Goal: Task Accomplishment & Management: Use online tool/utility

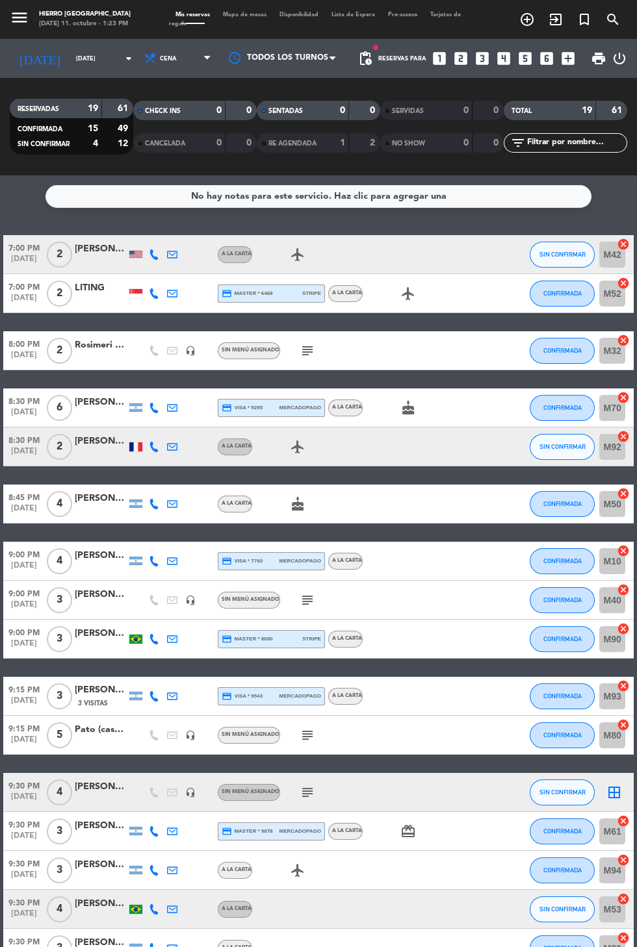
click at [228, 14] on span "Mapa de mesas" at bounding box center [244, 15] width 57 height 6
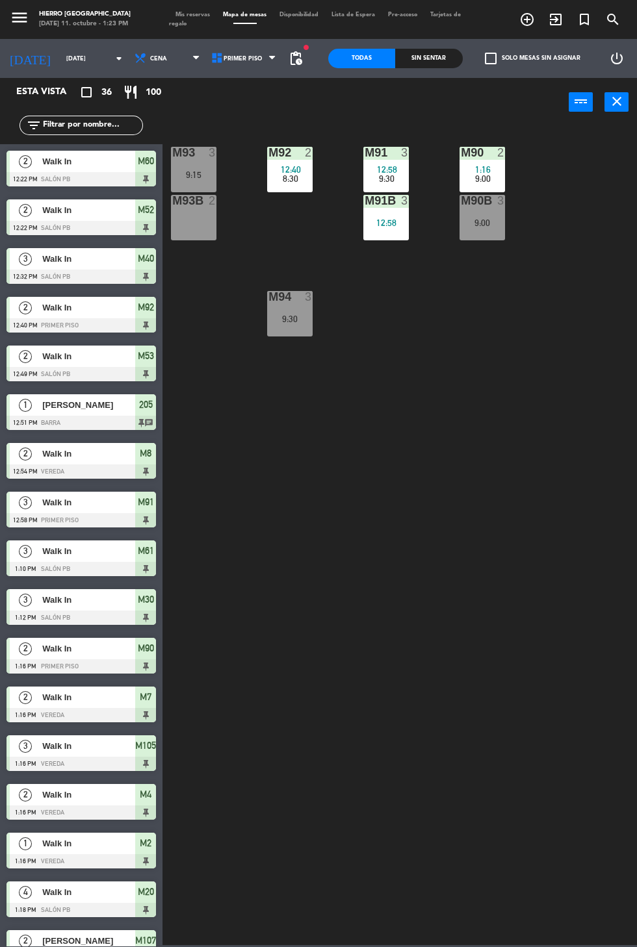
click at [386, 164] on span "12:58" at bounding box center [387, 169] width 20 height 10
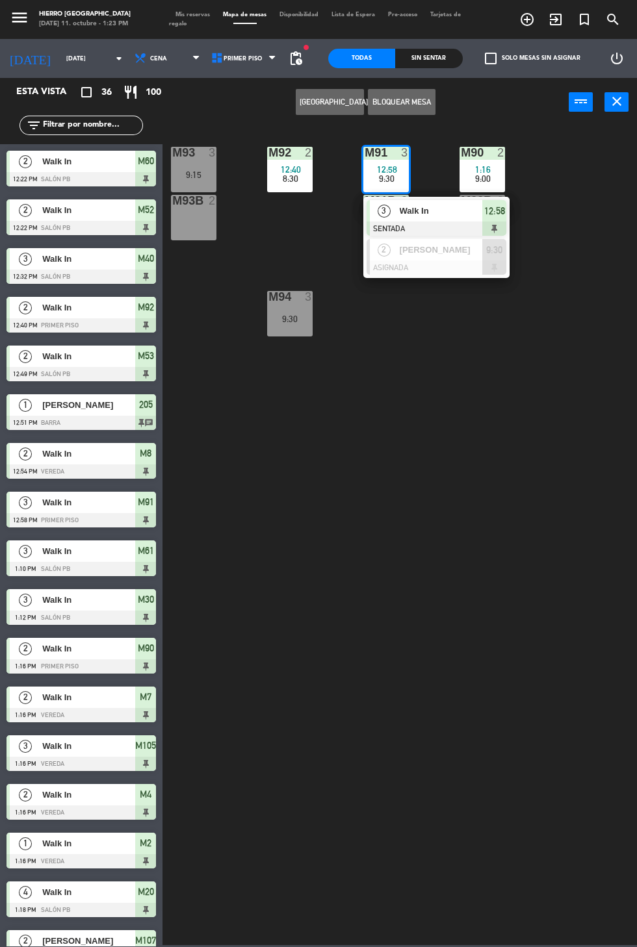
click at [455, 264] on div at bounding box center [436, 267] width 140 height 14
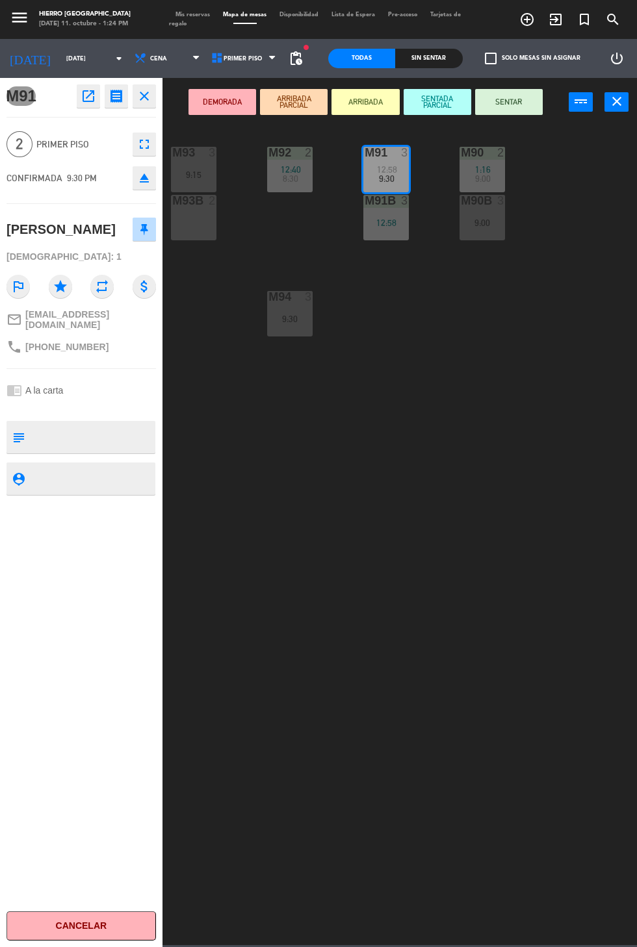
click at [175, 214] on div "M93B 2" at bounding box center [193, 217] width 45 height 45
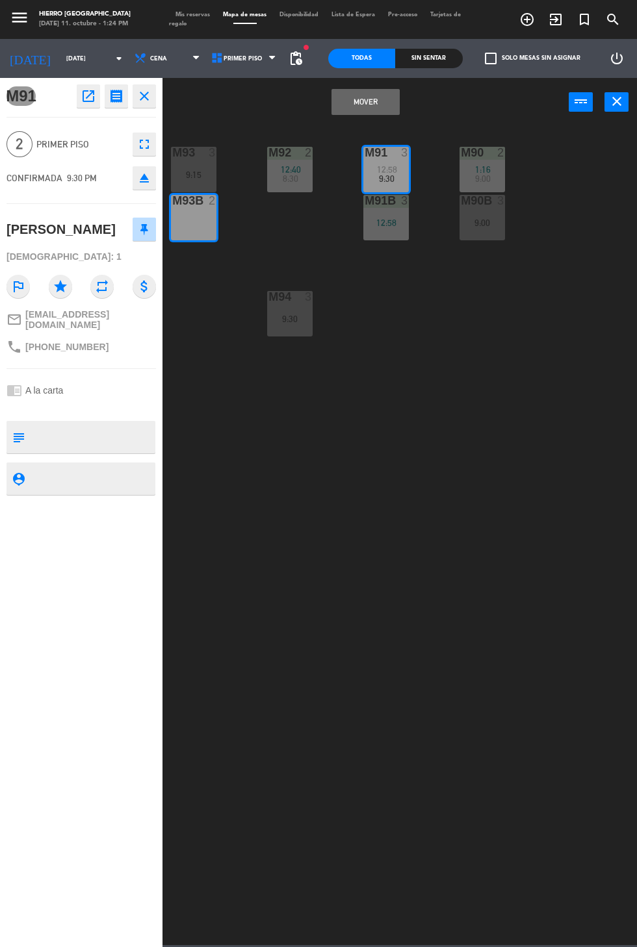
click at [339, 103] on button "Mover" at bounding box center [365, 102] width 68 height 26
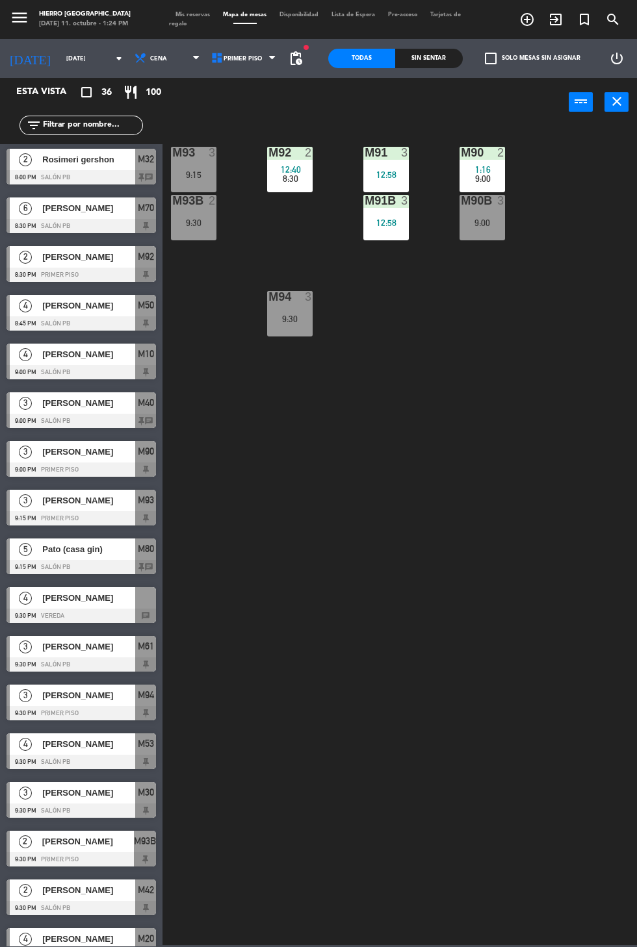
scroll to position [950, 0]
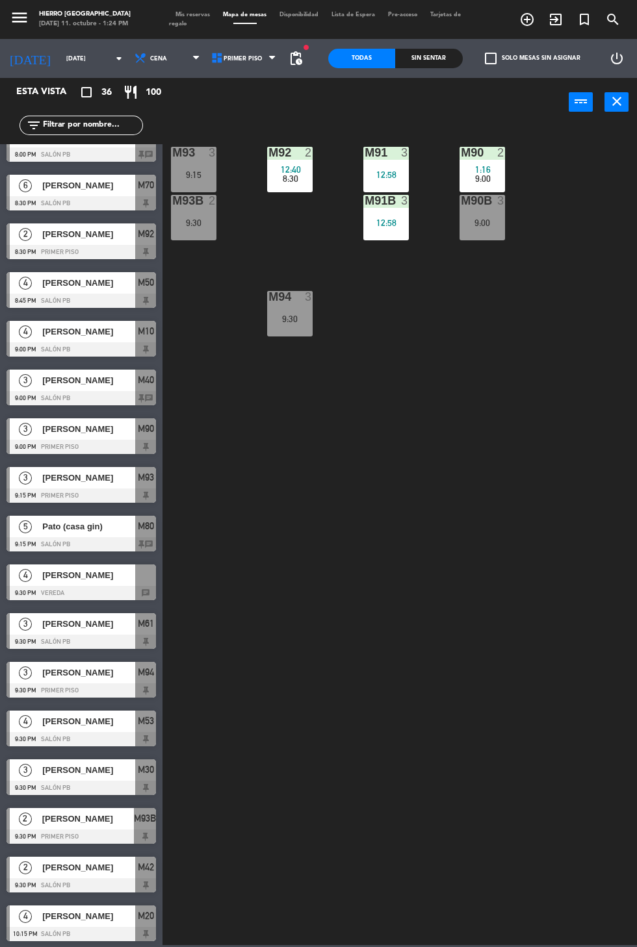
click at [38, 581] on div "4" at bounding box center [25, 575] width 31 height 21
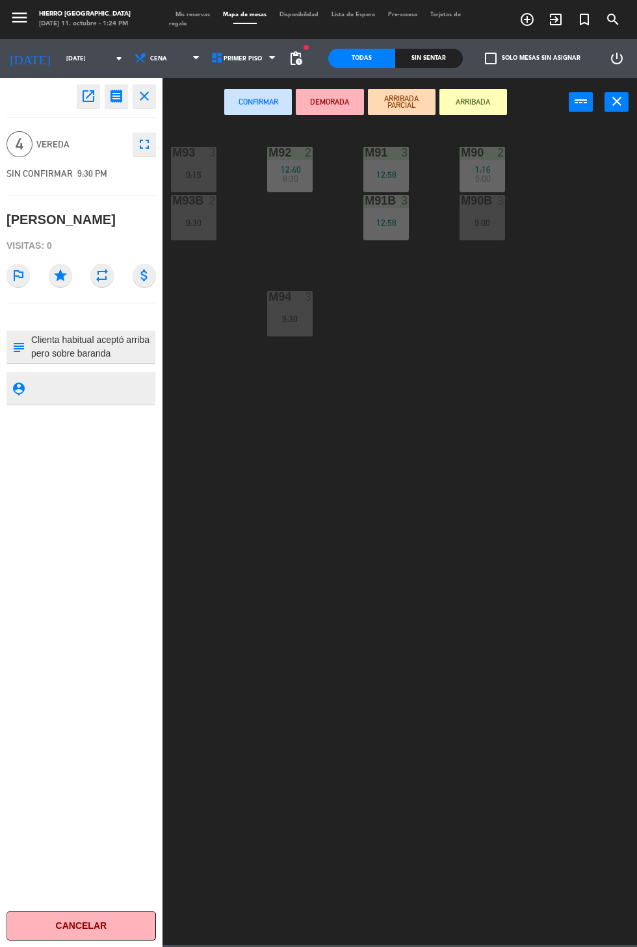
click at [379, 160] on div "M91 3" at bounding box center [385, 153] width 45 height 13
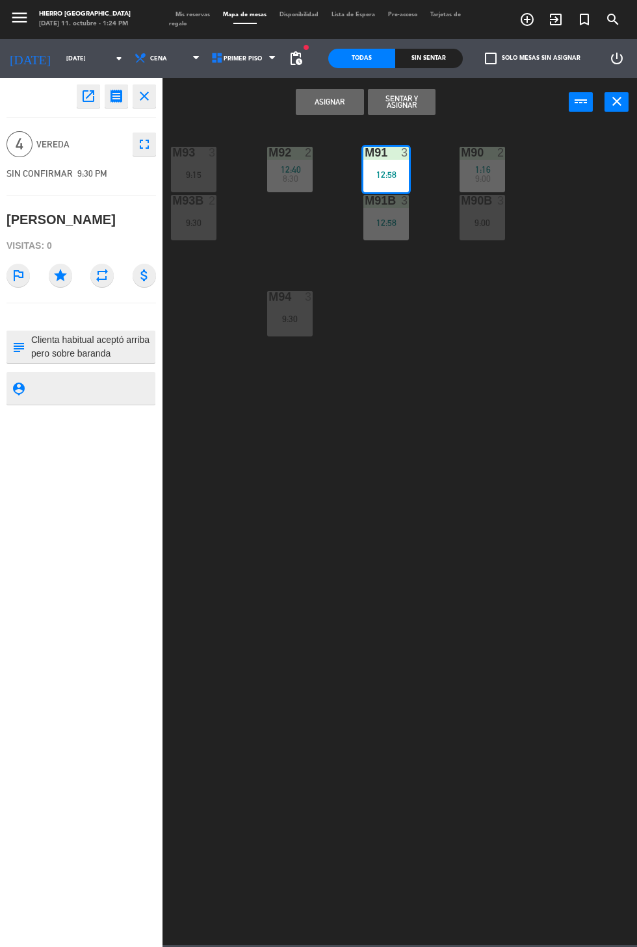
click at [394, 231] on div "M91B 3 12:58" at bounding box center [385, 217] width 45 height 45
click at [414, 108] on button "Unir y asignar" at bounding box center [402, 102] width 68 height 26
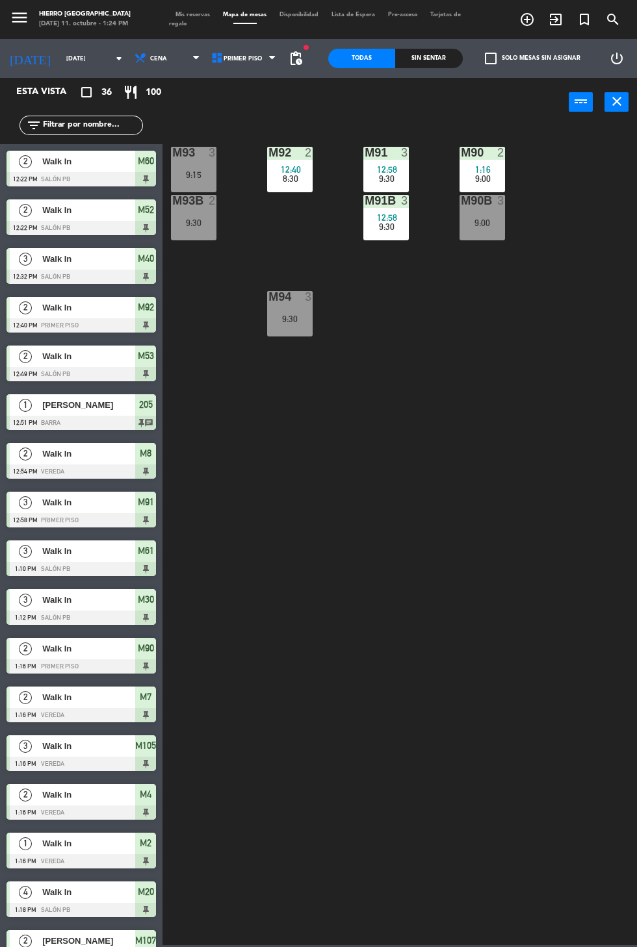
scroll to position [229, 0]
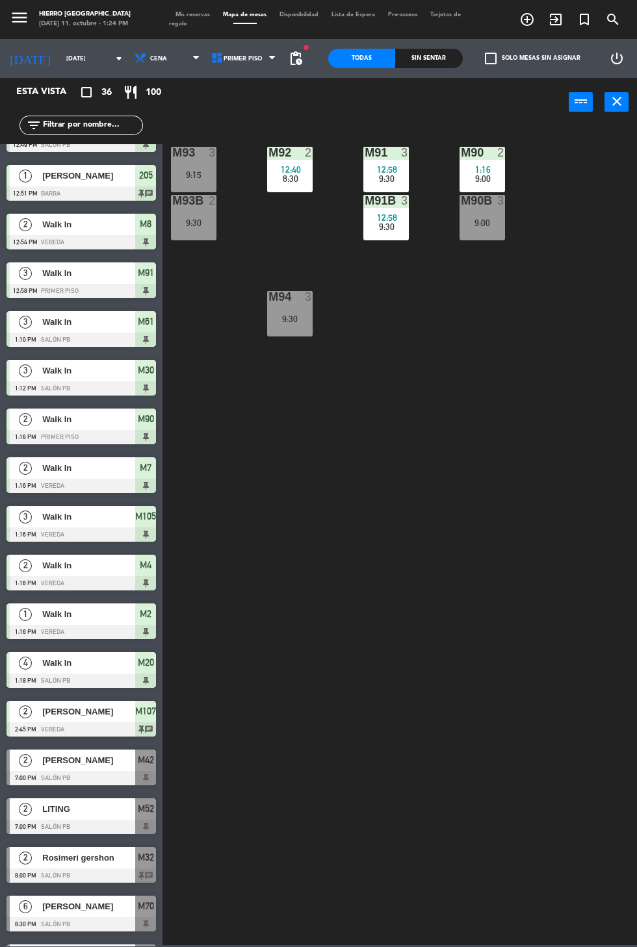
click at [203, 16] on span "Mis reservas" at bounding box center [192, 15] width 47 height 6
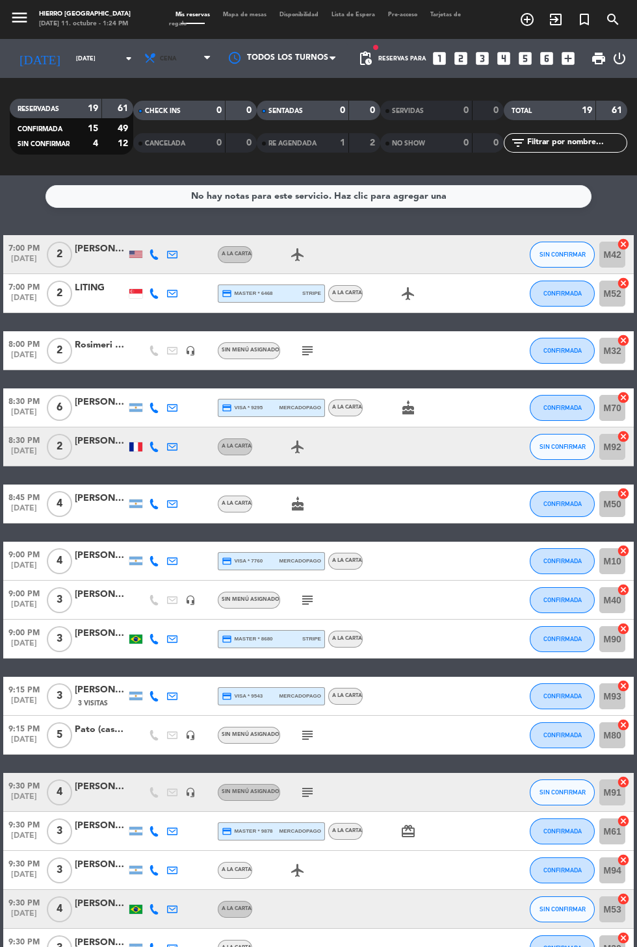
click at [160, 70] on span "Cena" at bounding box center [179, 58] width 78 height 29
click at [168, 127] on div "menu Hierro [PERSON_NAME] [DATE] 11. octubre - 1:24 PM Mis reservas Mapa de mes…" at bounding box center [318, 87] width 637 height 175
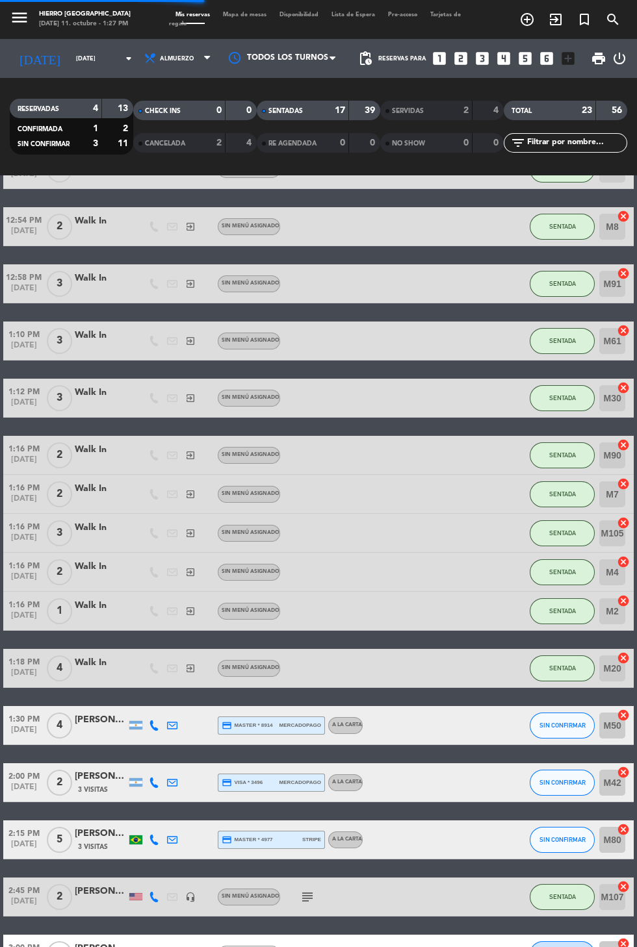
click at [354, 742] on div "1:30 PM [DATE] 4 [PERSON_NAME] ASPRONI credit_card master * 8914 mercadopago A …" at bounding box center [318, 725] width 630 height 39
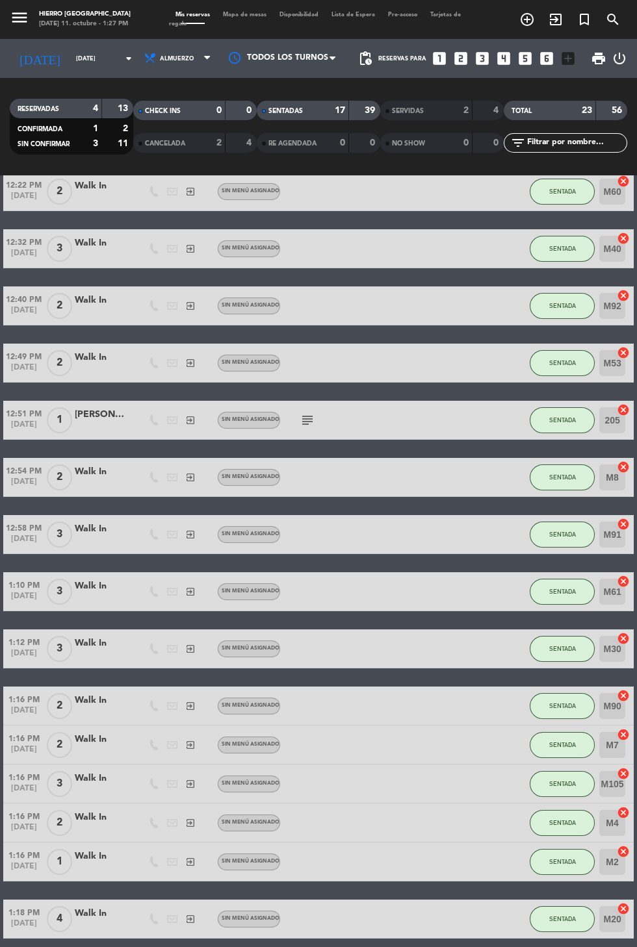
scroll to position [103, 0]
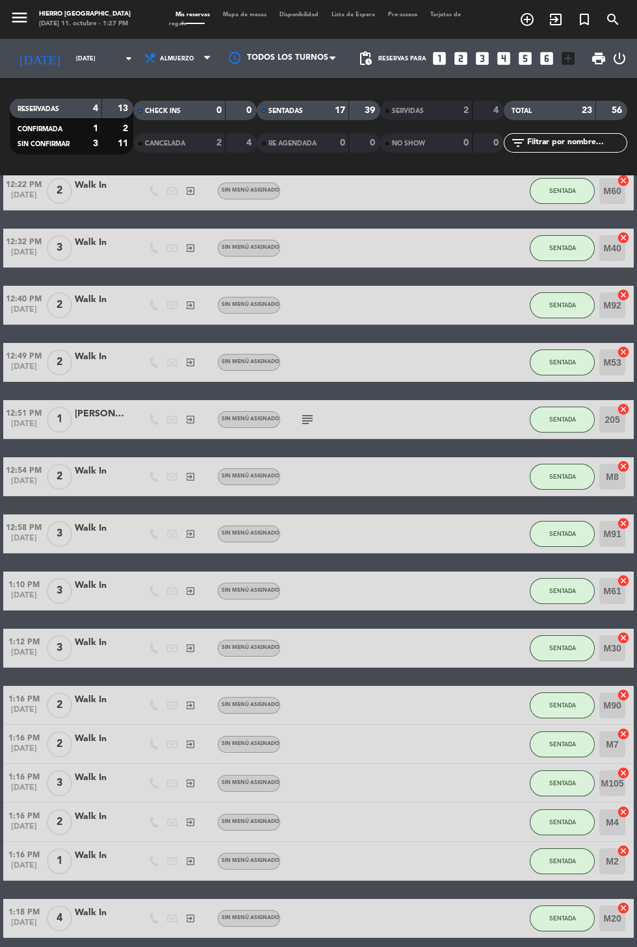
click at [246, 46] on div at bounding box center [283, 58] width 130 height 29
click at [228, 14] on span "Mapa de mesas" at bounding box center [244, 15] width 57 height 6
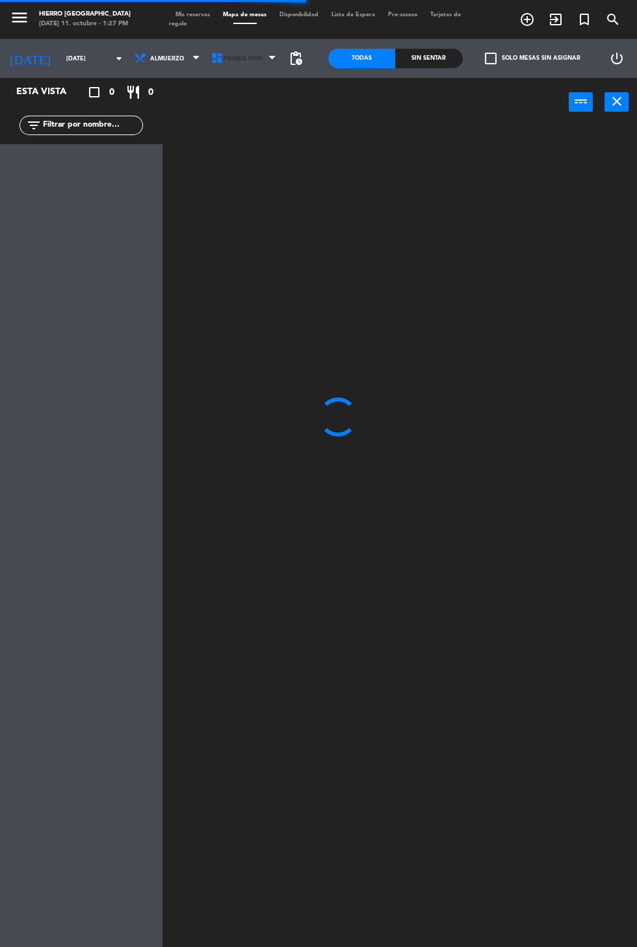
click at [262, 63] on span "Primer Piso" at bounding box center [245, 58] width 77 height 29
click at [241, 155] on ng-component "menu Hierro [PERSON_NAME] [DATE] 11. octubre - 1:27 PM Mis reservas Mapa de mes…" at bounding box center [318, 518] width 637 height 1036
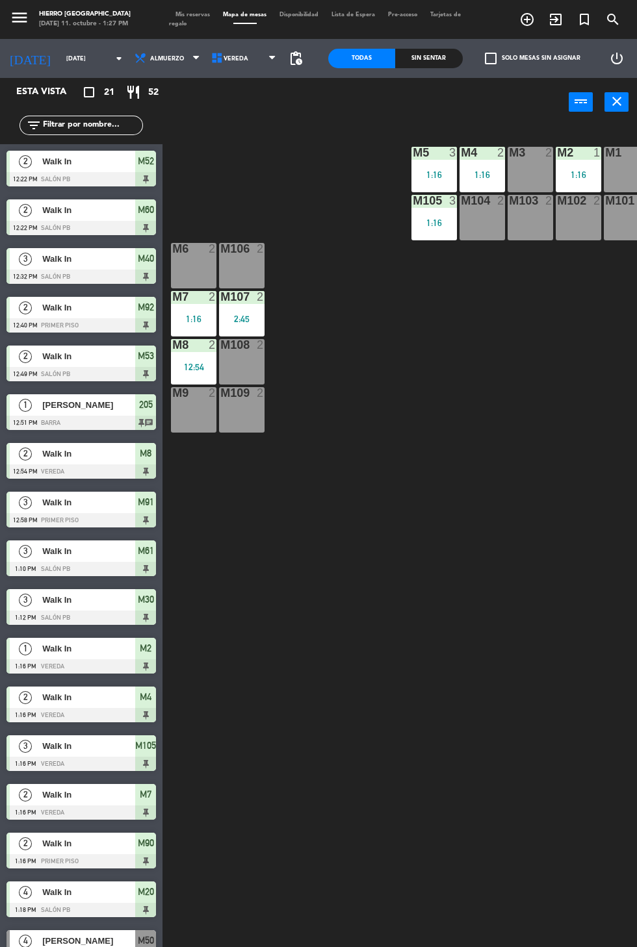
click at [548, 236] on div "M103 2" at bounding box center [529, 217] width 45 height 45
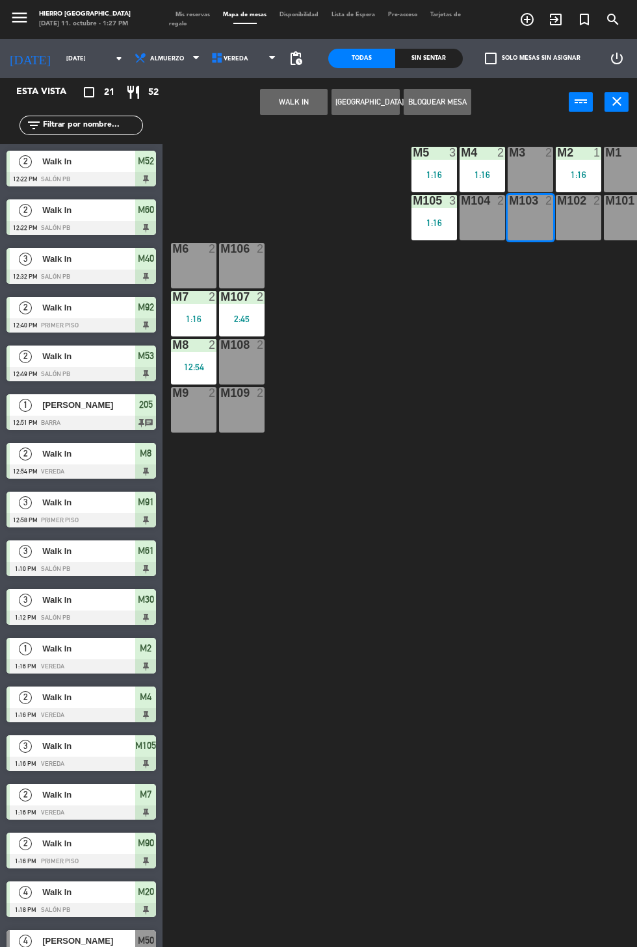
click at [297, 98] on button "WALK IN" at bounding box center [294, 102] width 68 height 26
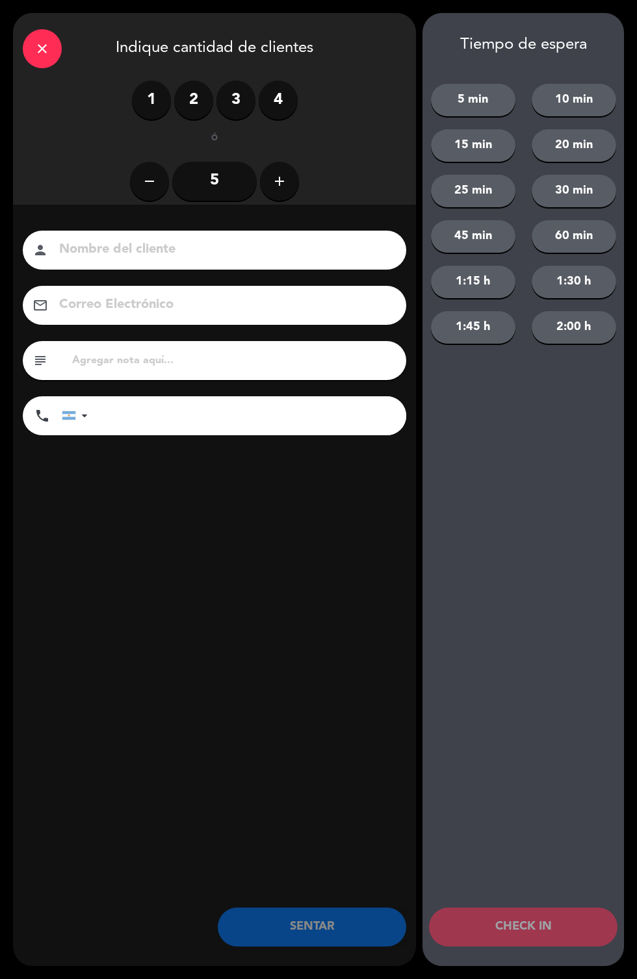
click at [201, 85] on label "2" at bounding box center [193, 100] width 39 height 39
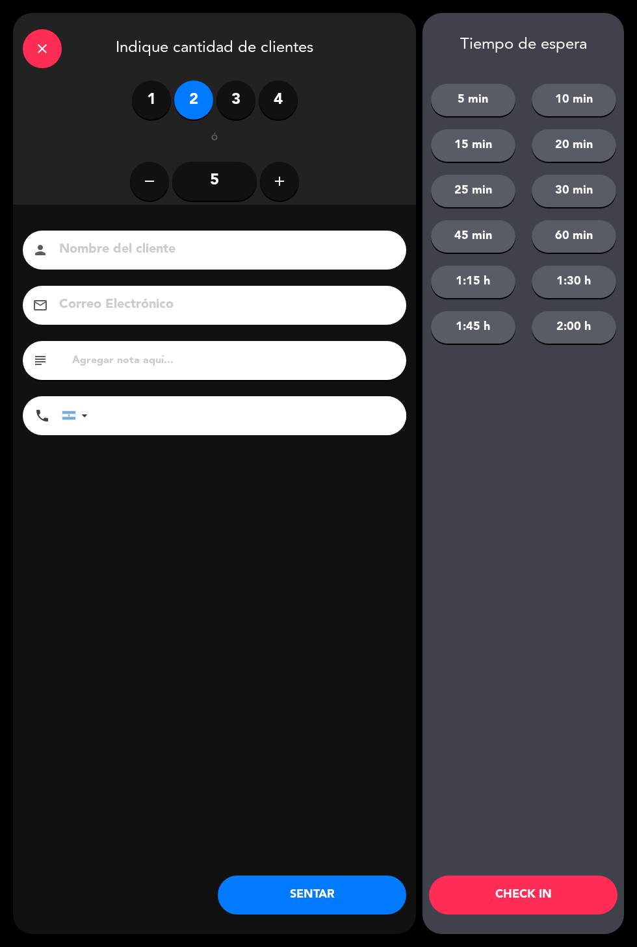
click at [200, 244] on input at bounding box center [223, 249] width 331 height 23
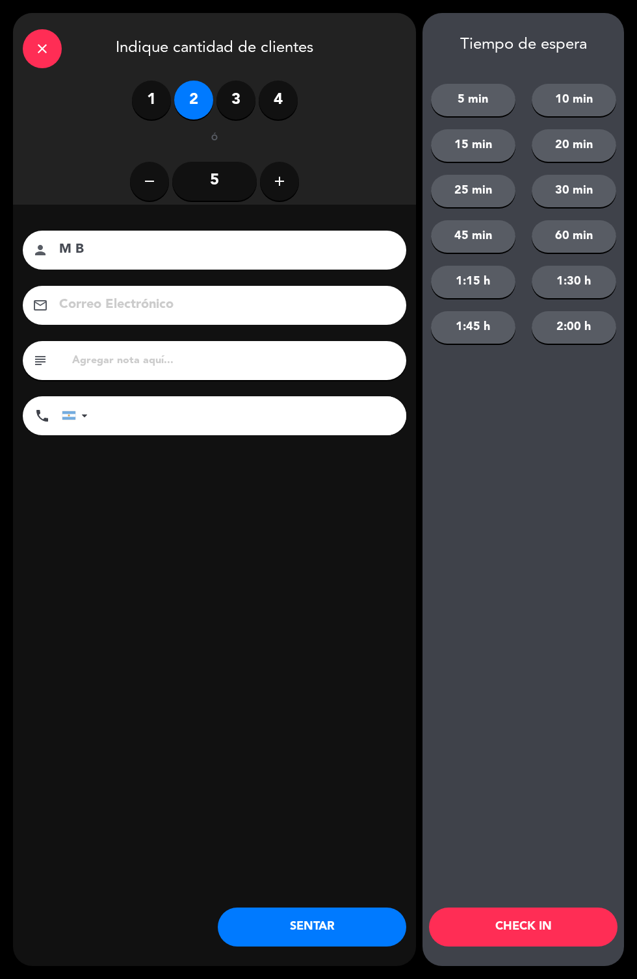
type input "M B"
click at [236, 475] on div "Nombre del cliente person M B Correo Electrónico email subject phone [GEOGRAPHI…" at bounding box center [214, 354] width 403 height 299
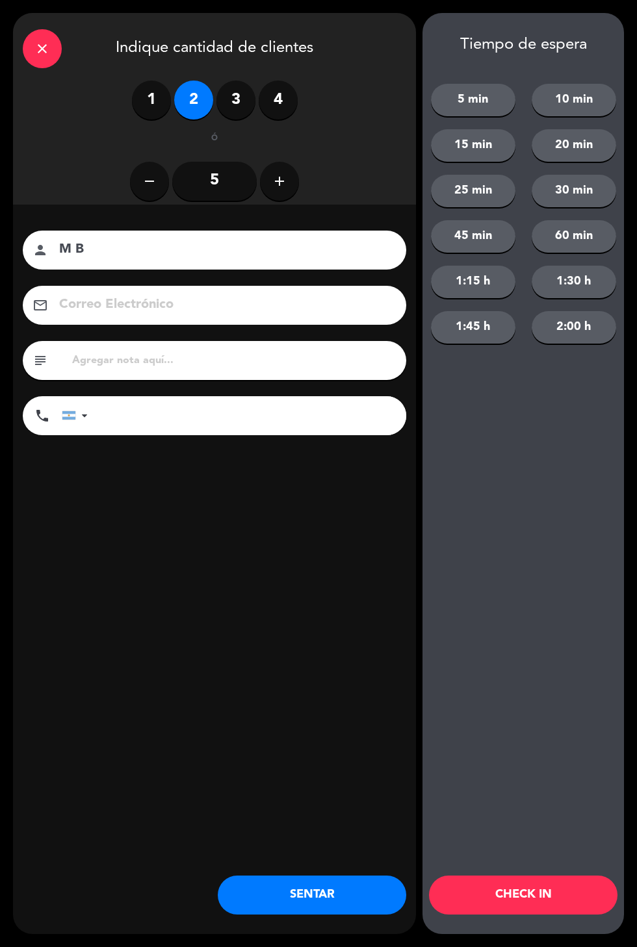
click at [349, 904] on button "SENTAR" at bounding box center [312, 895] width 188 height 39
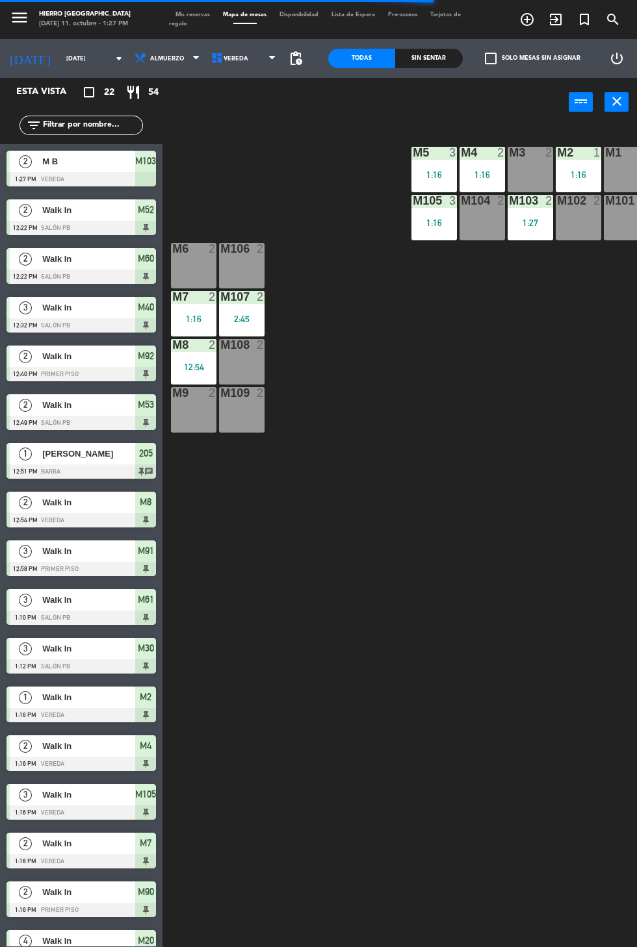
click at [190, 14] on span "Mis reservas" at bounding box center [192, 15] width 47 height 6
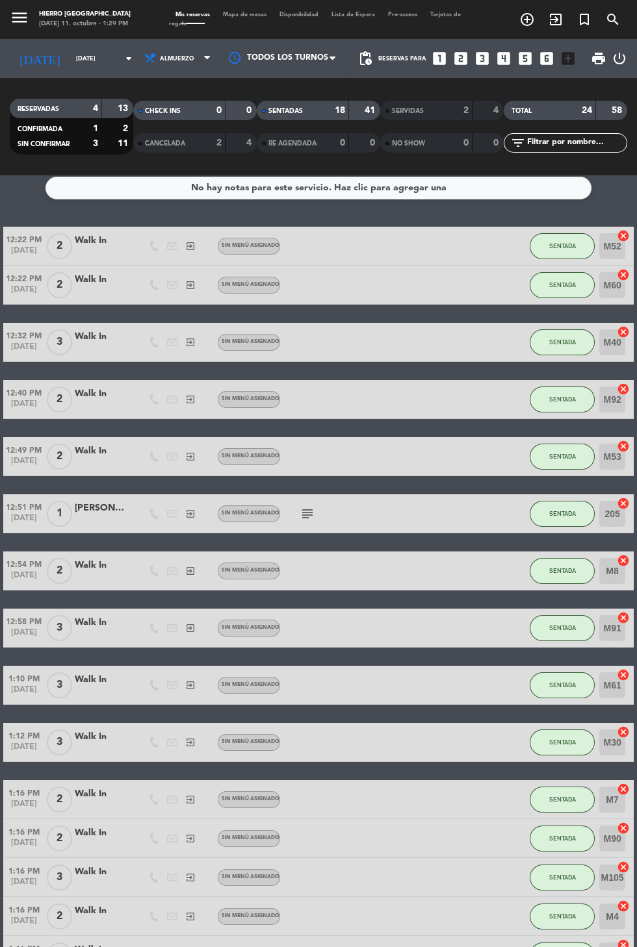
scroll to position [3, 0]
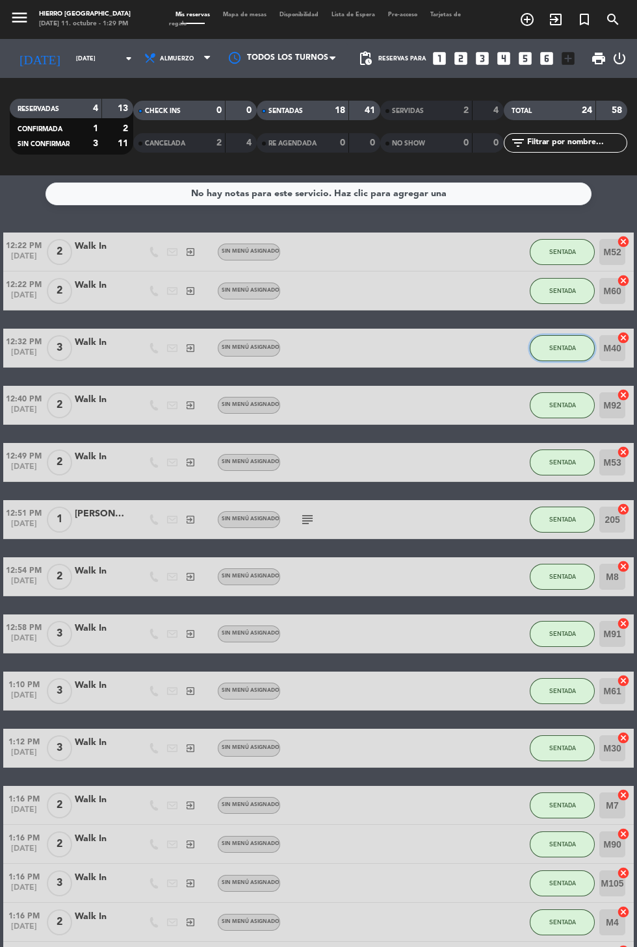
click at [561, 335] on button "SENTADA" at bounding box center [561, 348] width 65 height 26
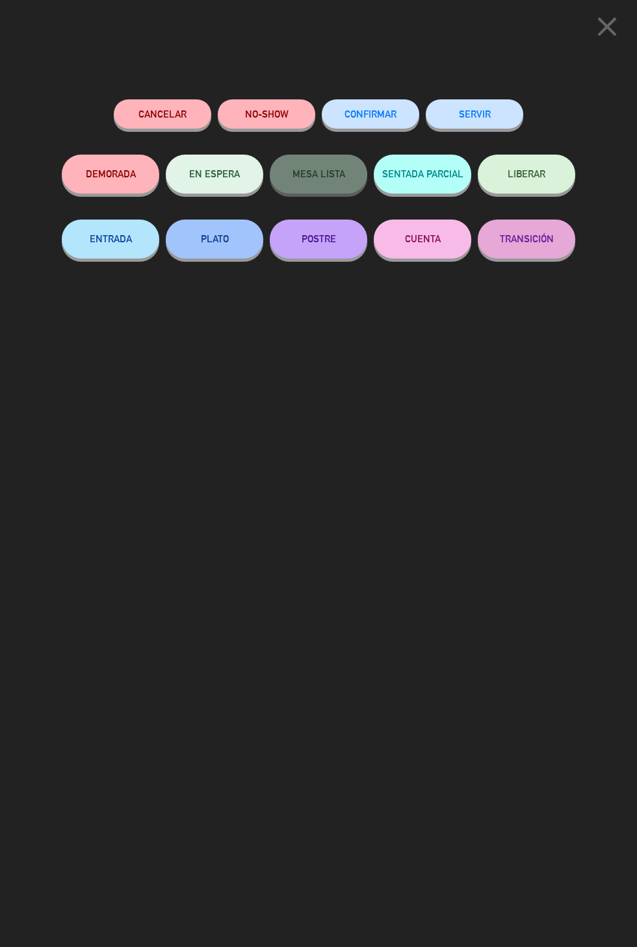
click at [503, 118] on button "SERVIR" at bounding box center [473, 113] width 97 height 29
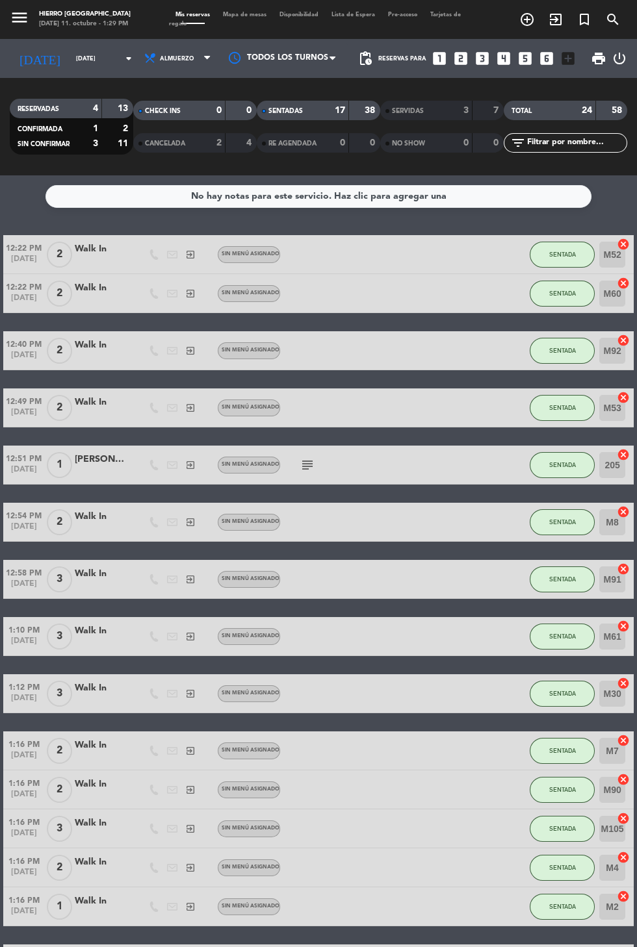
scroll to position [0, 0]
click at [250, 14] on span "Mapa de mesas" at bounding box center [244, 15] width 57 height 6
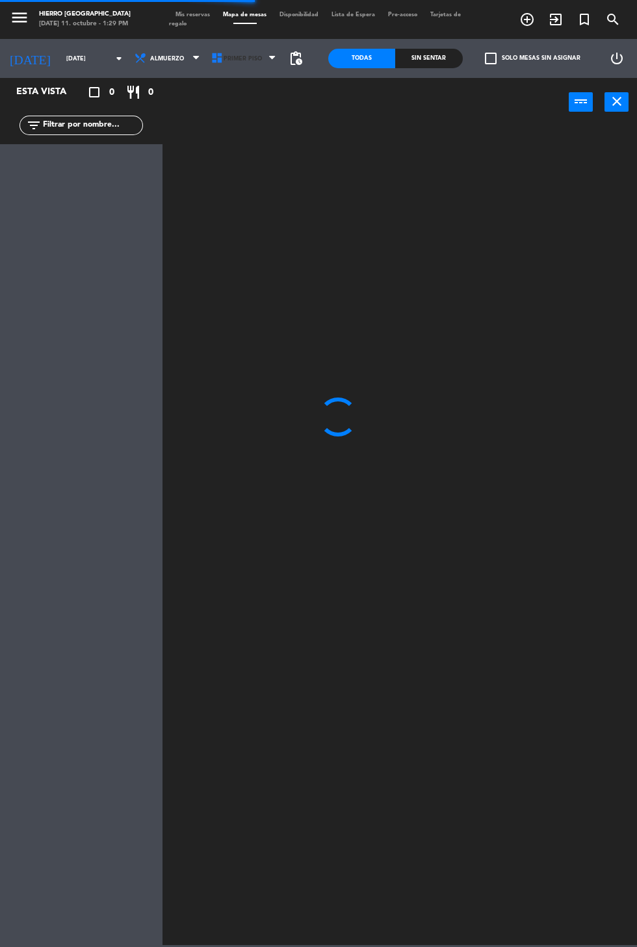
click at [246, 69] on span "Primer Piso" at bounding box center [245, 58] width 77 height 29
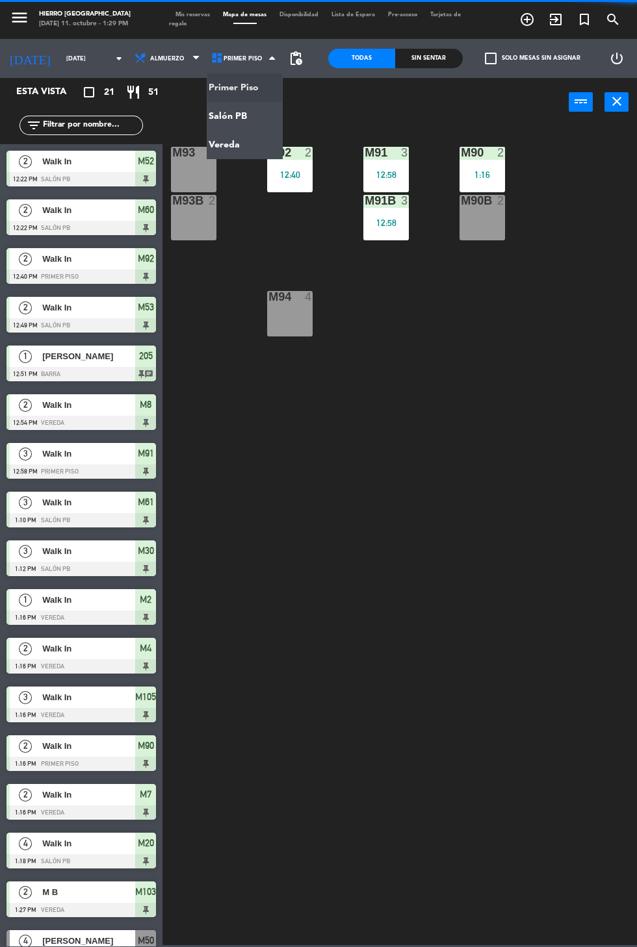
click at [257, 116] on ng-component "menu Hierro [PERSON_NAME] [DATE] 11. octubre - 1:29 PM Mis reservas Mapa de mes…" at bounding box center [318, 472] width 637 height 945
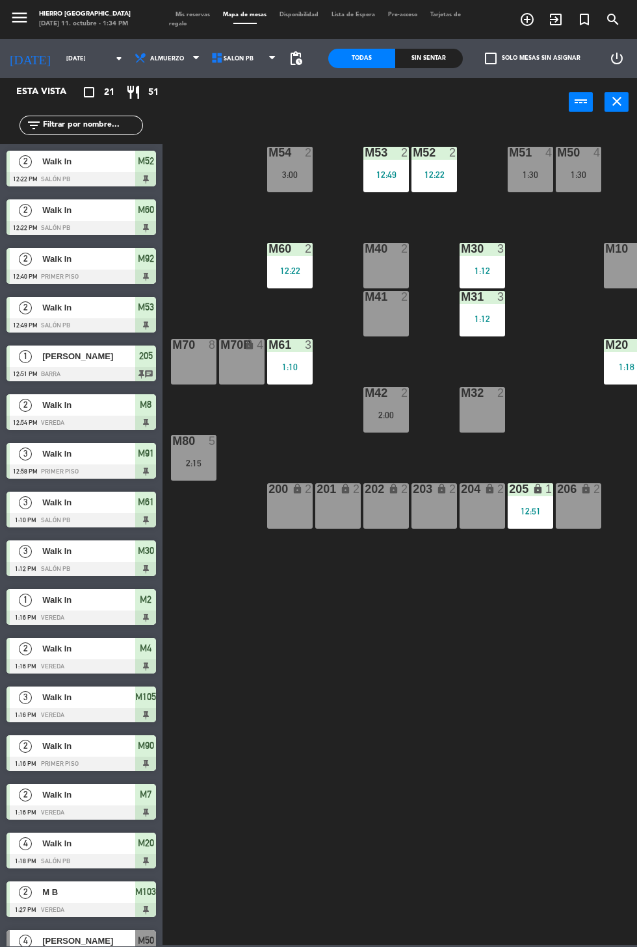
click at [201, 369] on div "M70 8" at bounding box center [193, 361] width 45 height 45
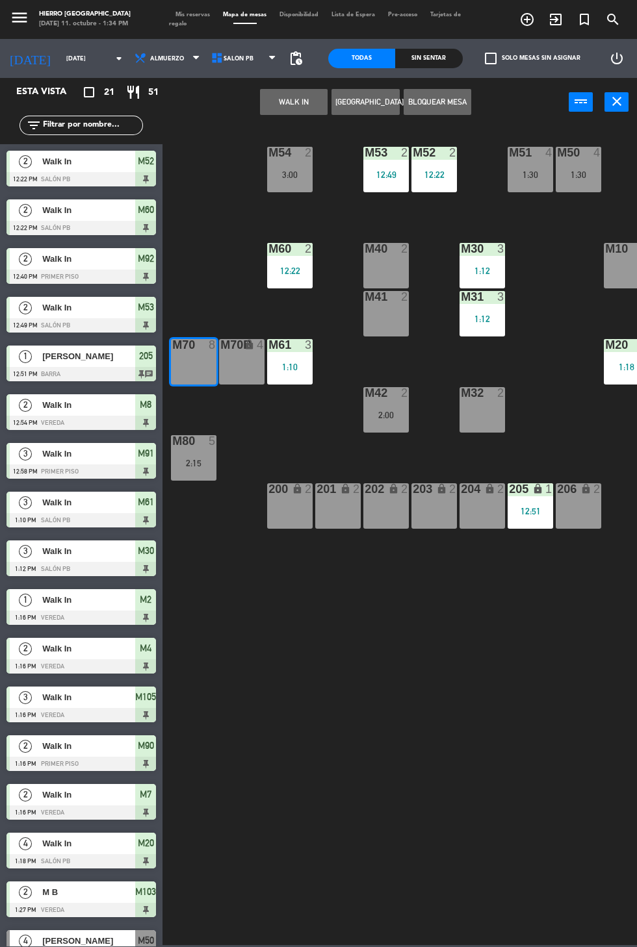
click at [300, 97] on button "WALK IN" at bounding box center [294, 102] width 68 height 26
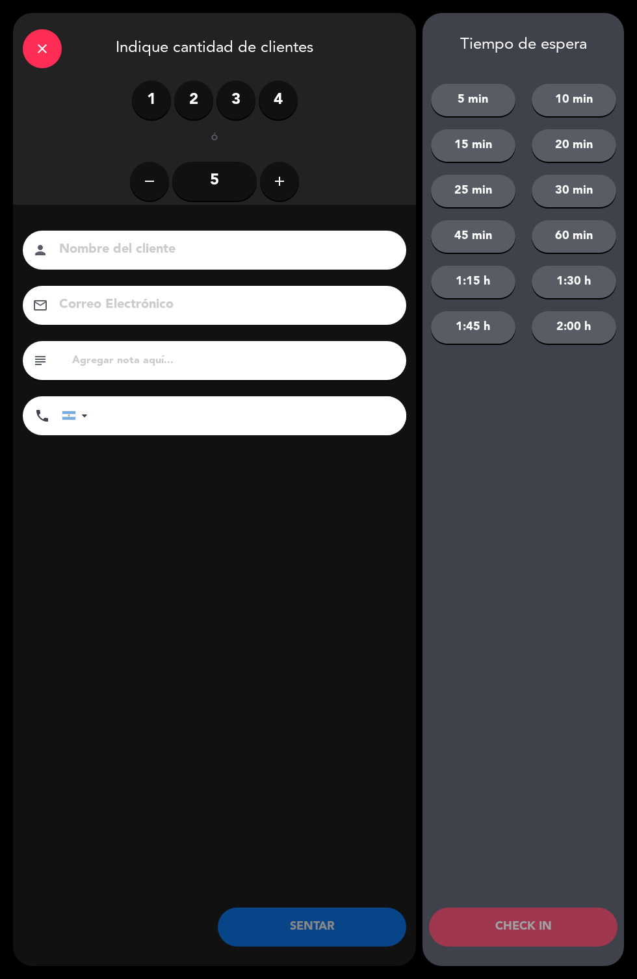
click at [282, 179] on icon "add" at bounding box center [280, 181] width 16 height 16
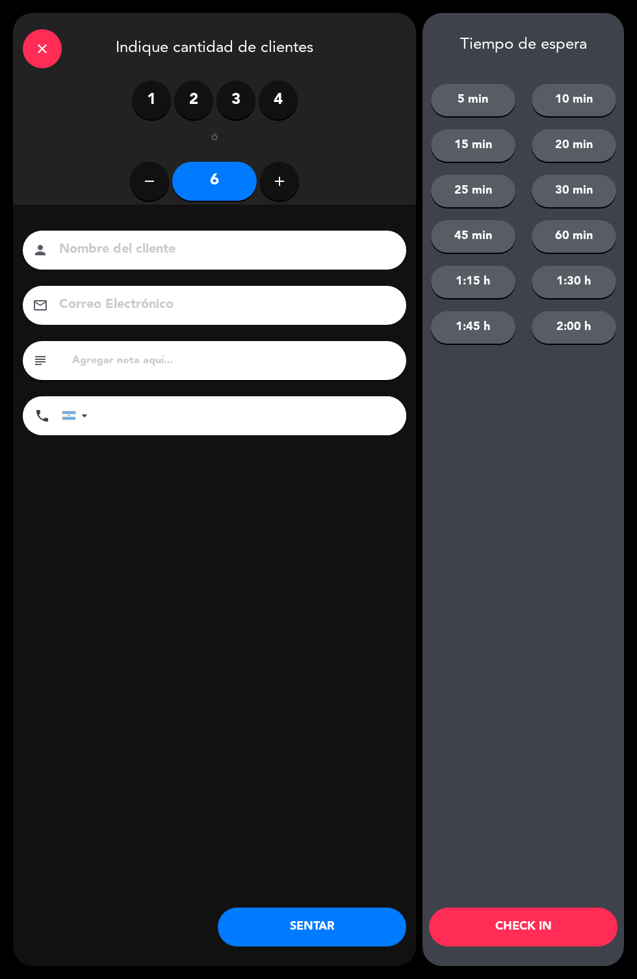
click at [275, 194] on button "add" at bounding box center [279, 181] width 39 height 39
type input "7"
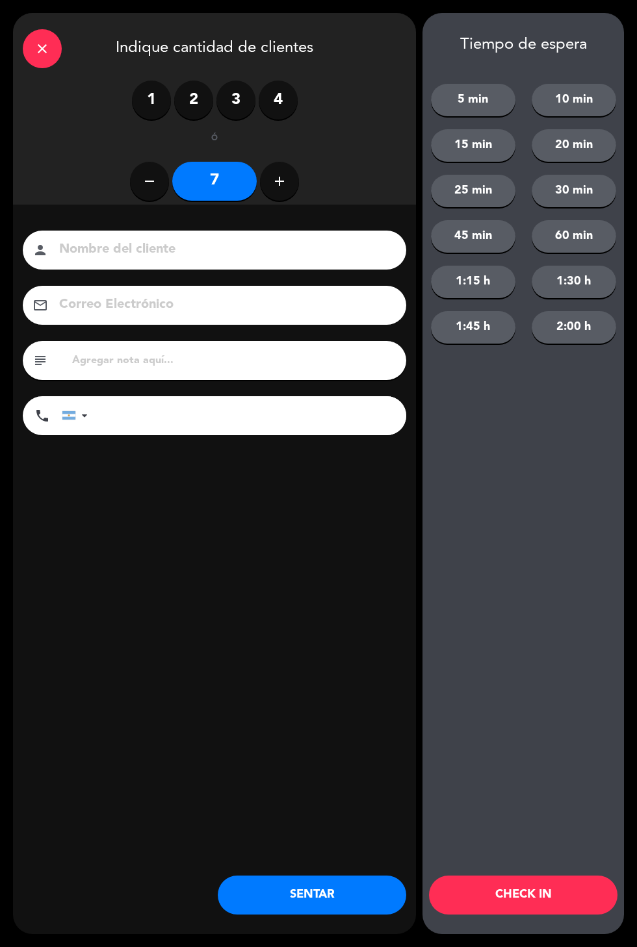
click at [340, 908] on button "SENTAR" at bounding box center [312, 895] width 188 height 39
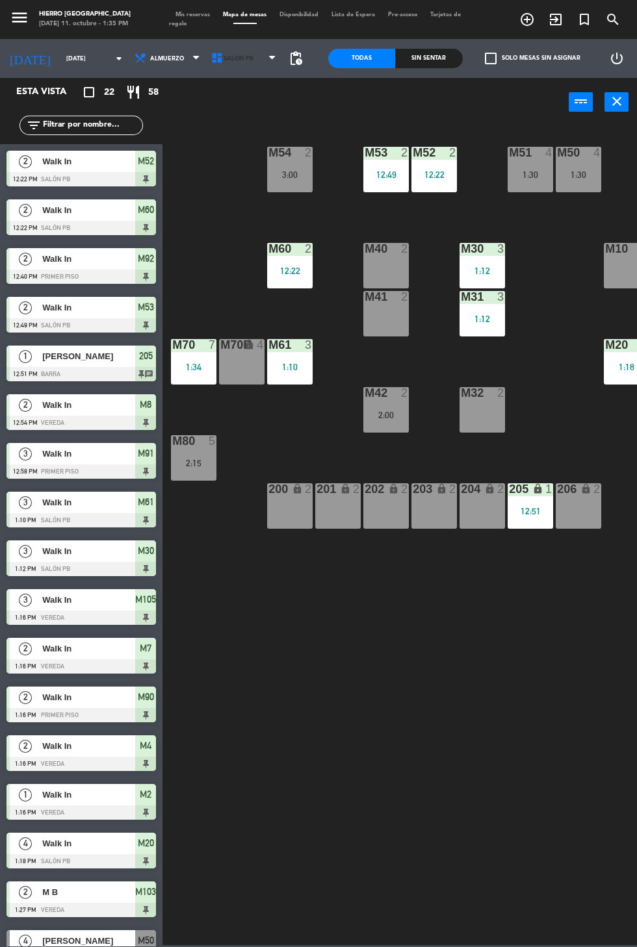
click at [231, 58] on span "Salón PB" at bounding box center [238, 58] width 30 height 7
click at [244, 84] on ng-component "menu Hierro [PERSON_NAME] [DATE] 11. octubre - 1:35 PM Mis reservas Mapa de mes…" at bounding box center [318, 472] width 637 height 945
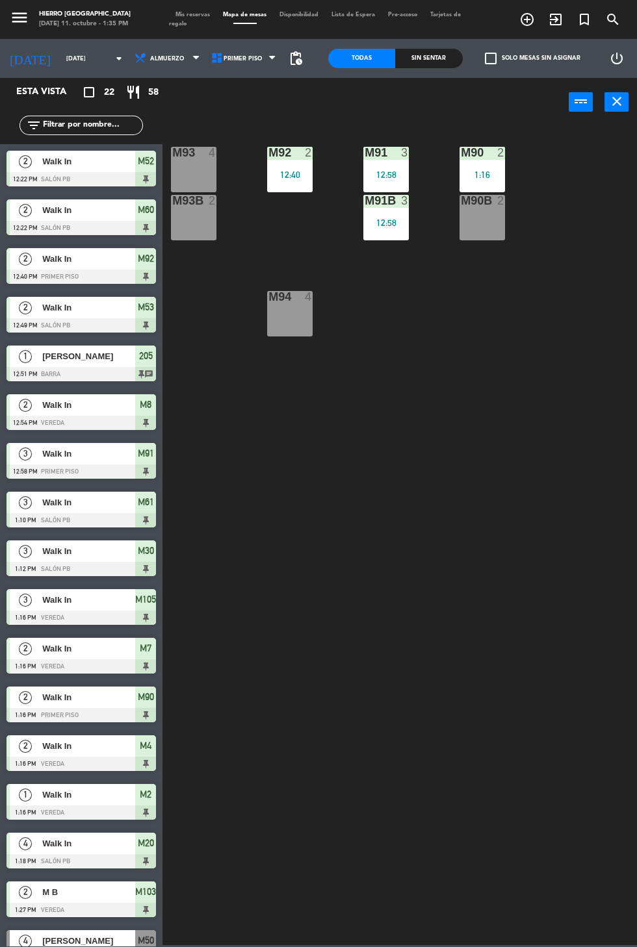
click at [245, 55] on span "Primer Piso" at bounding box center [242, 58] width 38 height 7
click at [225, 118] on ng-component "menu Hierro [PERSON_NAME] [DATE] 11. octubre - 1:35 PM Mis reservas Mapa de mes…" at bounding box center [318, 472] width 637 height 945
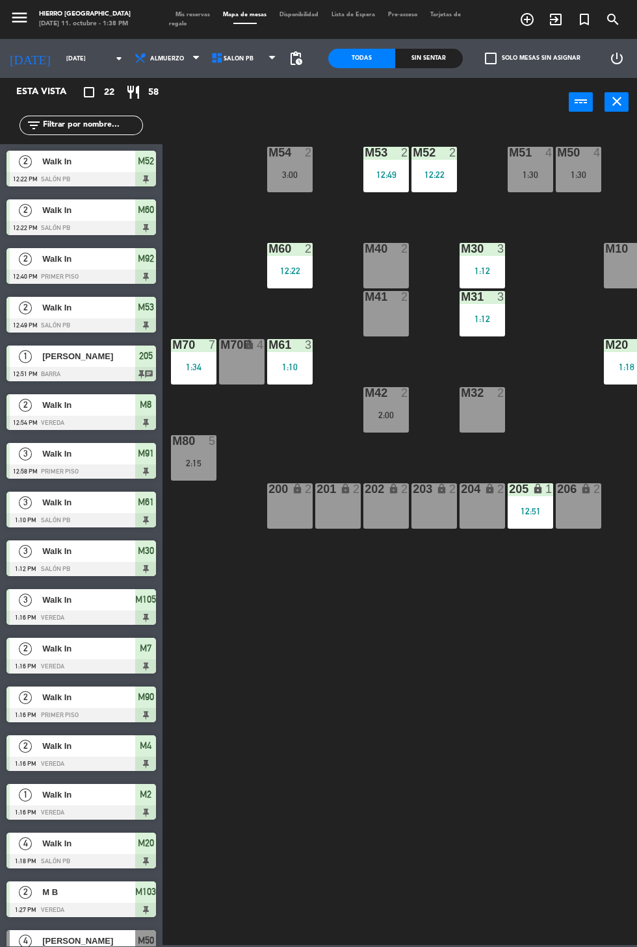
click at [614, 108] on icon "close" at bounding box center [617, 102] width 16 height 16
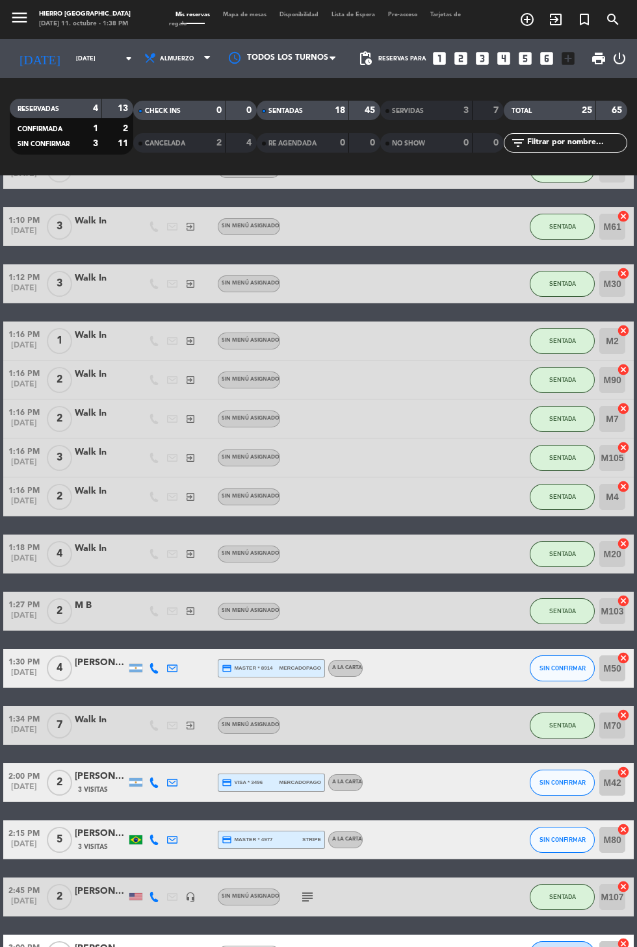
scroll to position [402, 0]
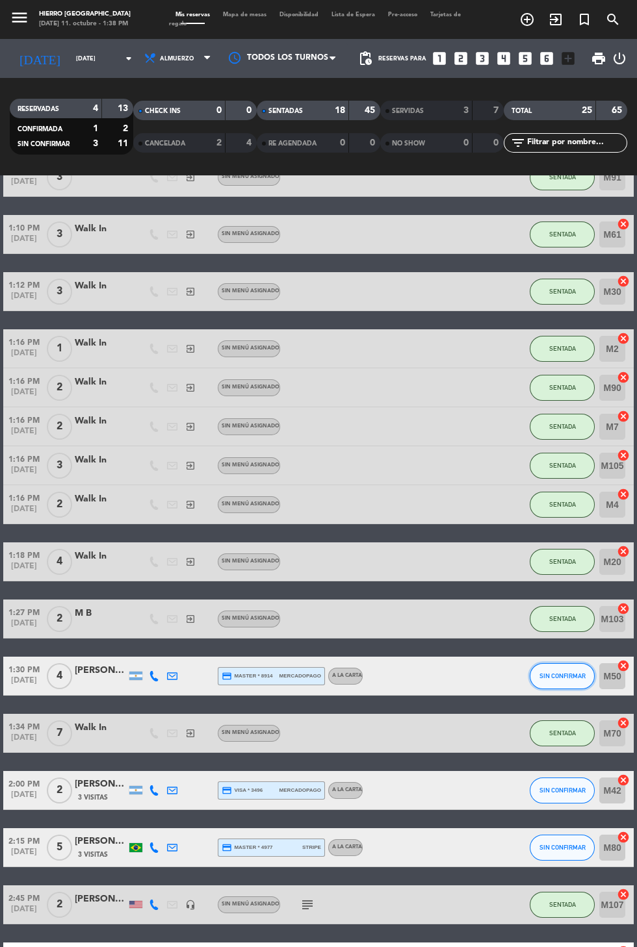
click at [565, 678] on span "SIN CONFIRMAR" at bounding box center [562, 675] width 46 height 7
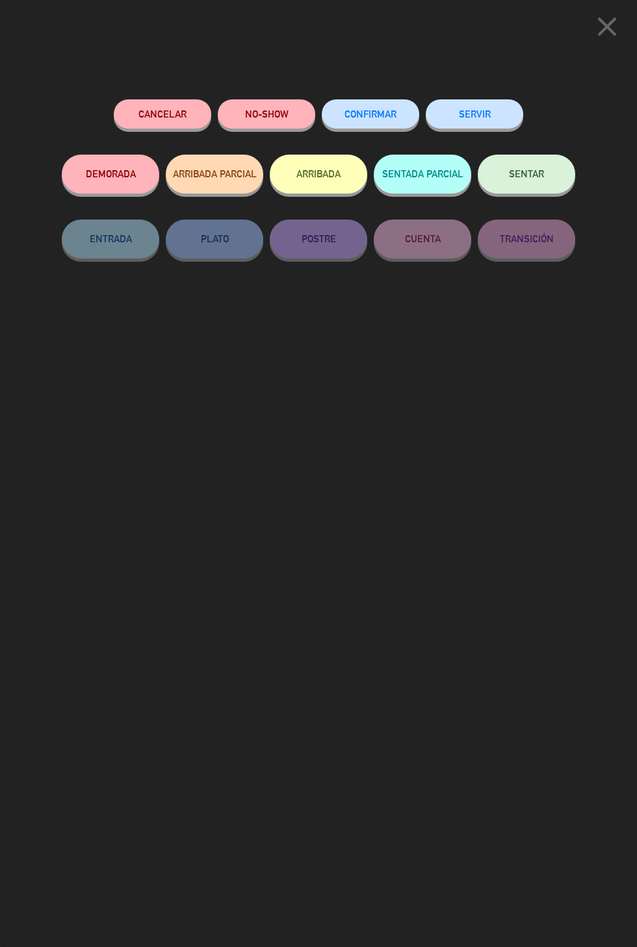
click at [527, 159] on button "SENTAR" at bounding box center [525, 174] width 97 height 39
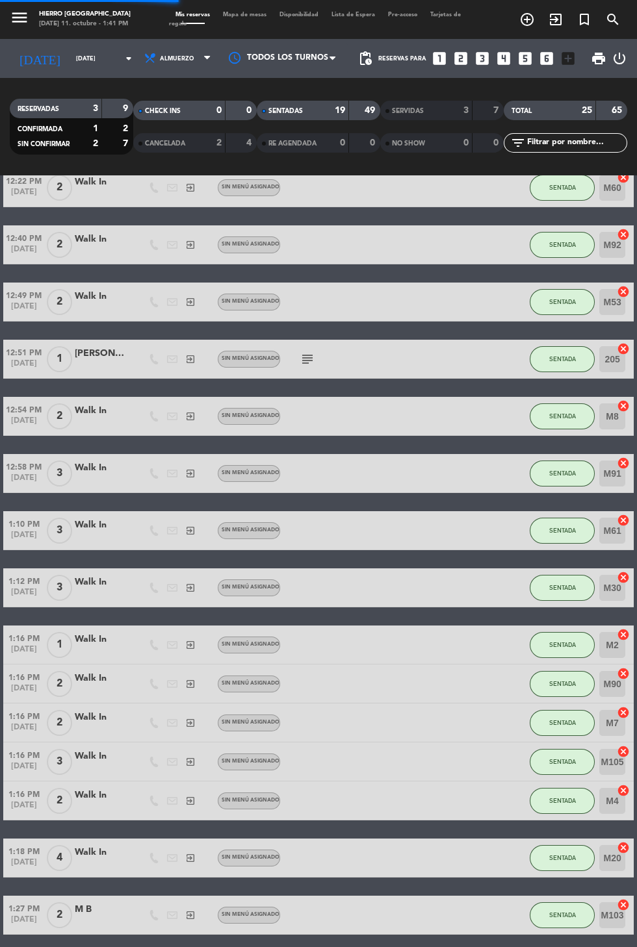
scroll to position [0, 0]
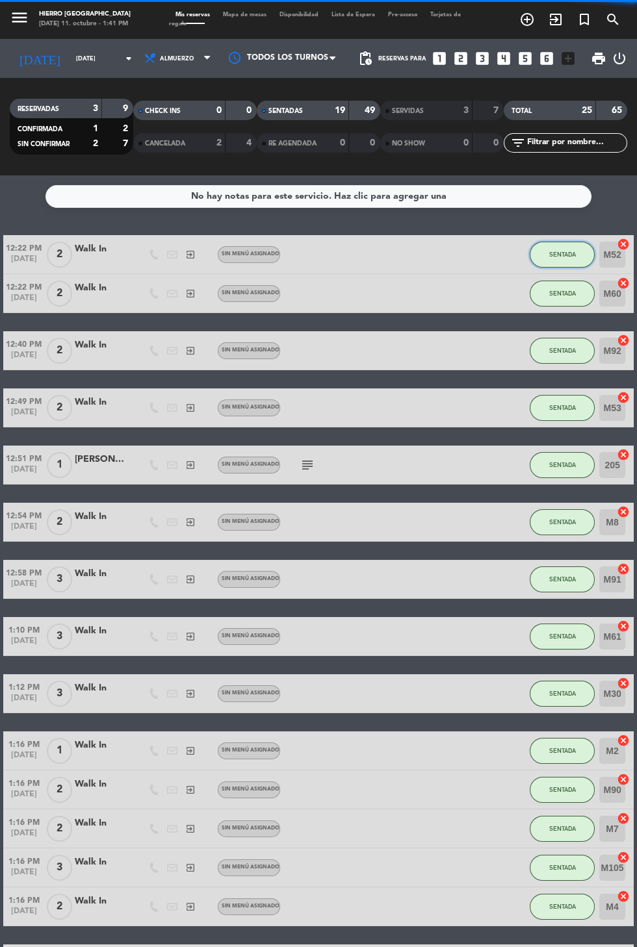
click at [573, 243] on button "SENTADA" at bounding box center [561, 255] width 65 height 26
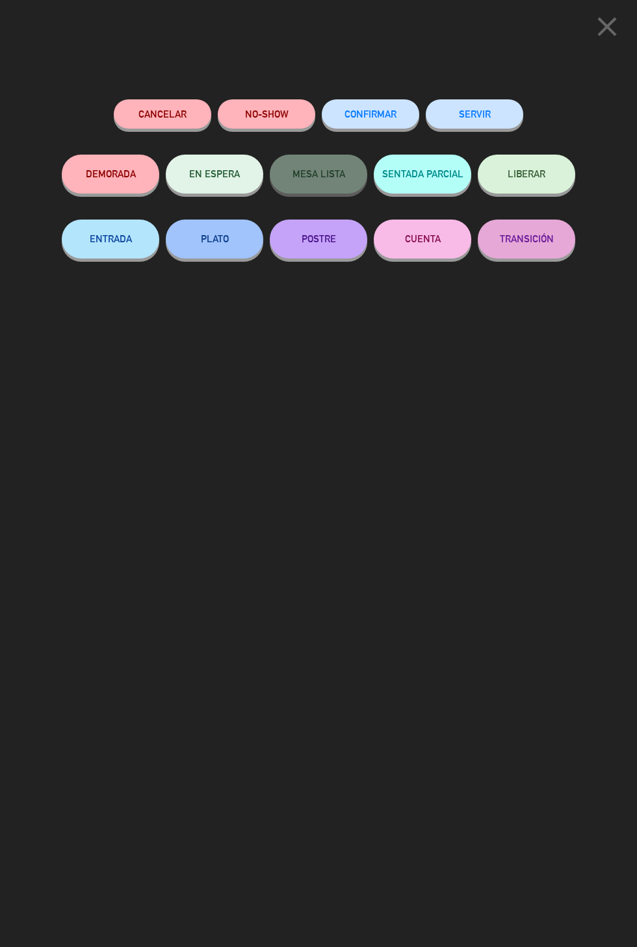
click at [473, 118] on button "SERVIR" at bounding box center [473, 113] width 97 height 29
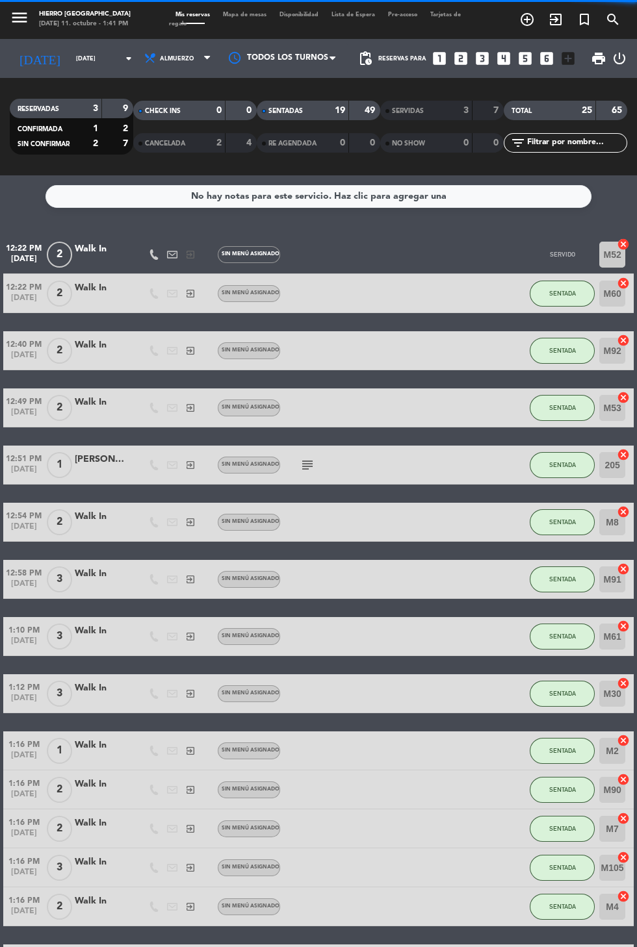
click at [257, 14] on span "Mapa de mesas" at bounding box center [244, 15] width 57 height 6
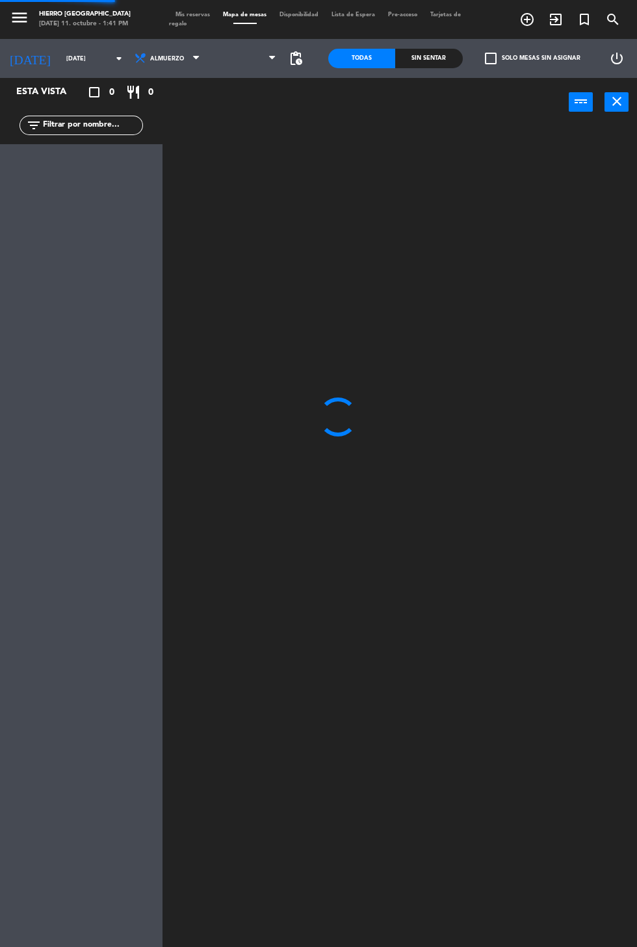
click at [240, 49] on span at bounding box center [245, 58] width 77 height 29
click at [244, 66] on span "Primer Piso" at bounding box center [245, 58] width 77 height 29
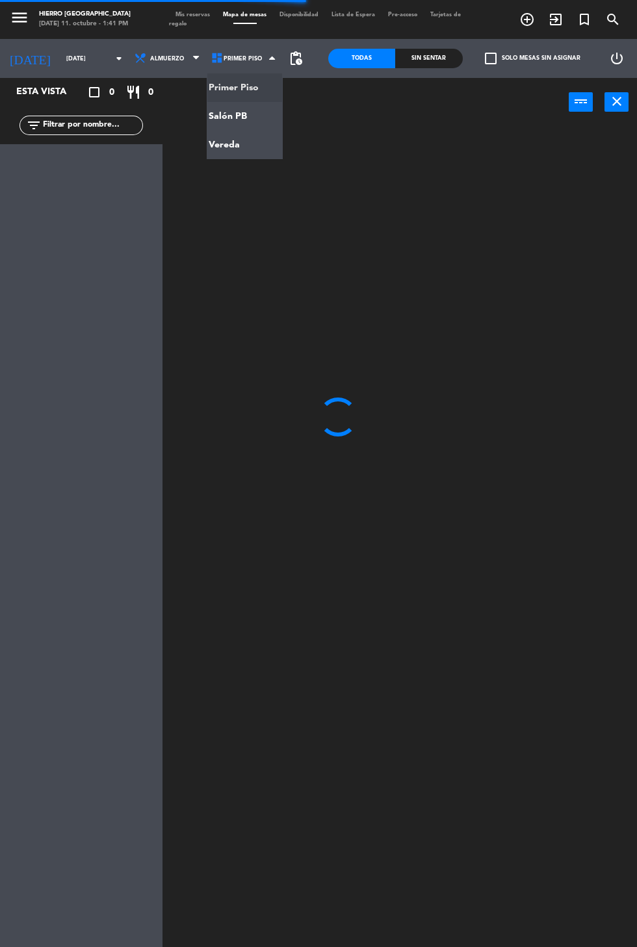
click at [235, 115] on ng-component "menu Hierro [PERSON_NAME] [DATE] 11. octubre - 1:41 PM Mis reservas Mapa de mes…" at bounding box center [318, 518] width 637 height 1036
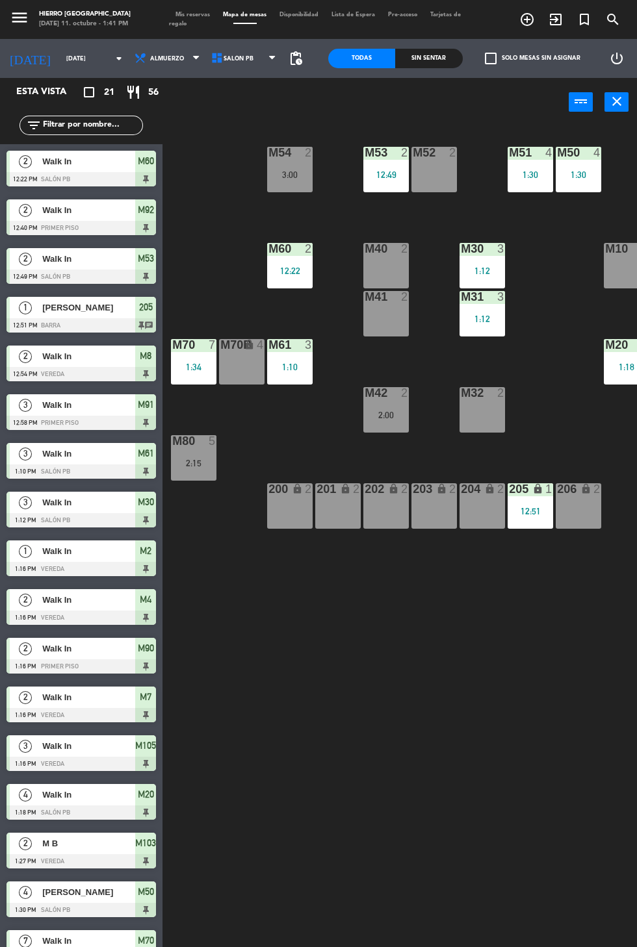
click at [485, 420] on div "M32 2" at bounding box center [481, 409] width 45 height 45
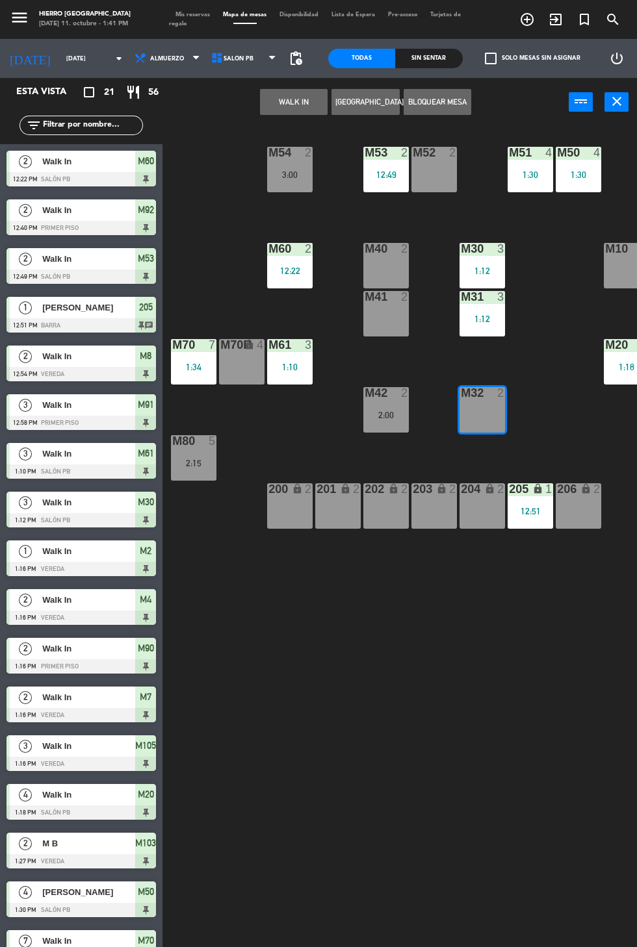
click at [275, 94] on button "WALK IN" at bounding box center [294, 102] width 68 height 26
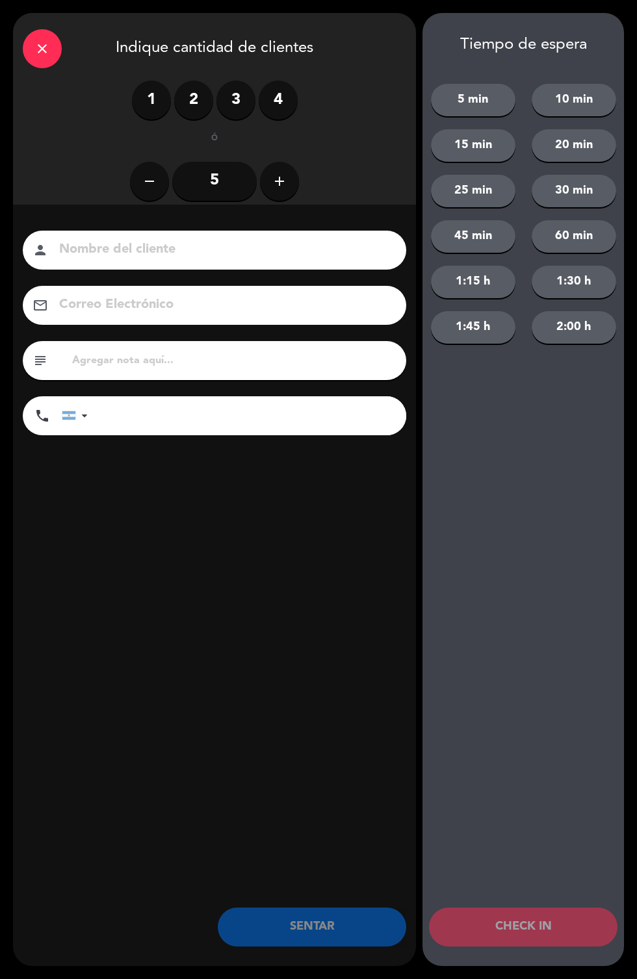
click at [177, 103] on label "2" at bounding box center [193, 100] width 39 height 39
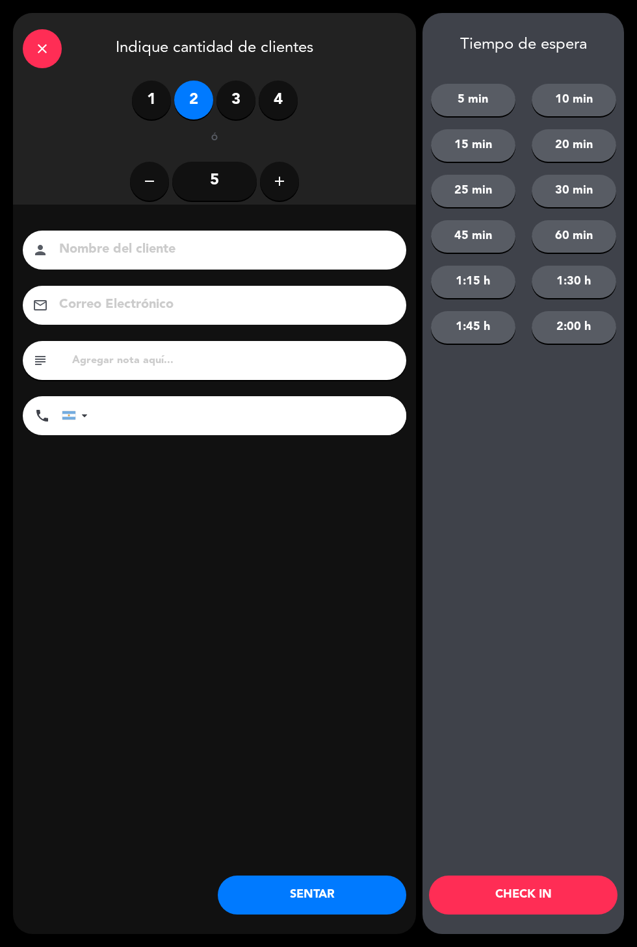
click at [327, 913] on button "SENTAR" at bounding box center [312, 895] width 188 height 39
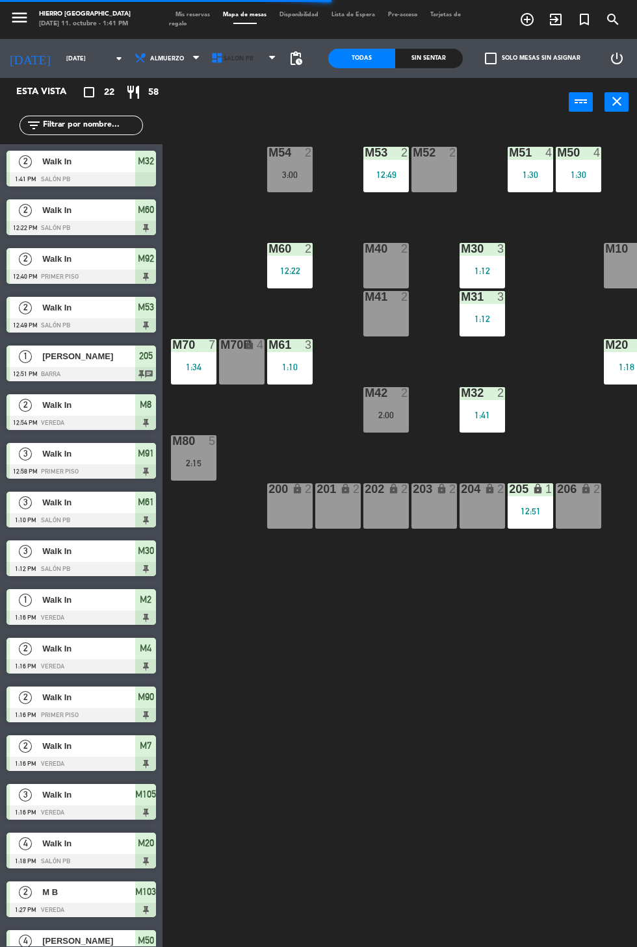
click at [229, 58] on span "Salón PB" at bounding box center [238, 58] width 30 height 7
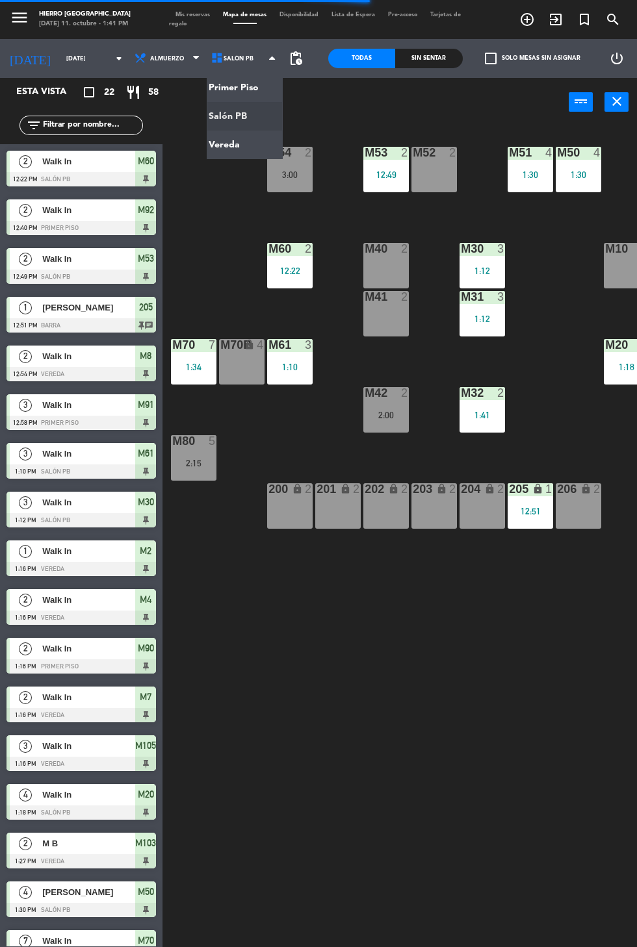
click at [233, 151] on ng-component "menu Hierro [PERSON_NAME] [DATE] 11. octubre - 1:41 PM Mis reservas Mapa de mes…" at bounding box center [318, 518] width 637 height 1036
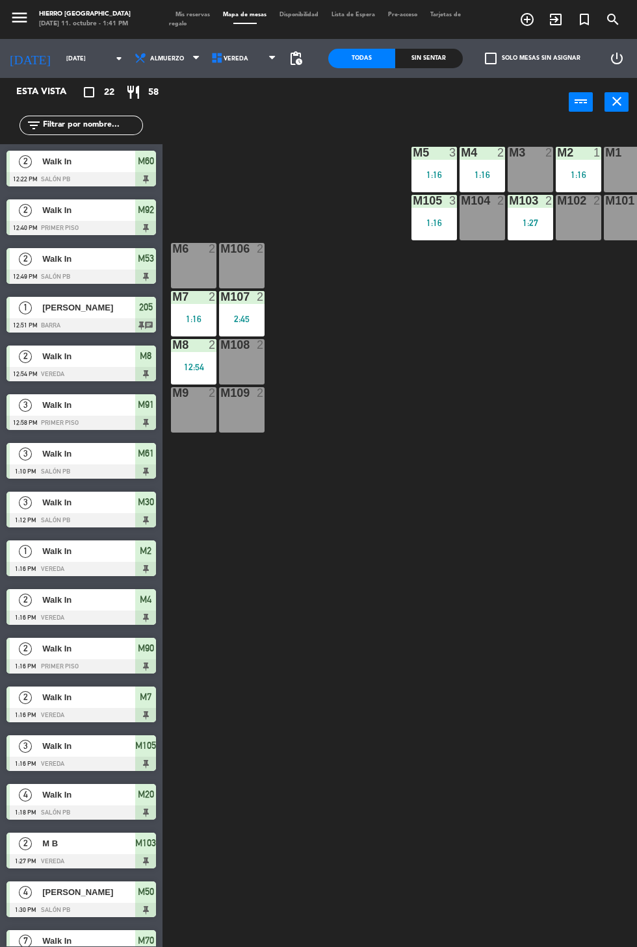
click at [177, 422] on div "M9 2" at bounding box center [193, 409] width 45 height 45
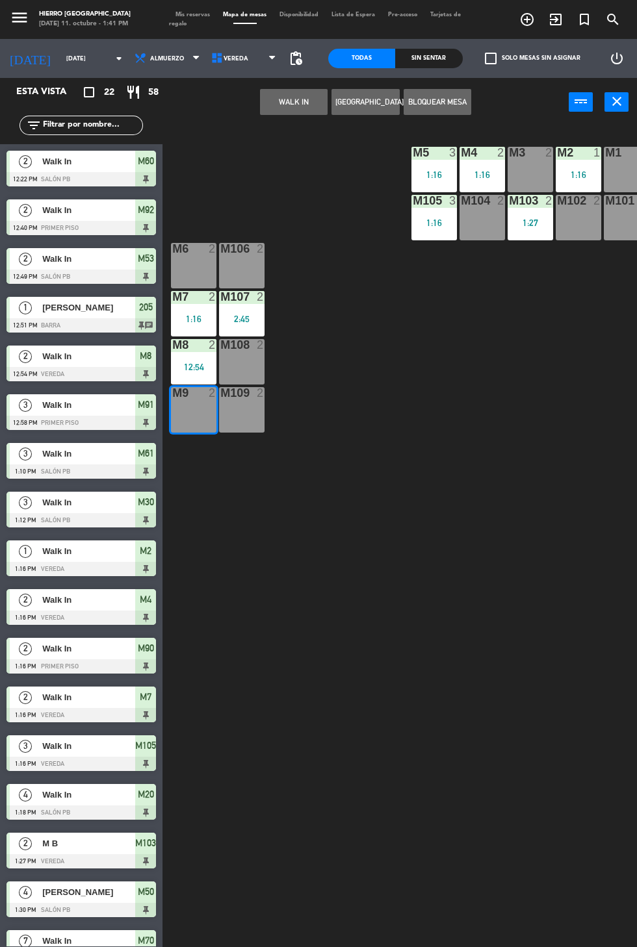
click at [236, 427] on div "M109 2" at bounding box center [241, 409] width 45 height 45
click at [307, 102] on button "WALK IN" at bounding box center [294, 102] width 68 height 26
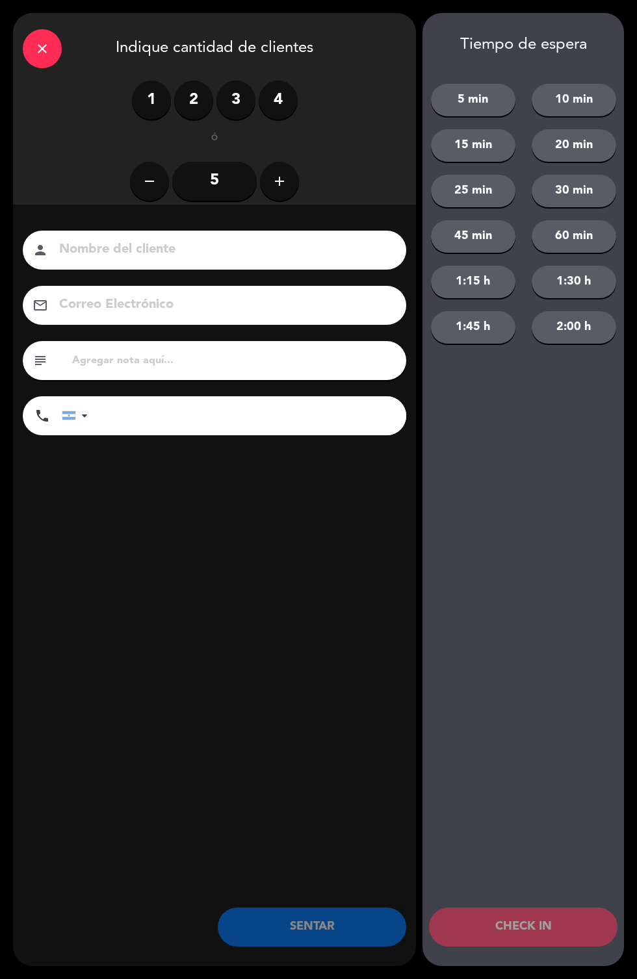
click at [286, 101] on label "4" at bounding box center [278, 100] width 39 height 39
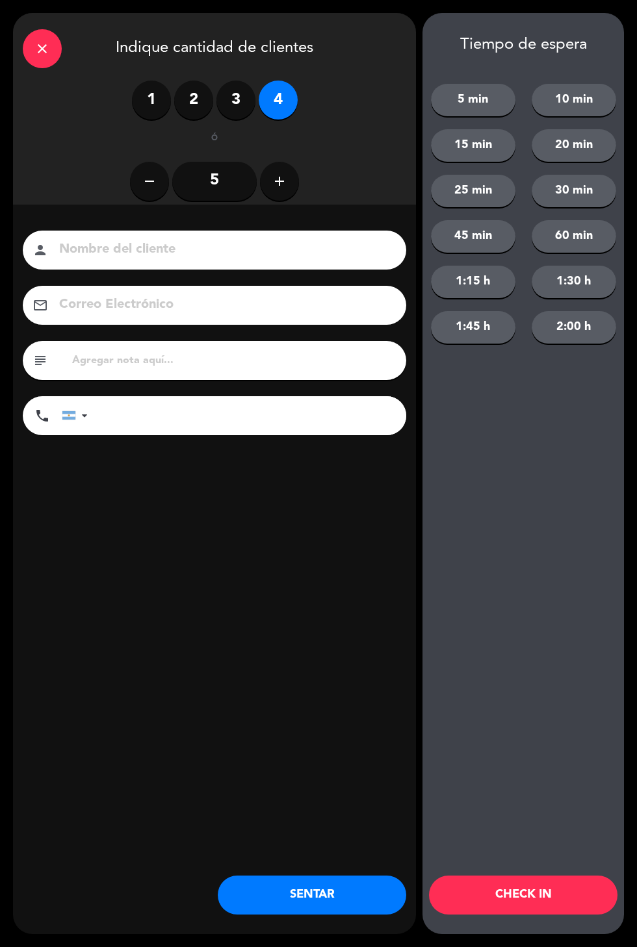
click at [325, 891] on button "SENTAR" at bounding box center [312, 895] width 188 height 39
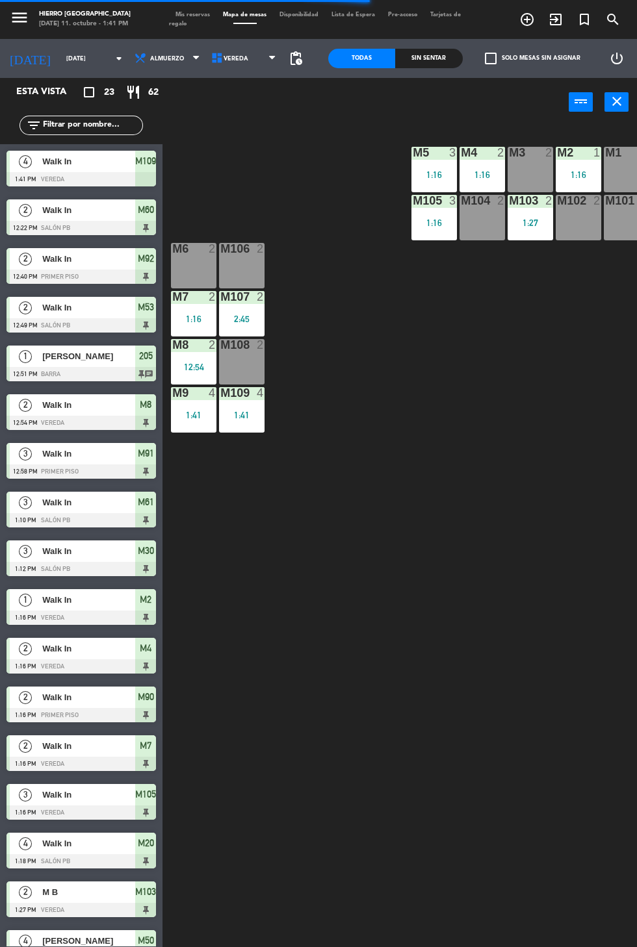
click at [195, 11] on div "Mis reservas Mapa de mesas Disponibilidad Lista de Espera Pre-acceso Tarjetas d…" at bounding box center [318, 19] width 299 height 19
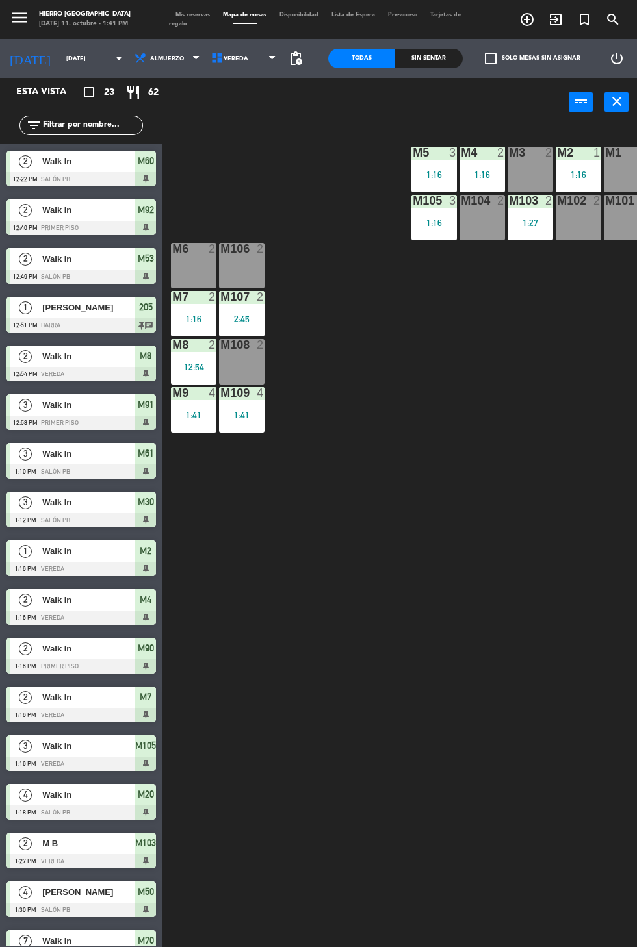
click at [190, 14] on span "Mis reservas" at bounding box center [192, 15] width 47 height 6
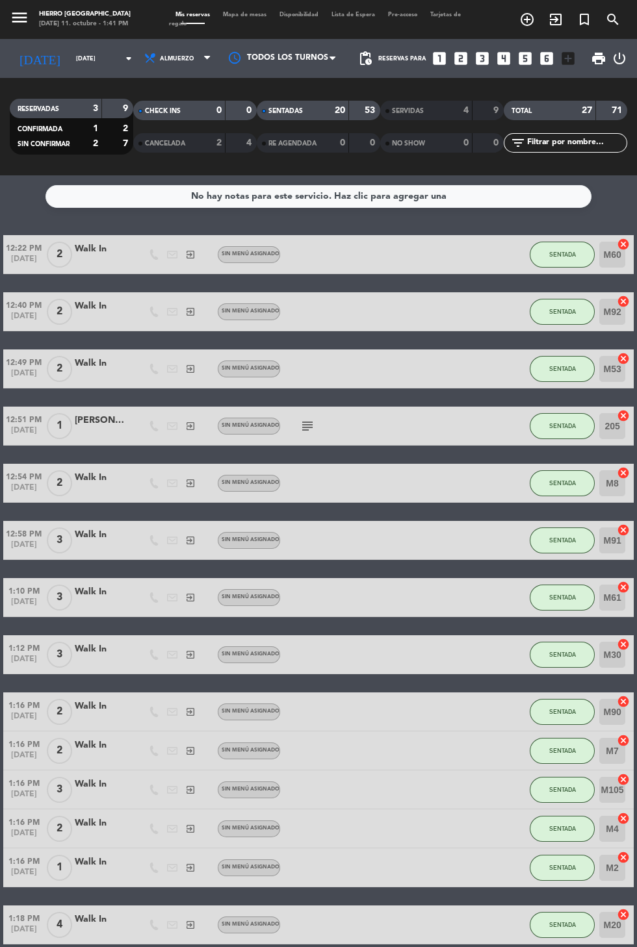
scroll to position [3, 0]
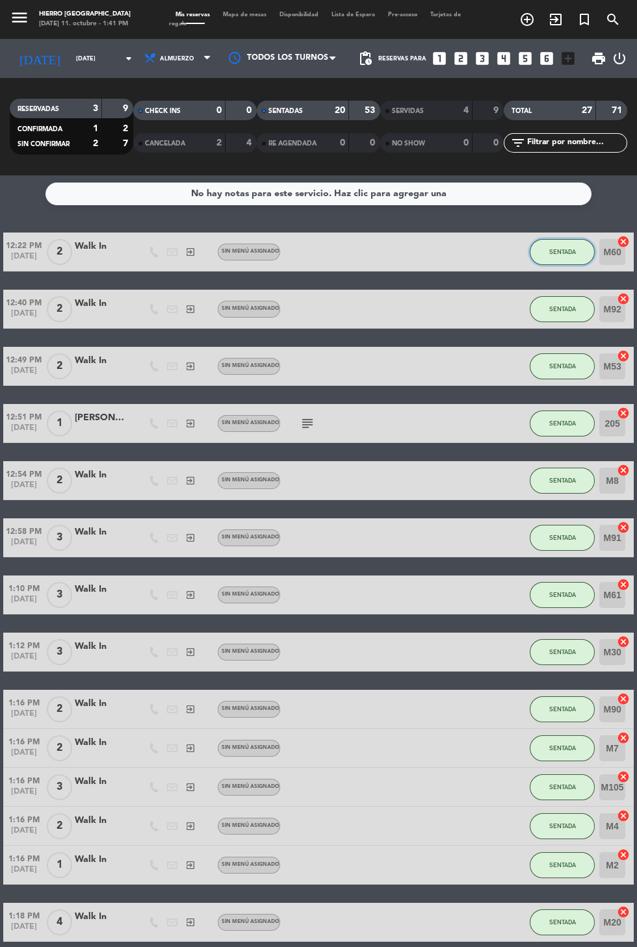
click at [561, 248] on span "SENTADA" at bounding box center [562, 251] width 27 height 7
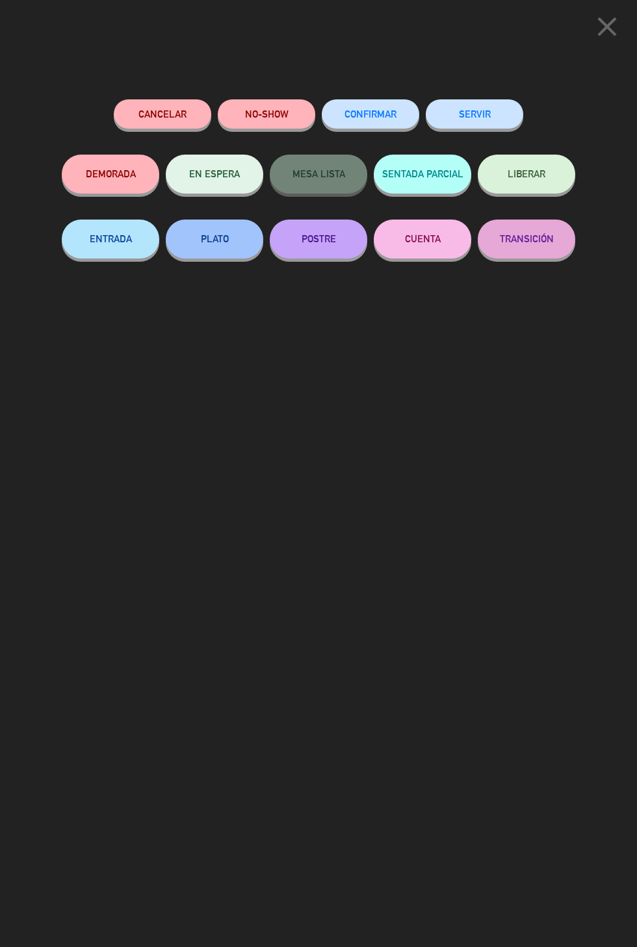
click at [485, 124] on button "SERVIR" at bounding box center [473, 113] width 97 height 29
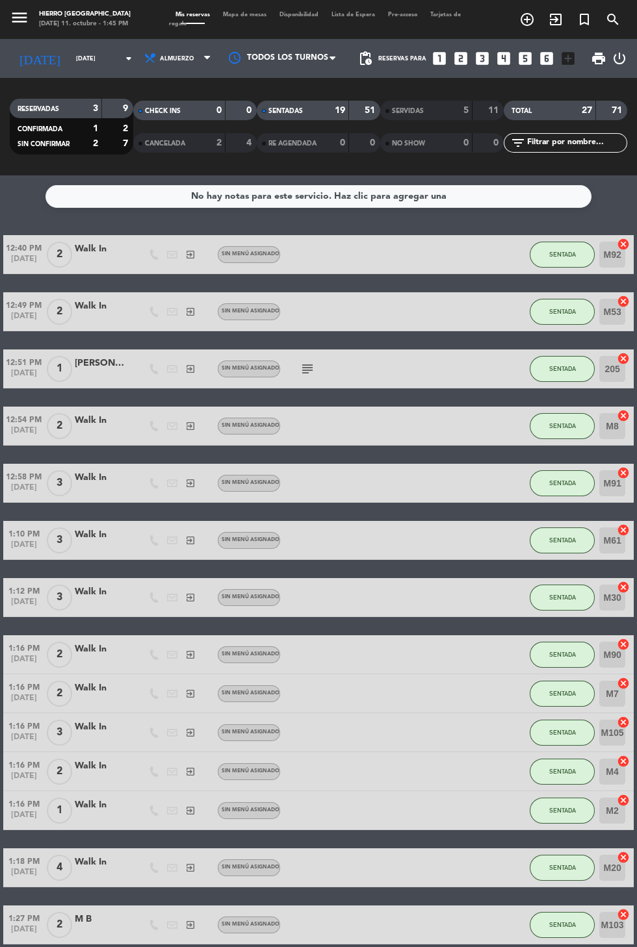
scroll to position [0, 0]
click at [177, 24] on span "Tarjetas de regalo" at bounding box center [315, 19] width 292 height 15
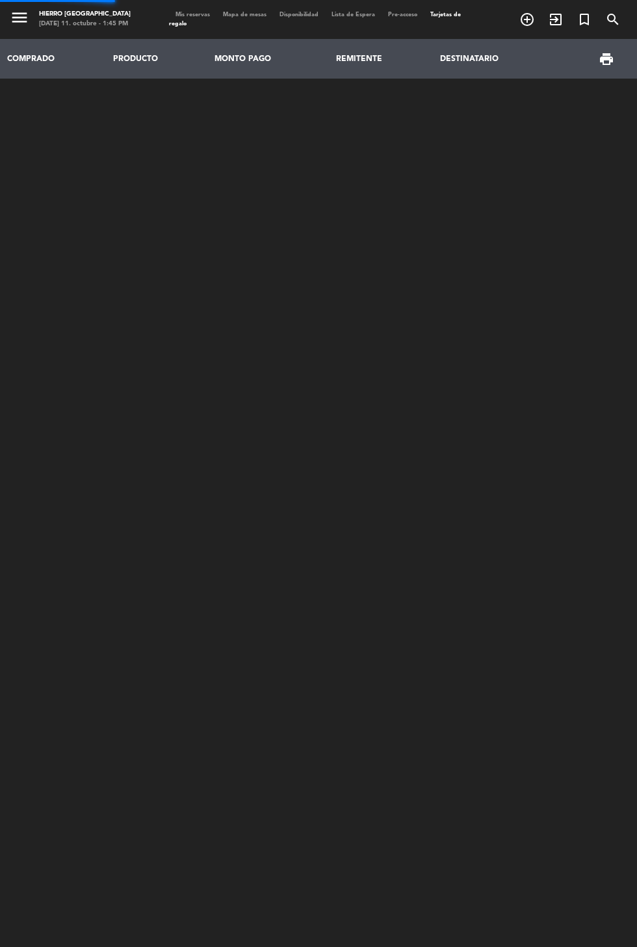
click at [183, 44] on th "PRODUCTO" at bounding box center [156, 59] width 101 height 40
click at [196, 12] on span "Mis reservas" at bounding box center [192, 15] width 47 height 6
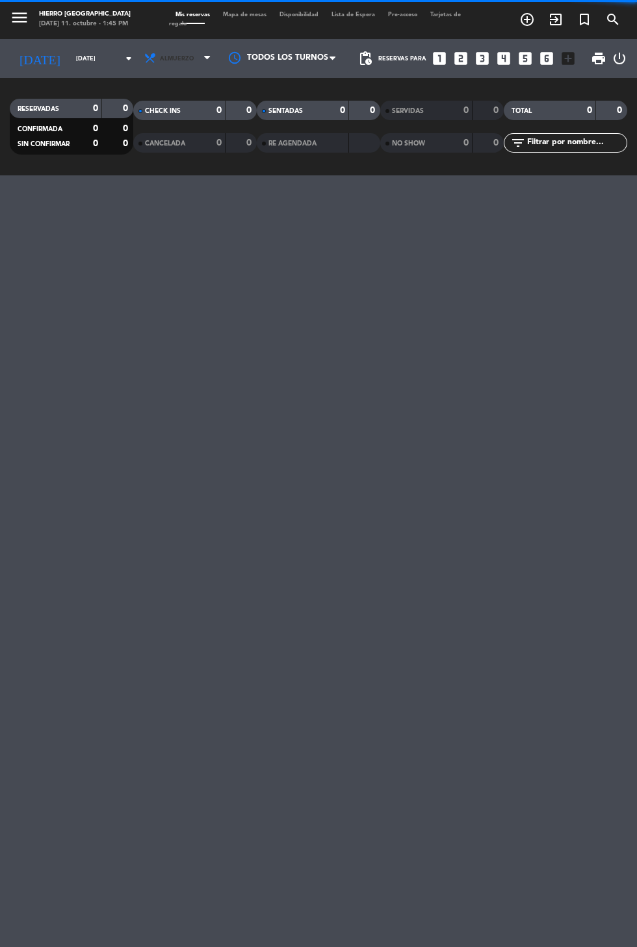
click at [183, 69] on span "Almuerzo" at bounding box center [179, 58] width 78 height 29
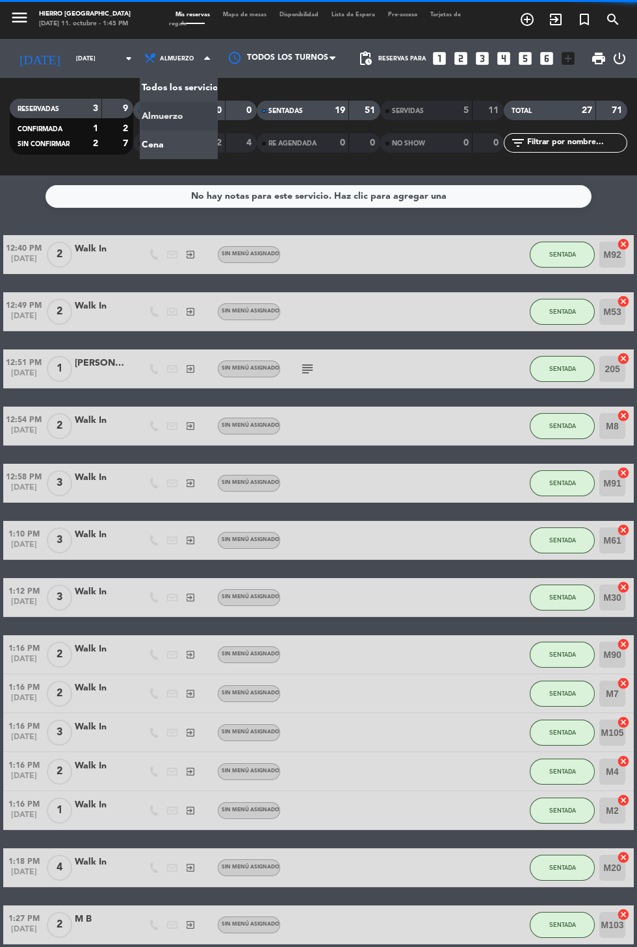
click at [189, 56] on span "Almuerzo" at bounding box center [179, 58] width 78 height 29
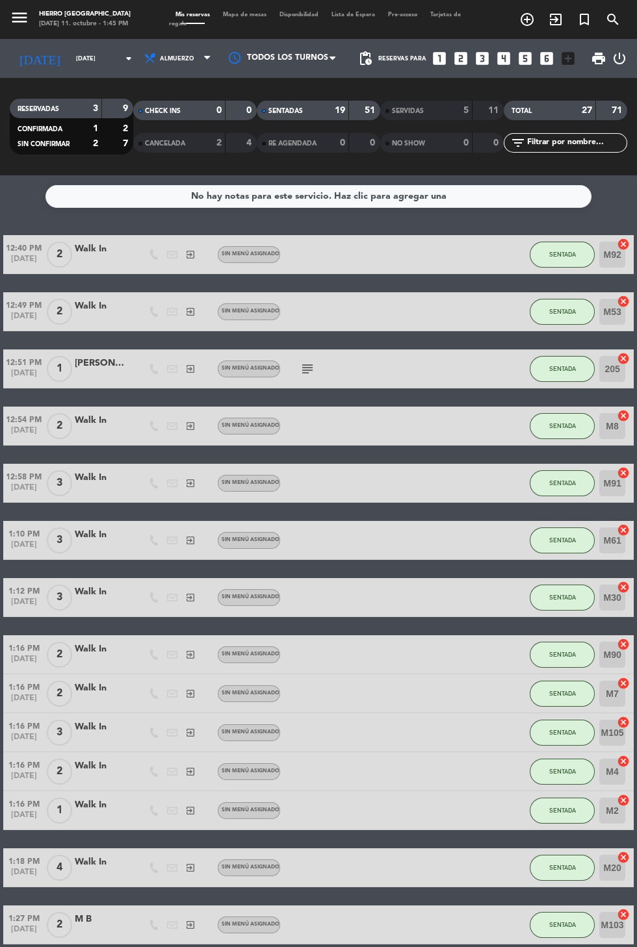
click at [184, 62] on span "Almuerzo" at bounding box center [179, 58] width 78 height 29
click at [175, 137] on div "menu Hierro [PERSON_NAME] [DATE] 11. octubre - 1:45 PM Mis reservas Mapa de mes…" at bounding box center [318, 87] width 637 height 175
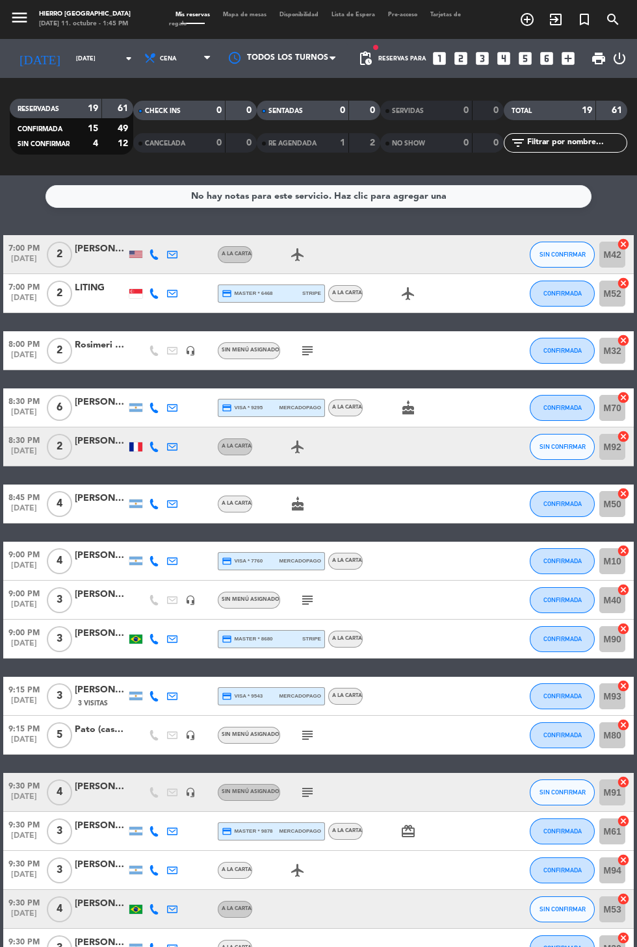
click at [208, 14] on span "Mis reservas" at bounding box center [192, 15] width 47 height 6
click at [247, 30] on div "menu Hierro [PERSON_NAME] [DATE] 11. octubre - 1:45 PM Mis reservas Mapa de mes…" at bounding box center [318, 19] width 637 height 39
click at [254, 14] on span "Mapa de mesas" at bounding box center [244, 15] width 57 height 6
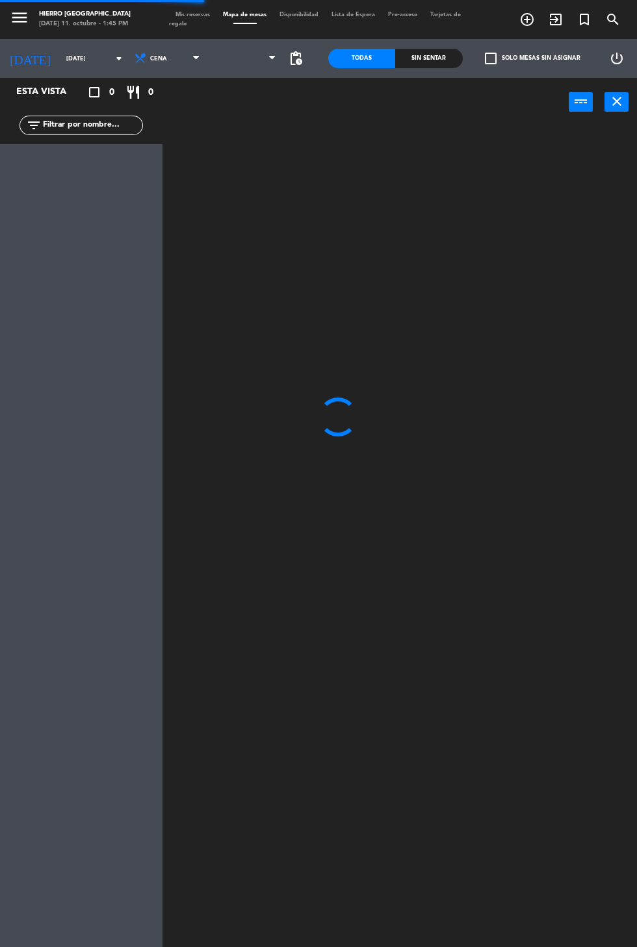
click at [257, 59] on span at bounding box center [245, 58] width 77 height 29
click at [257, 66] on span "Primer Piso" at bounding box center [245, 58] width 77 height 29
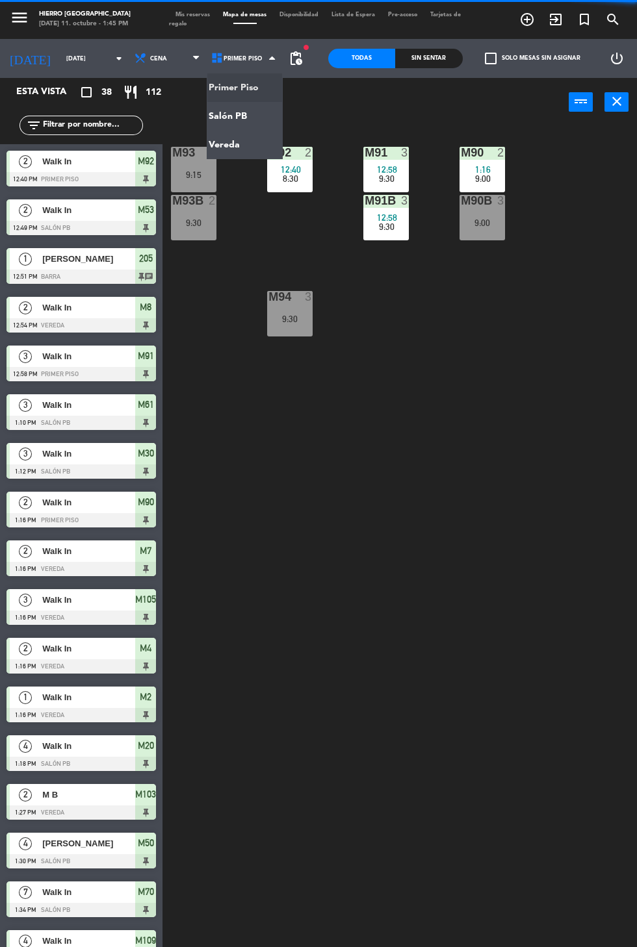
click at [241, 124] on ng-component "menu Hierro [PERSON_NAME] [DATE] 11. octubre - 1:45 PM Mis reservas Mapa de mes…" at bounding box center [318, 518] width 637 height 1036
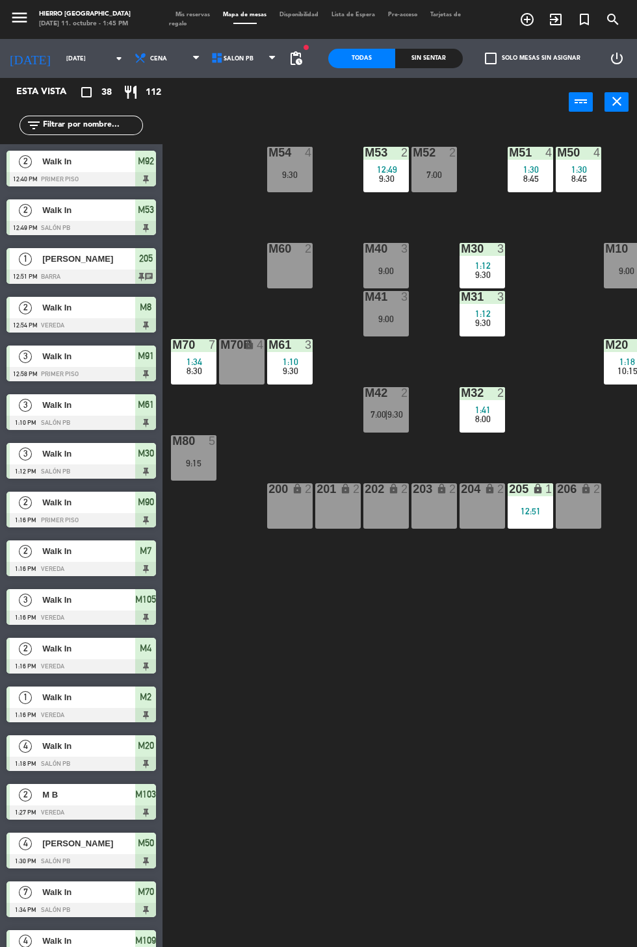
click at [192, 14] on span "Mis reservas" at bounding box center [192, 15] width 47 height 6
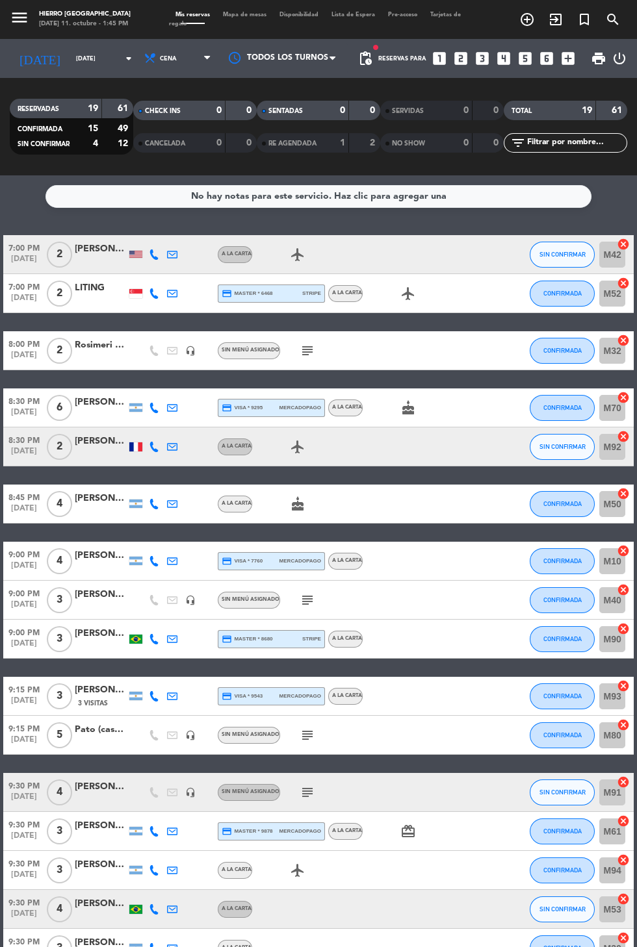
scroll to position [11, 0]
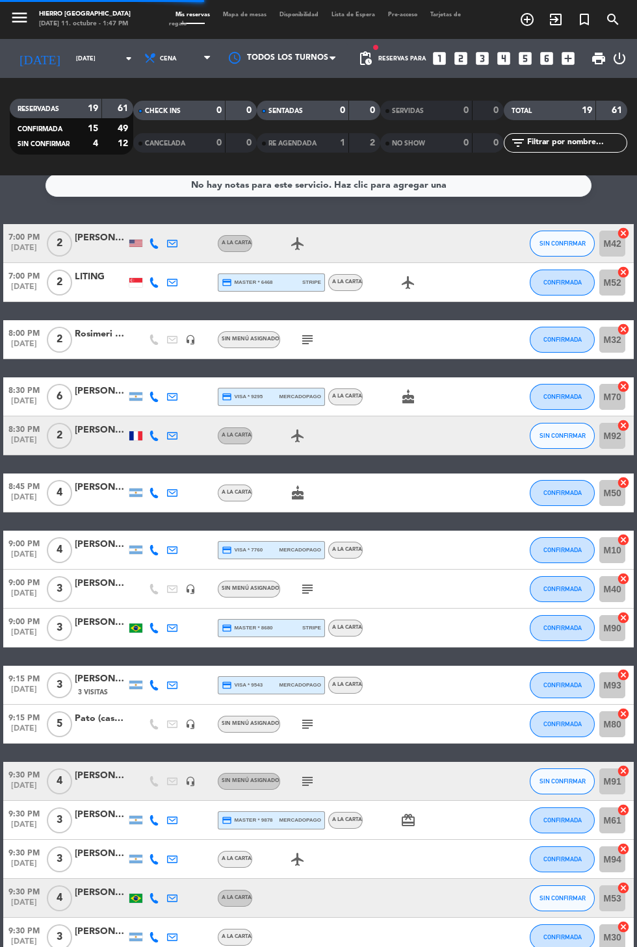
click at [499, 61] on icon "looks_4" at bounding box center [503, 58] width 17 height 17
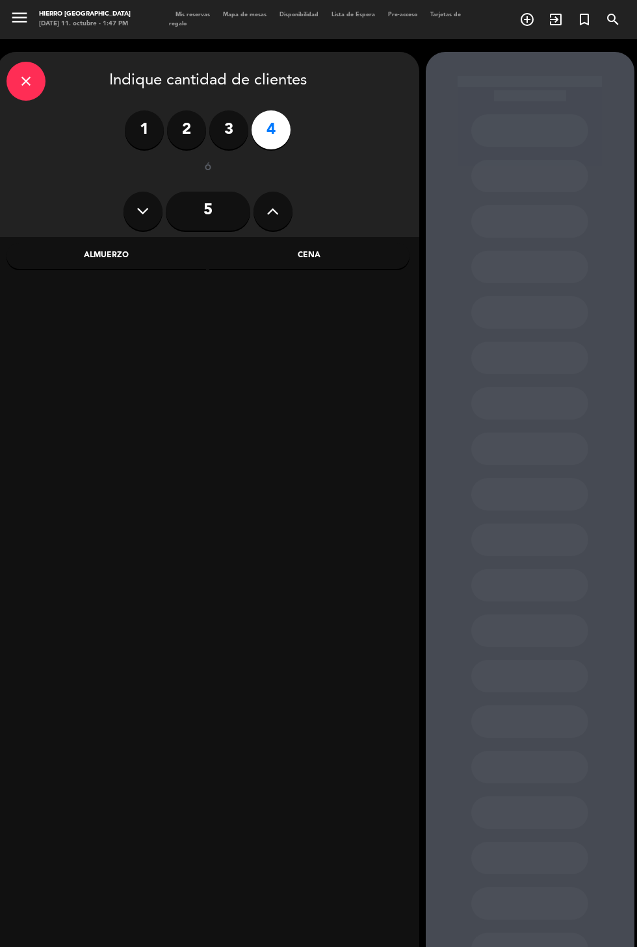
click at [347, 263] on div "Cena" at bounding box center [309, 256] width 200 height 26
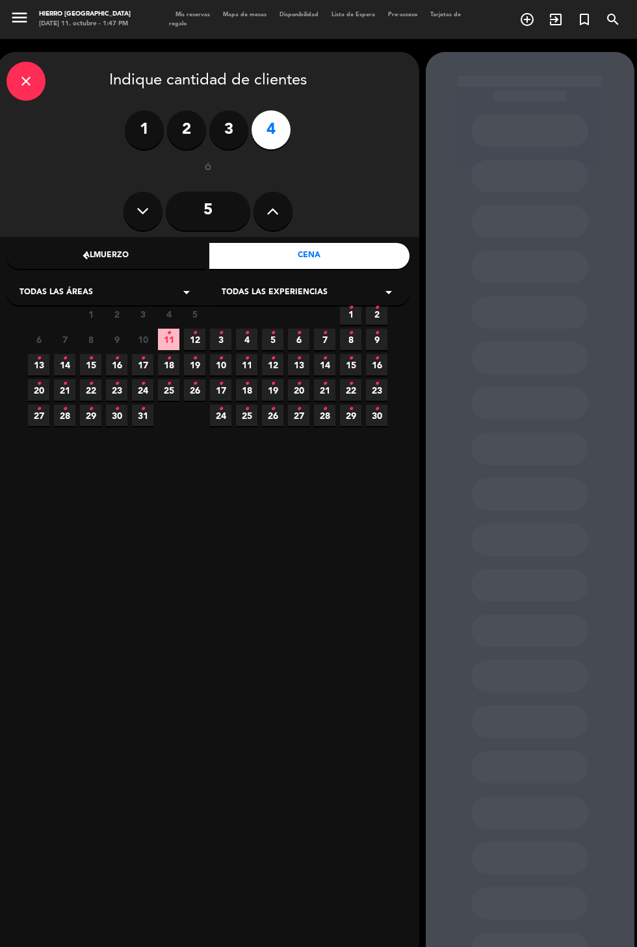
click at [168, 332] on icon "•" at bounding box center [168, 333] width 5 height 21
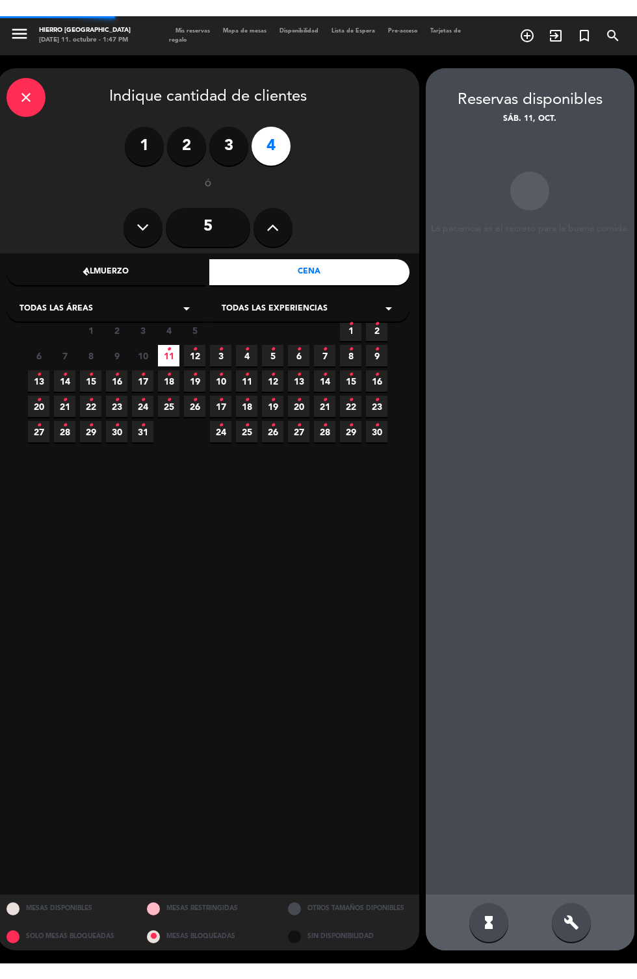
scroll to position [52, 0]
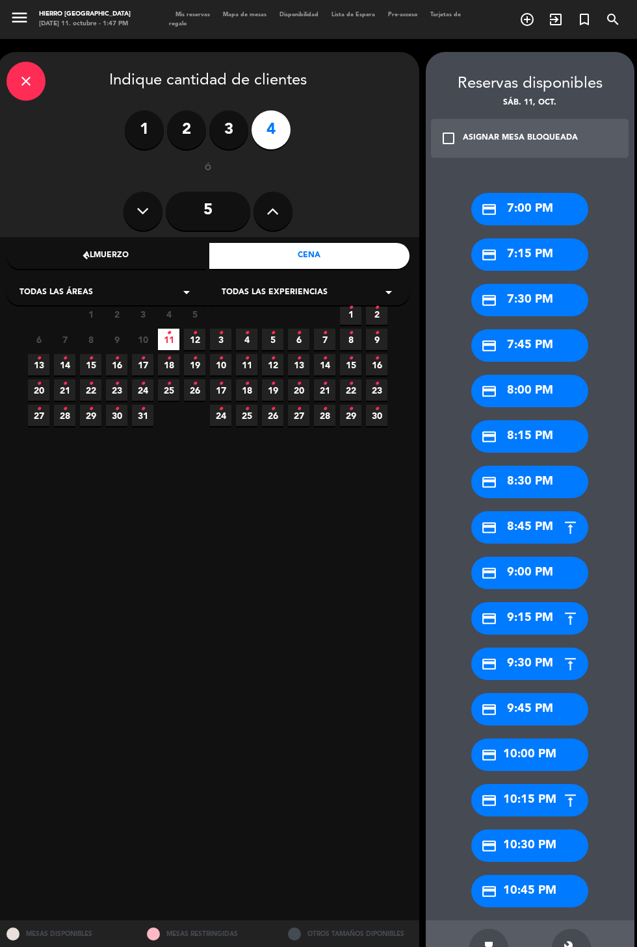
click at [554, 375] on div "credit_card 8:00 PM" at bounding box center [529, 391] width 117 height 32
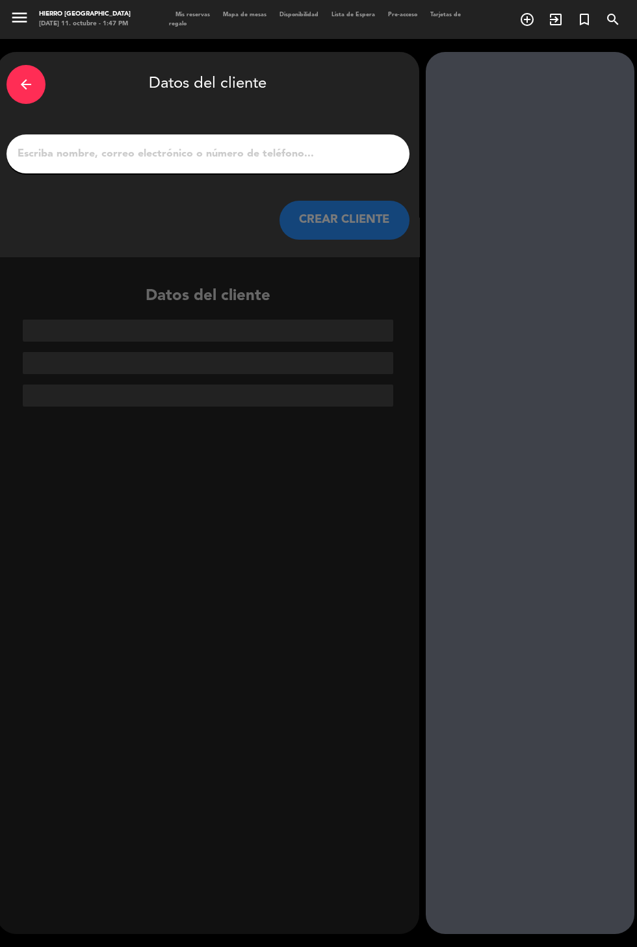
click at [286, 145] on input "1" at bounding box center [207, 154] width 383 height 18
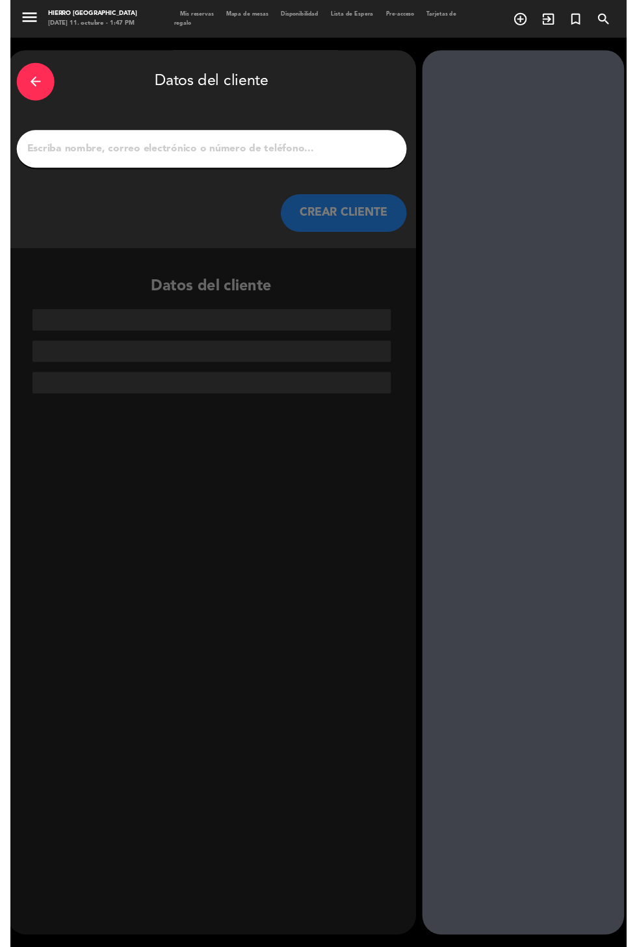
scroll to position [0, 0]
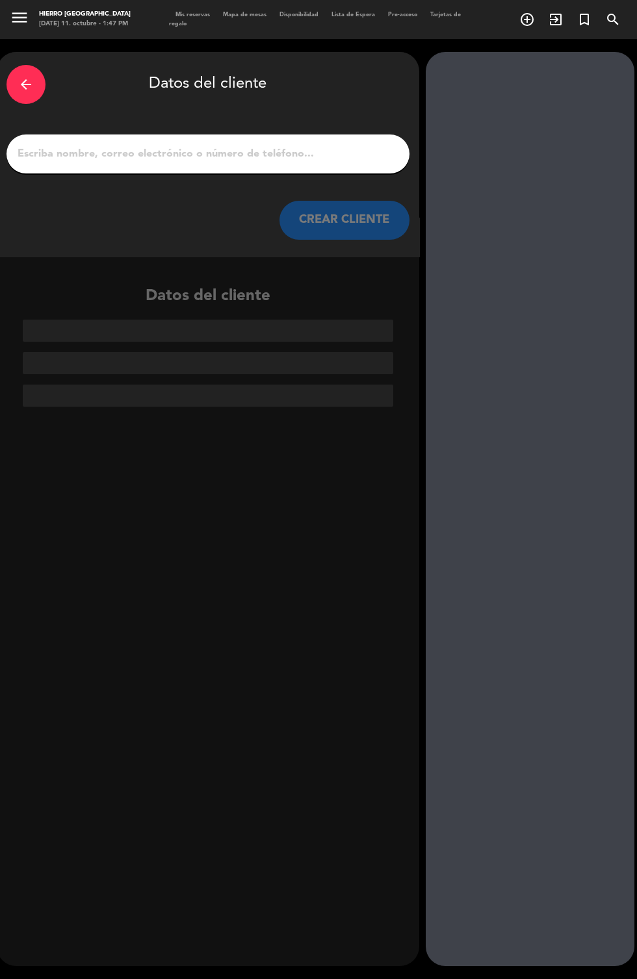
type input "[PERSON_NAME]"
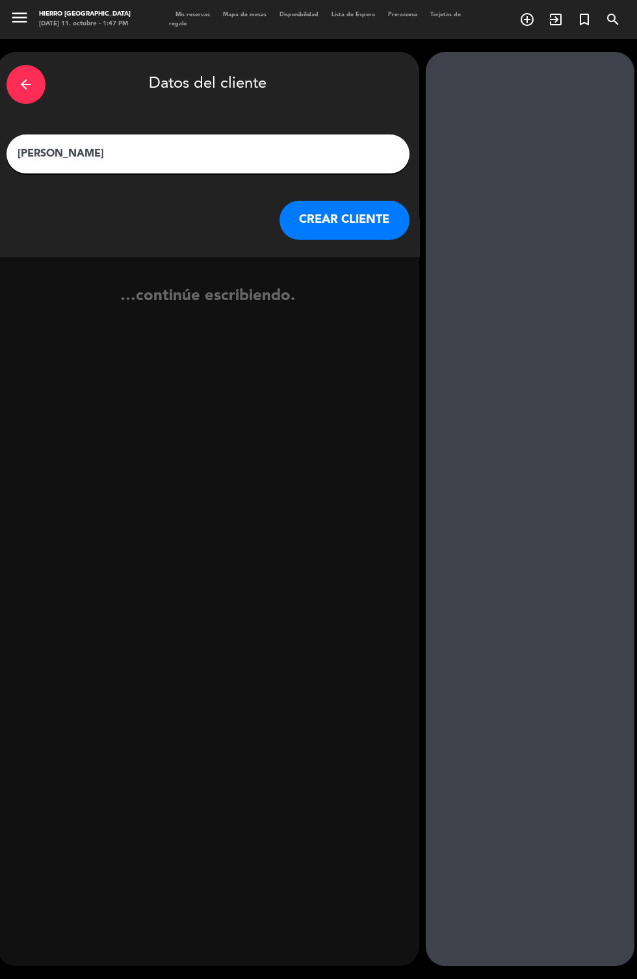
click at [358, 206] on button "CREAR CLIENTE" at bounding box center [344, 220] width 130 height 39
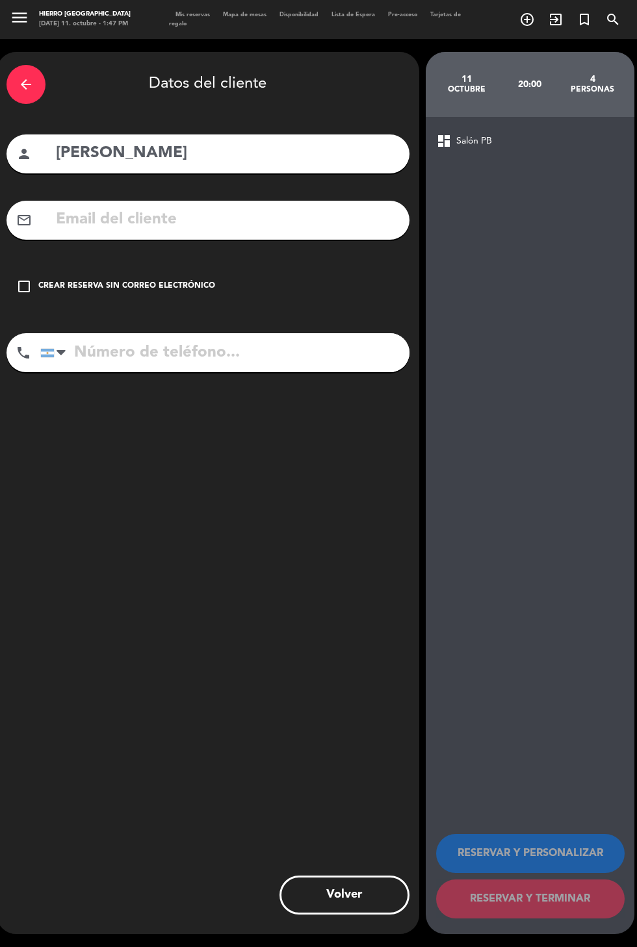
click at [171, 283] on div "Crear reserva sin correo electrónico" at bounding box center [126, 286] width 177 height 13
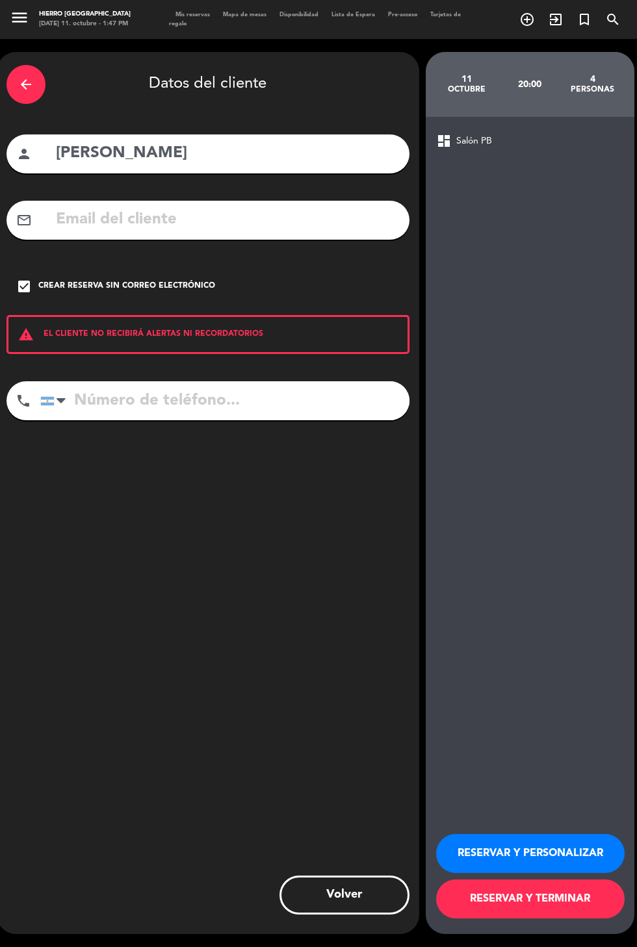
click at [546, 873] on button "RESERVAR Y PERSONALIZAR" at bounding box center [530, 853] width 188 height 39
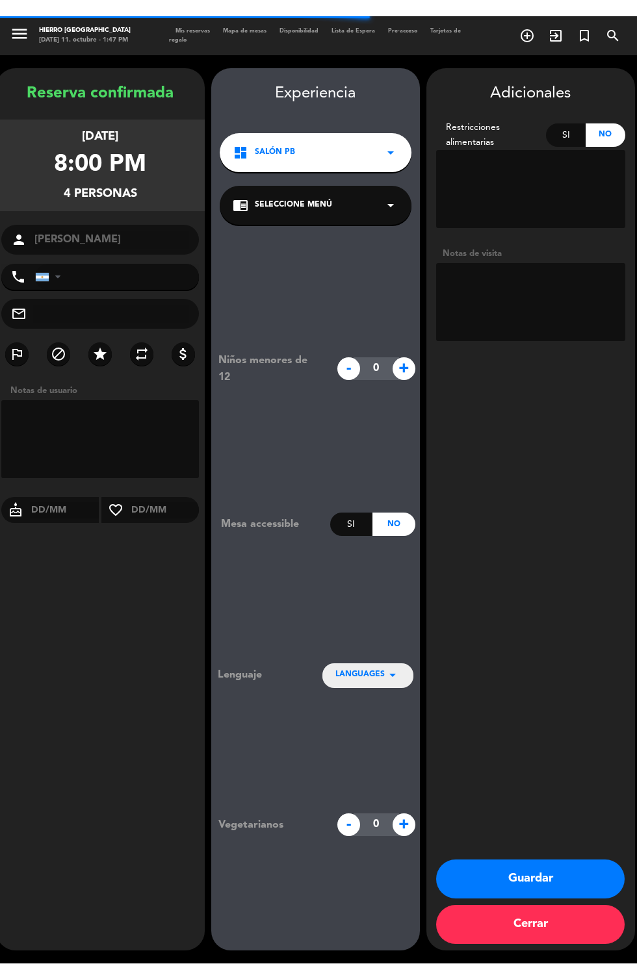
scroll to position [52, 0]
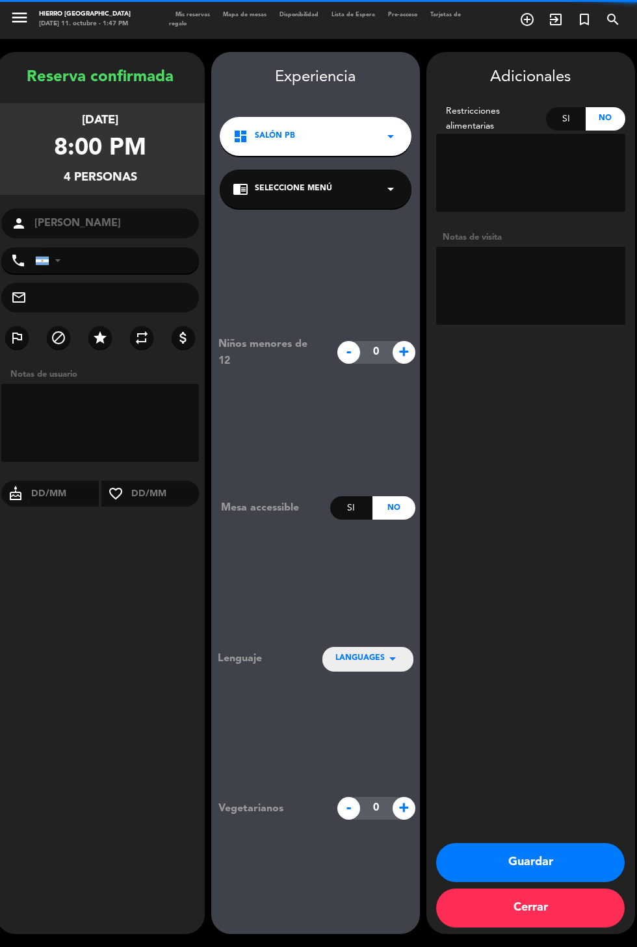
click at [546, 247] on textarea at bounding box center [530, 286] width 189 height 78
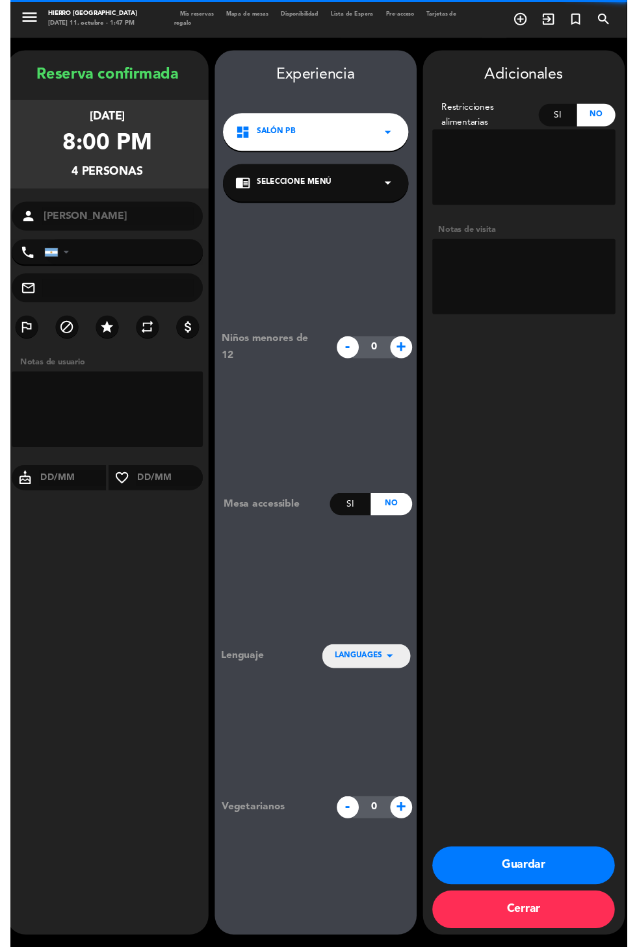
scroll to position [0, 0]
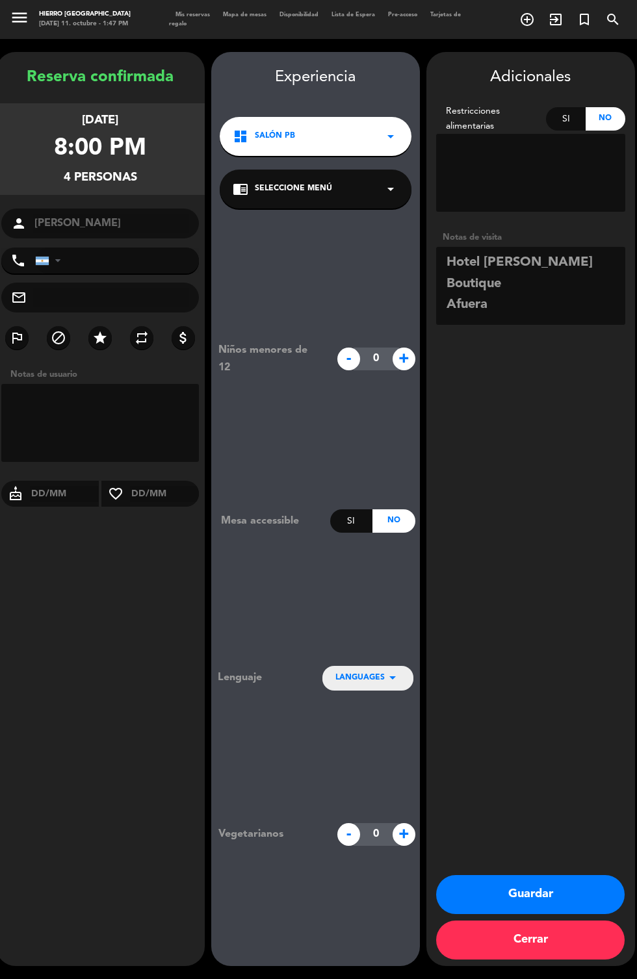
type textarea "Hotel [PERSON_NAME] Boutique Afuera"
click at [568, 475] on div "Adicionales Restricciones alimentarias Si No Notas de visita Guardar Cerrar" at bounding box center [530, 509] width 209 height 914
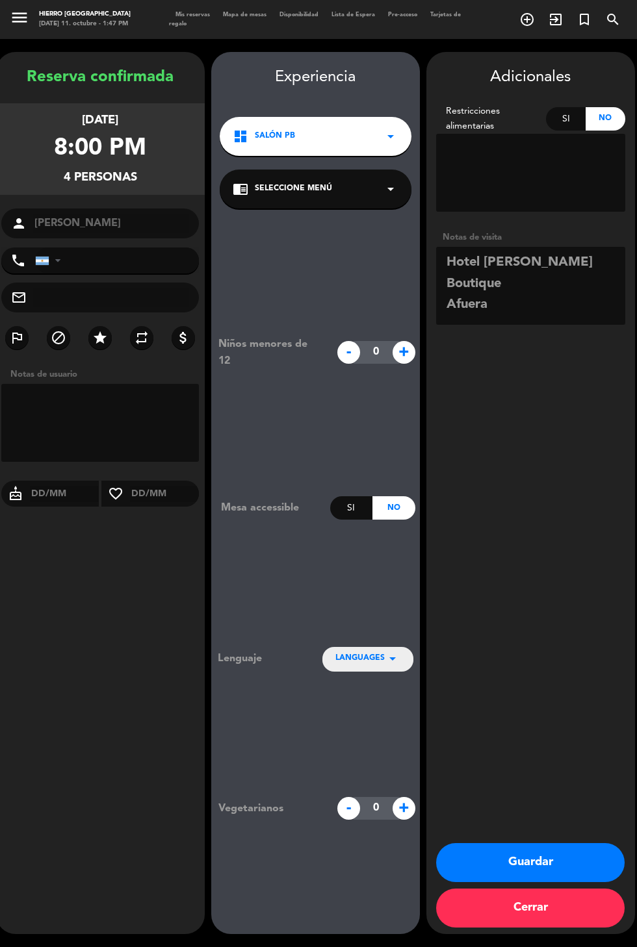
scroll to position [42, 0]
click at [547, 882] on button "Guardar" at bounding box center [530, 862] width 188 height 39
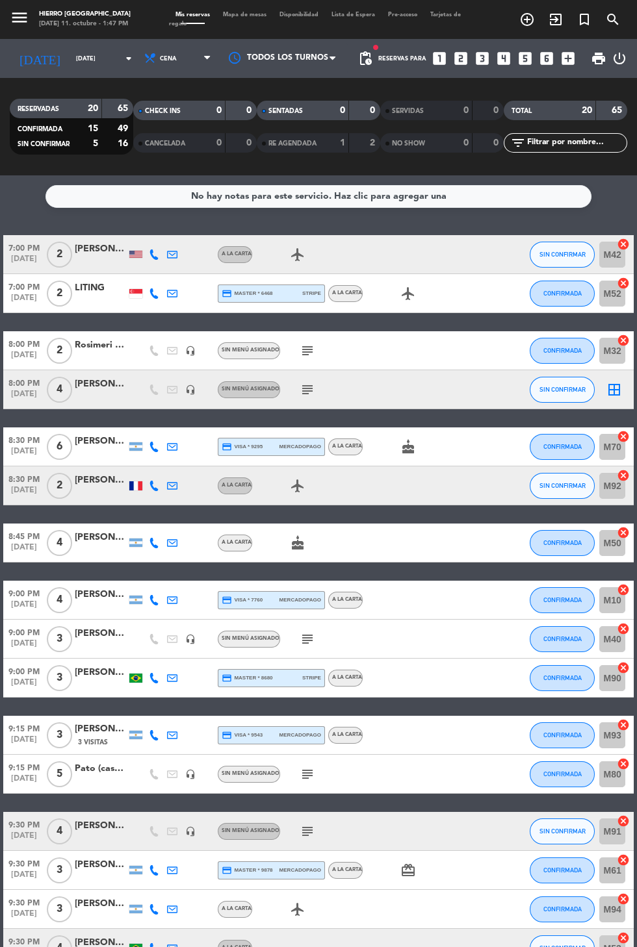
click at [617, 382] on icon "border_all" at bounding box center [614, 390] width 16 height 16
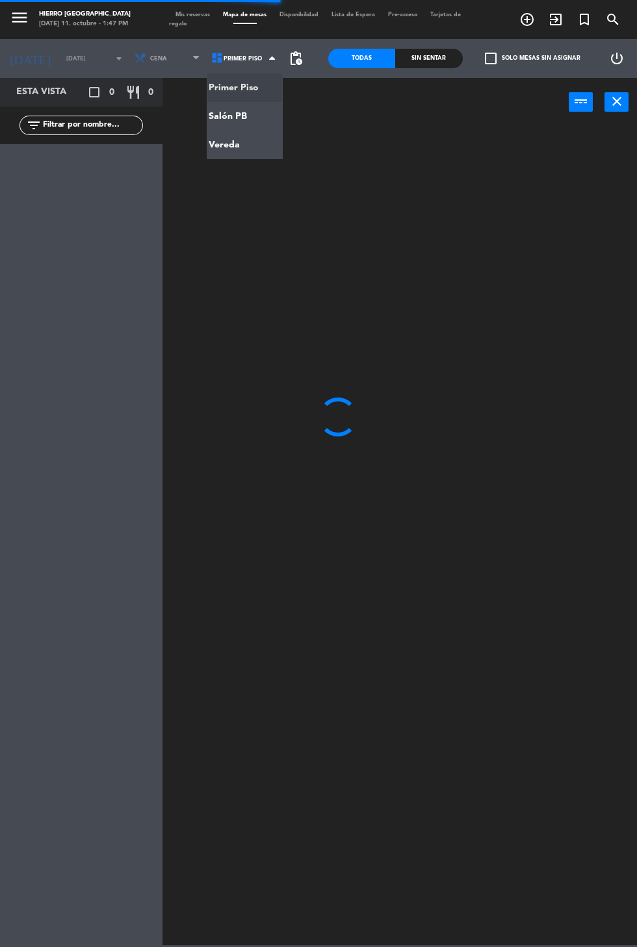
click at [248, 144] on ng-component "menu Hierro [PERSON_NAME] [DATE] 11. octubre - 1:47 PM Mis reservas Mapa de mes…" at bounding box center [318, 472] width 637 height 945
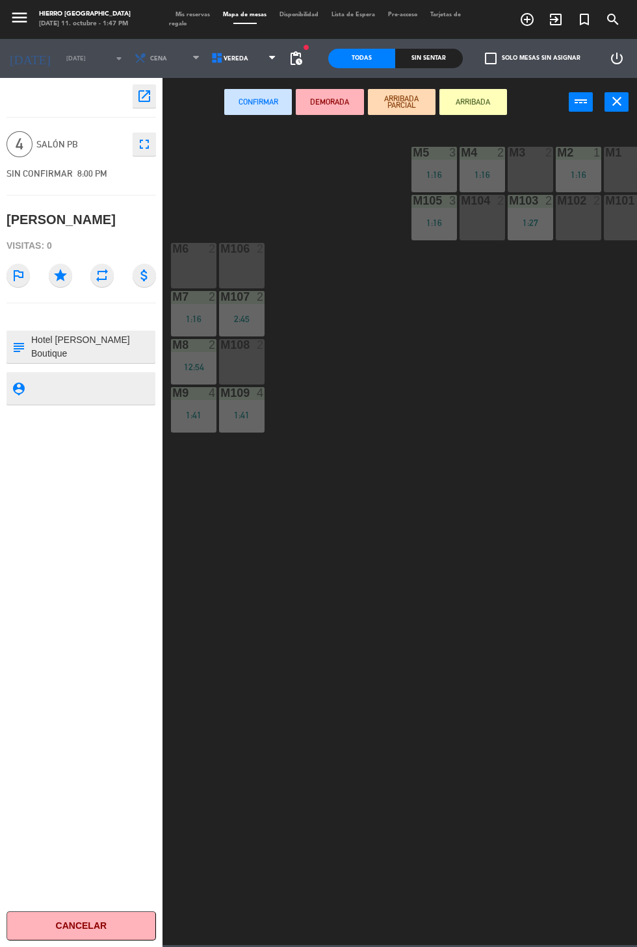
click at [193, 266] on div "M6 2" at bounding box center [193, 265] width 45 height 45
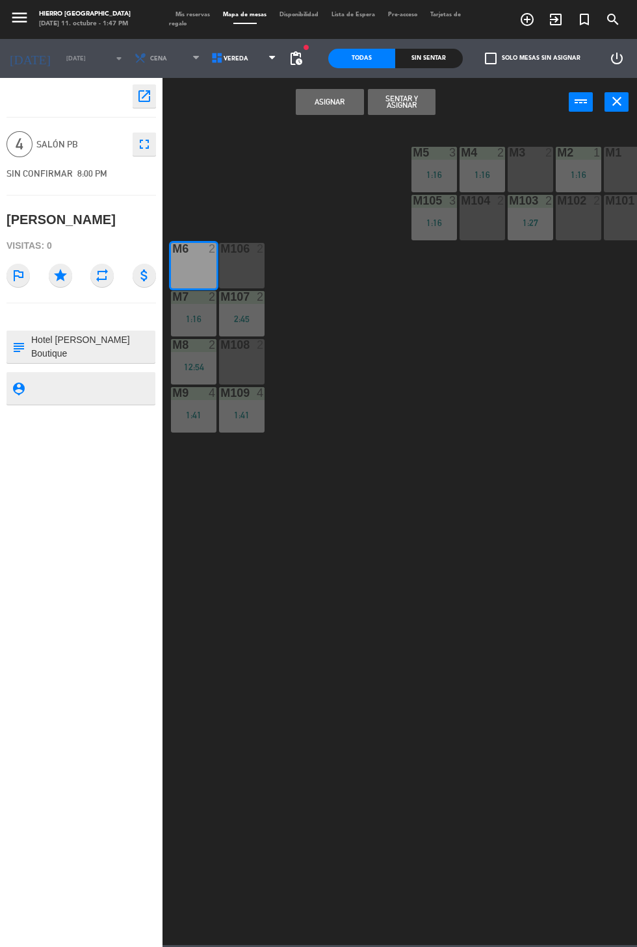
click at [249, 281] on div "M106 2" at bounding box center [241, 265] width 45 height 45
click at [330, 97] on button "Asignar" at bounding box center [330, 102] width 68 height 26
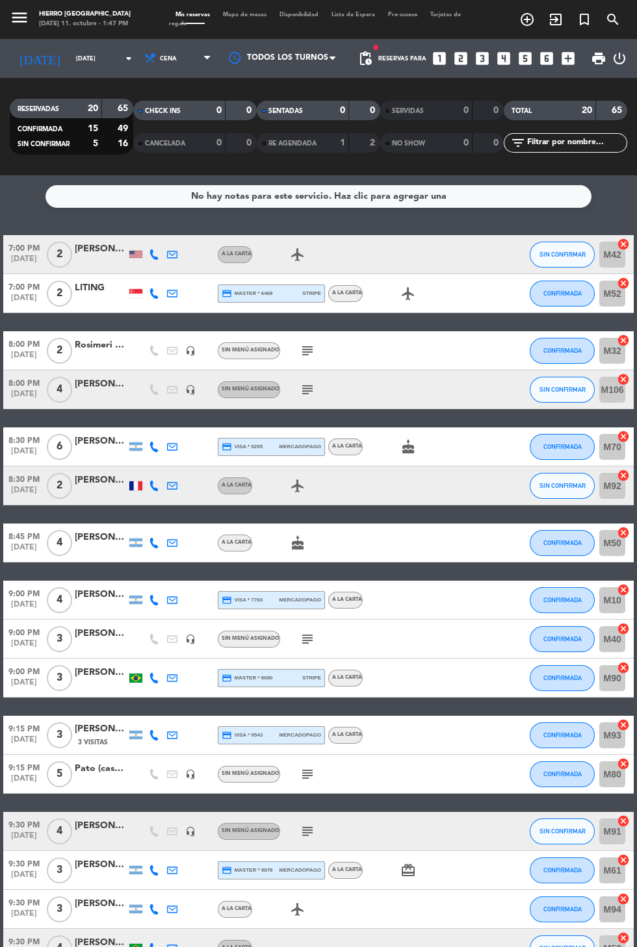
scroll to position [1, 0]
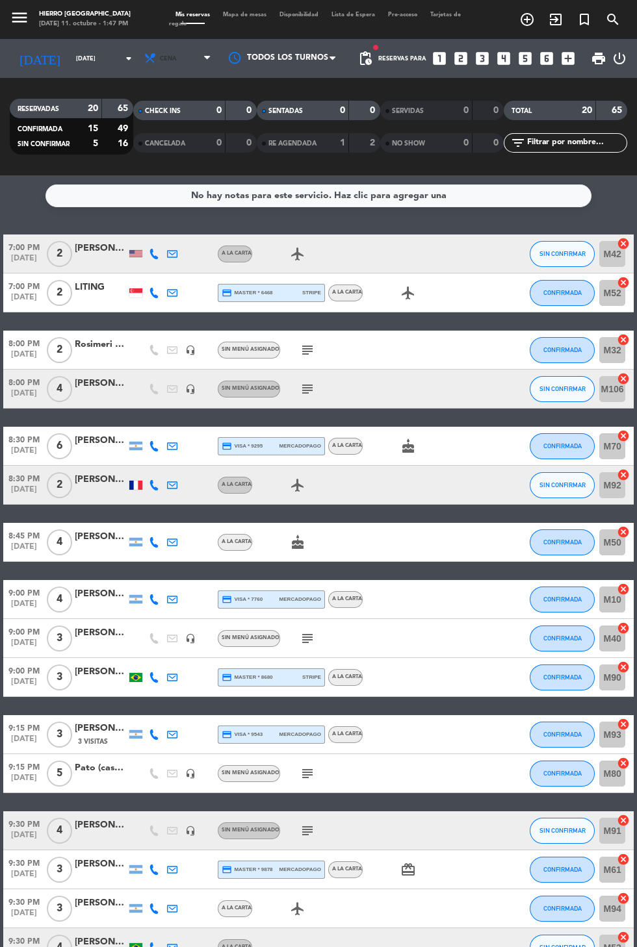
click at [176, 44] on span "Cena" at bounding box center [179, 58] width 78 height 29
click at [175, 77] on div "menu Hierro [PERSON_NAME] [DATE] 11. octubre - 1:47 PM Mis reservas Mapa de mes…" at bounding box center [318, 87] width 637 height 175
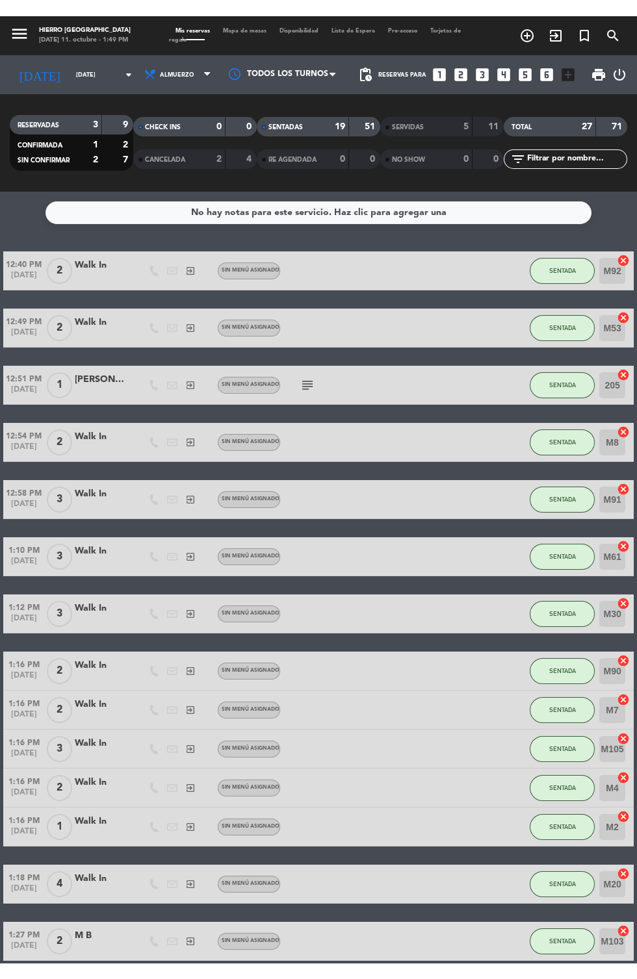
scroll to position [0, 0]
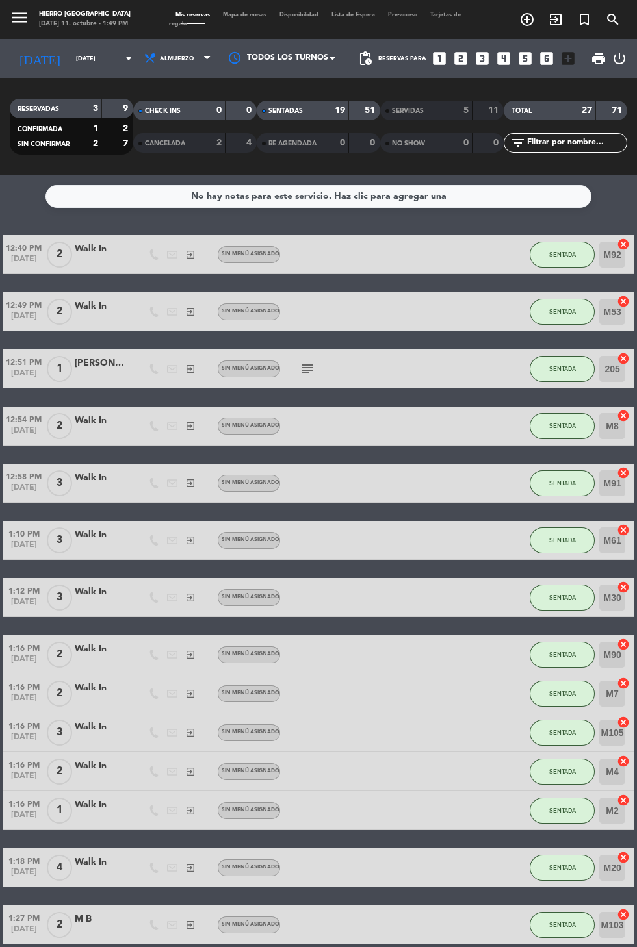
click at [14, 218] on div "No hay notas para este servicio. Haz clic para agregar una 12:40 PM [DATE] 2 Wa…" at bounding box center [318, 561] width 637 height 772
click at [239, 12] on span "Mapa de mesas" at bounding box center [244, 15] width 57 height 6
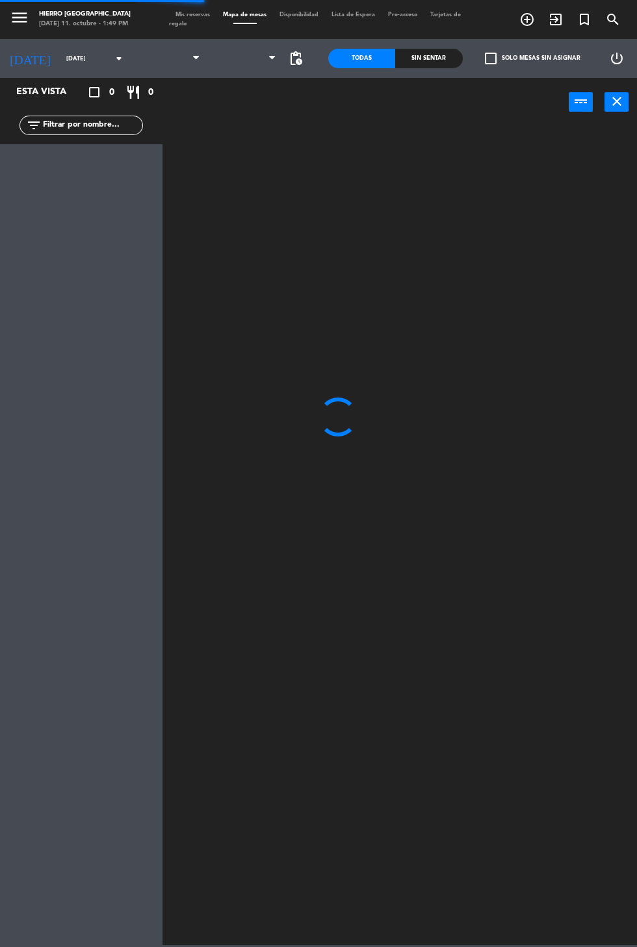
click at [243, 53] on span at bounding box center [245, 58] width 77 height 29
click at [259, 57] on span "Primer Piso" at bounding box center [245, 58] width 77 height 29
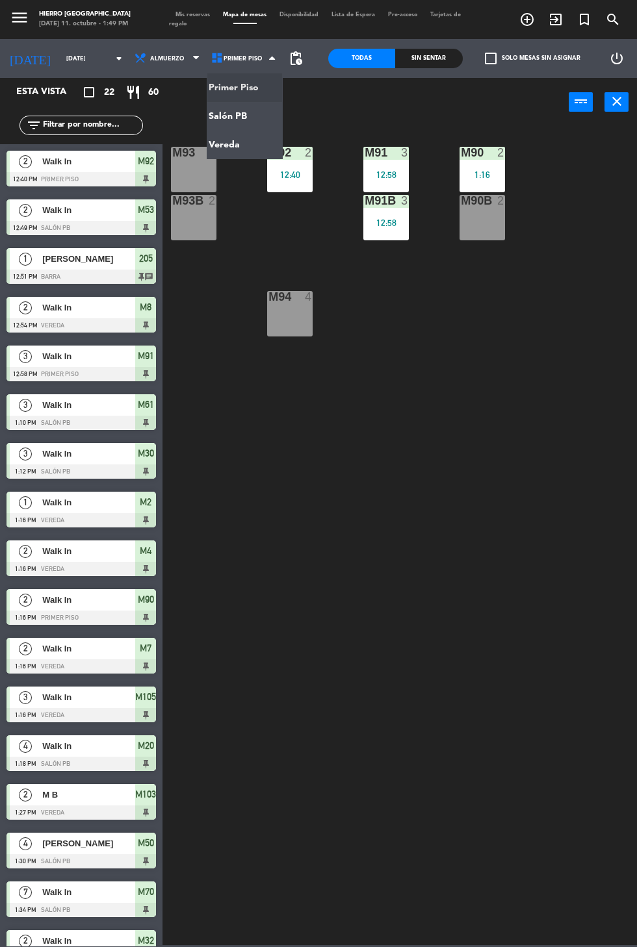
click at [255, 110] on ng-component "menu Hierro [PERSON_NAME] [DATE] 11. octubre - 1:49 PM Mis reservas Mapa de mes…" at bounding box center [318, 472] width 637 height 945
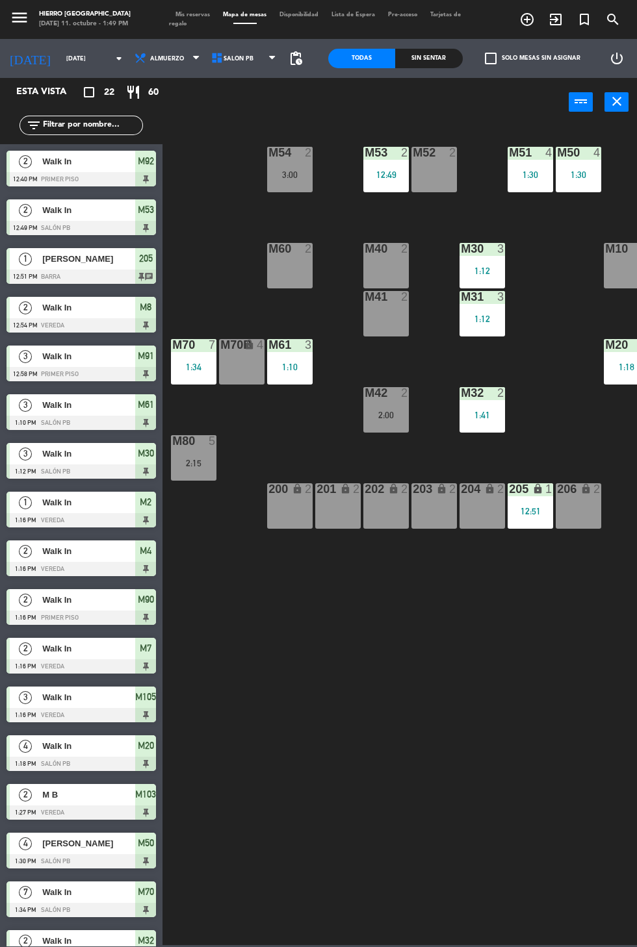
click at [422, 163] on div "M52 2" at bounding box center [433, 169] width 45 height 45
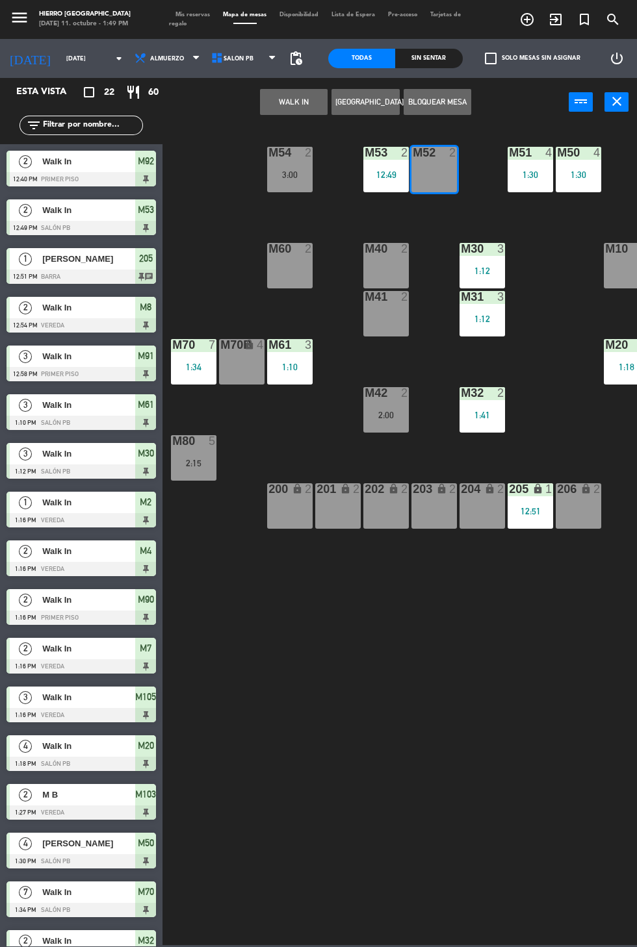
click at [292, 101] on button "WALK IN" at bounding box center [294, 102] width 68 height 26
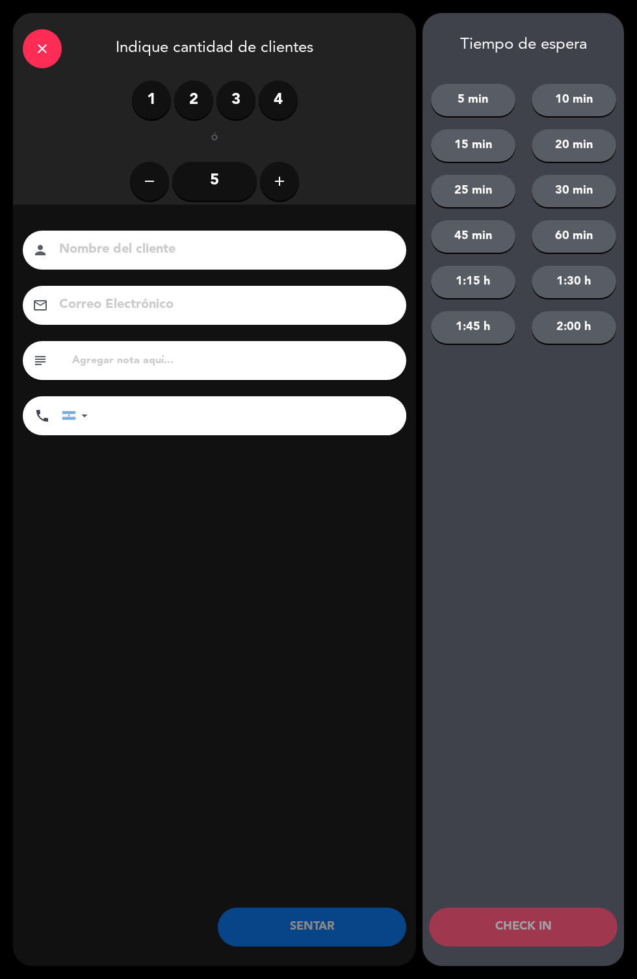
click at [184, 86] on label "2" at bounding box center [193, 100] width 39 height 39
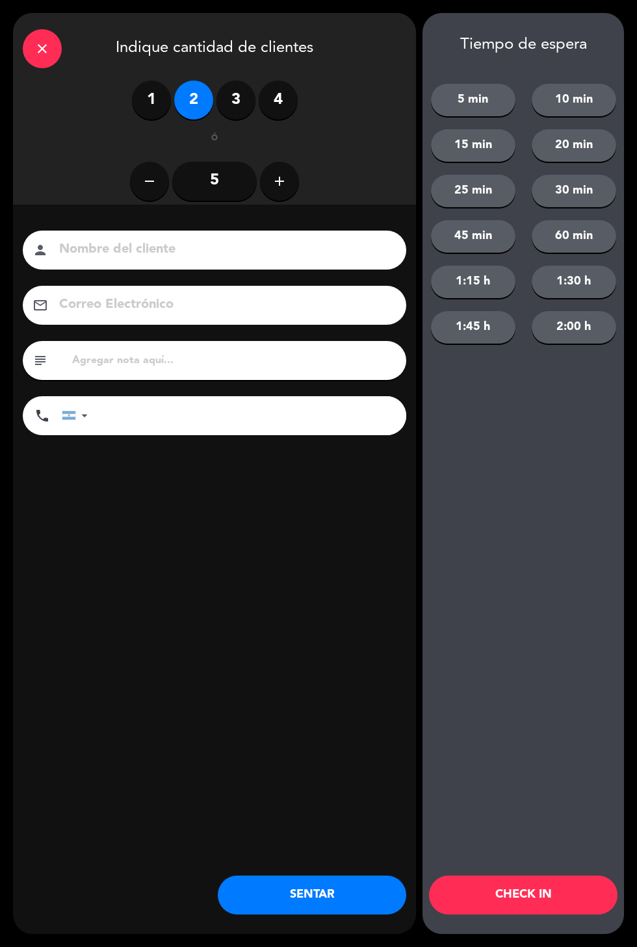
click at [362, 893] on button "SENTAR" at bounding box center [312, 895] width 188 height 39
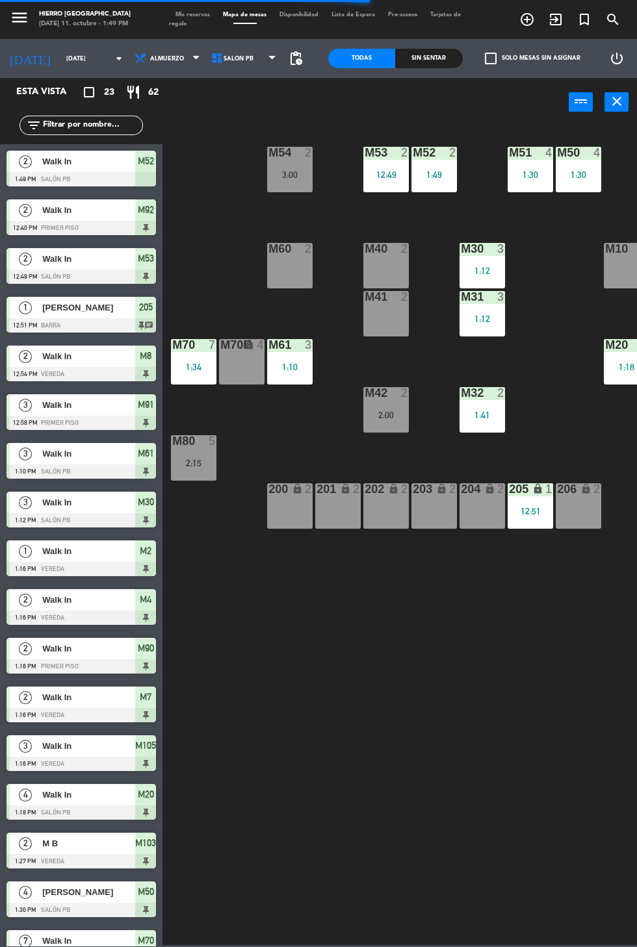
click at [186, 12] on span "Mis reservas" at bounding box center [192, 15] width 47 height 6
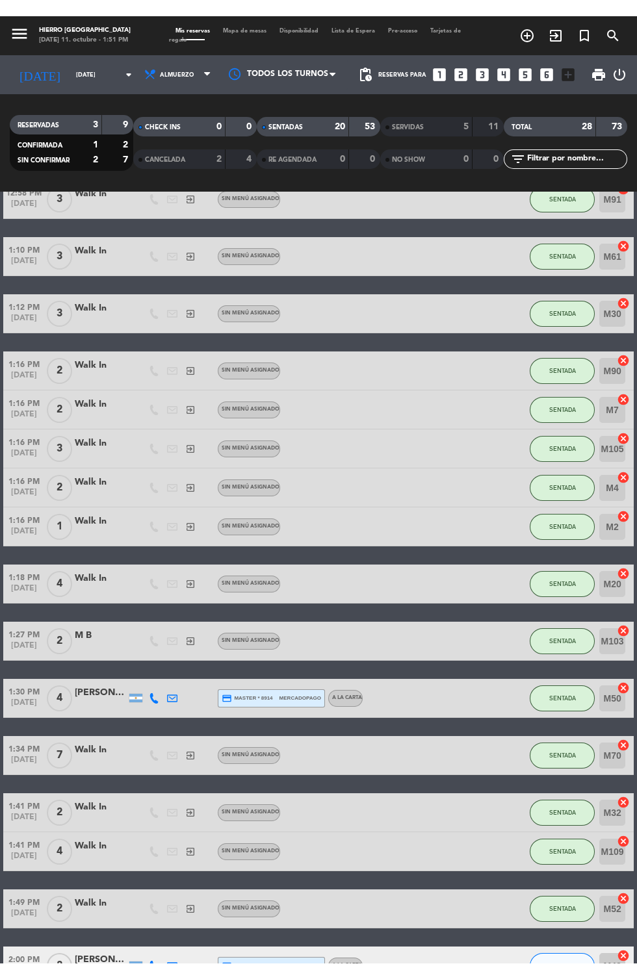
scroll to position [104, 0]
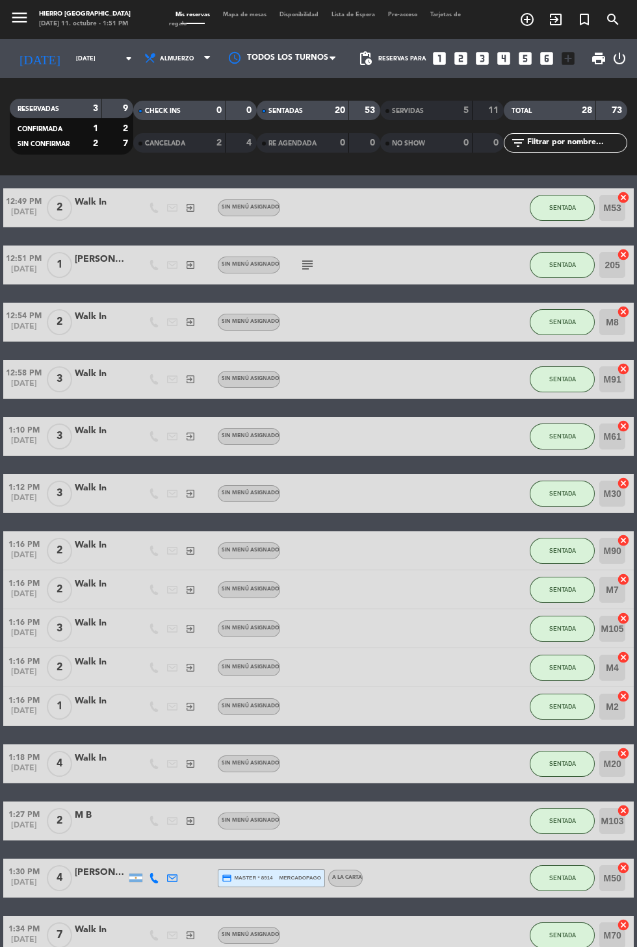
click at [246, 44] on div at bounding box center [283, 58] width 130 height 29
click at [14, 164] on div "RESERVADAS 3 9 CONFIRMADA 1 2 SIN CONFIRMAR 2 7 CHECK INS 0 0 CANCELADA 2 4 SEN…" at bounding box center [318, 126] width 637 height 97
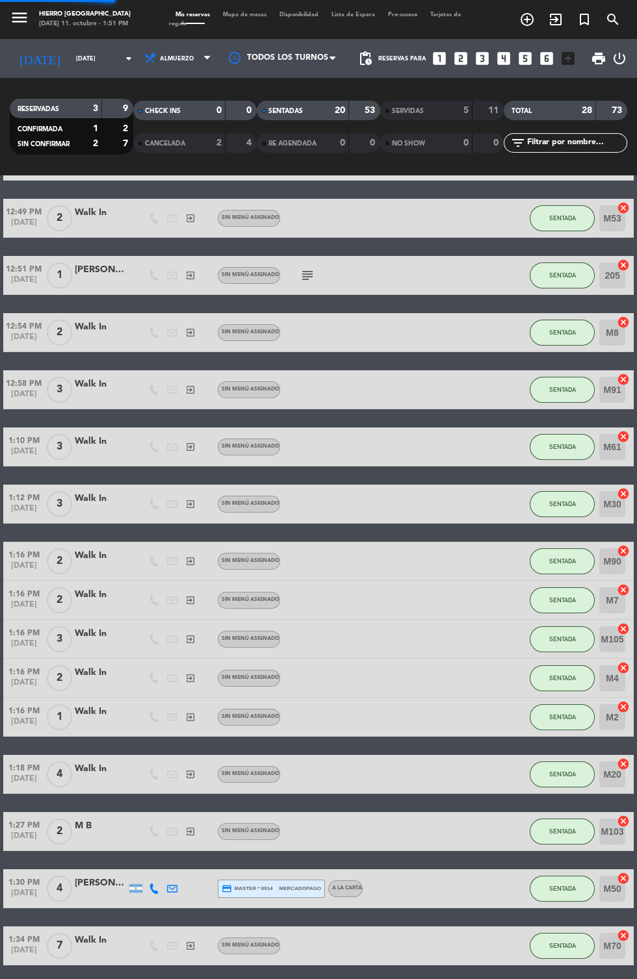
click at [248, 16] on span "Mapa de mesas" at bounding box center [244, 15] width 57 height 6
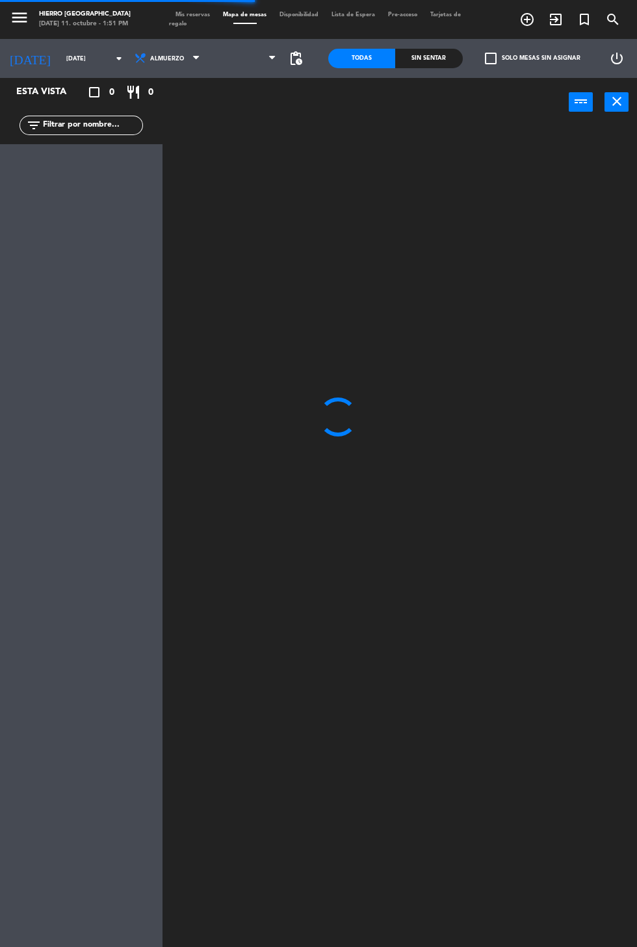
click at [253, 55] on span at bounding box center [245, 58] width 77 height 29
click at [264, 67] on span "Primer Piso" at bounding box center [245, 58] width 77 height 29
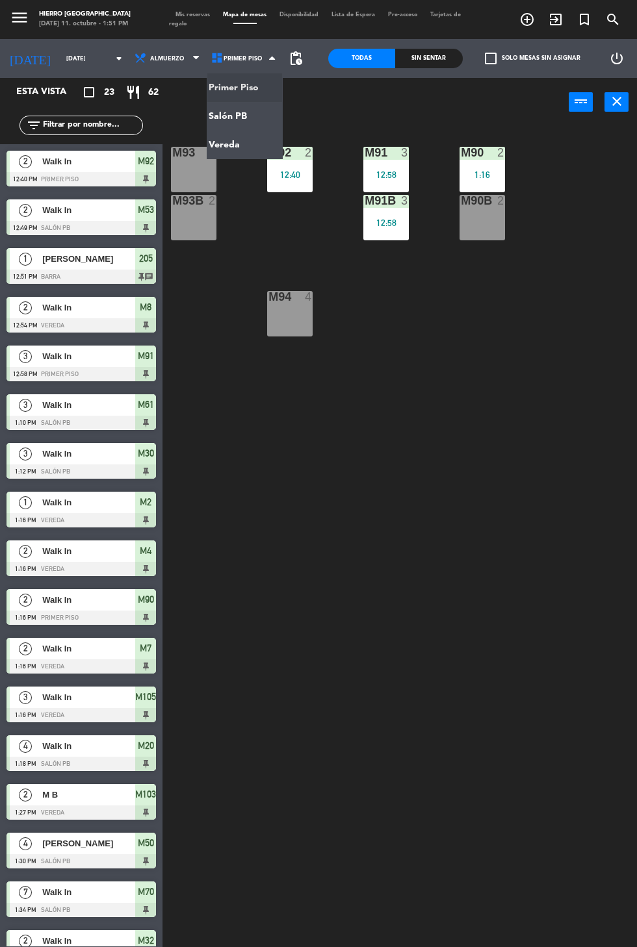
click at [249, 114] on ng-component "menu Hierro [PERSON_NAME] [DATE] 11. octubre - 1:51 PM Mis reservas Mapa de mes…" at bounding box center [318, 488] width 637 height 977
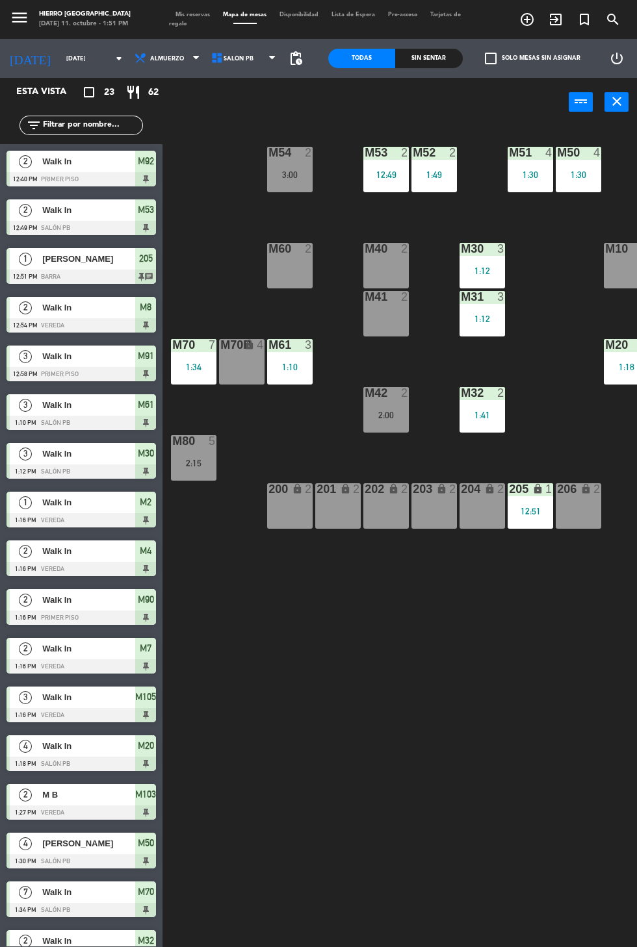
click at [233, 57] on span "Salón PB" at bounding box center [238, 58] width 30 height 7
click at [253, 116] on ng-component "menu Hierro [PERSON_NAME] [DATE] 11. octubre - 1:51 PM Mis reservas Mapa de mes…" at bounding box center [318, 488] width 637 height 977
click at [243, 66] on span "Salón PB" at bounding box center [245, 58] width 77 height 29
click at [257, 140] on ng-component "menu Hierro [PERSON_NAME] [DATE] 11. octubre - 1:51 PM Mis reservas Mapa de mes…" at bounding box center [318, 488] width 637 height 977
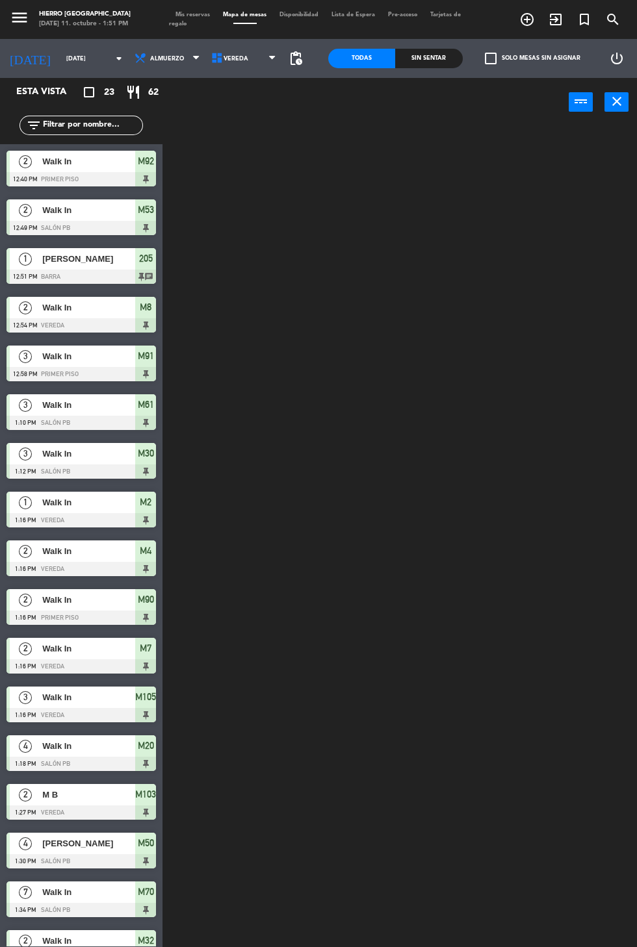
click at [253, 54] on span "Vereda" at bounding box center [245, 58] width 77 height 29
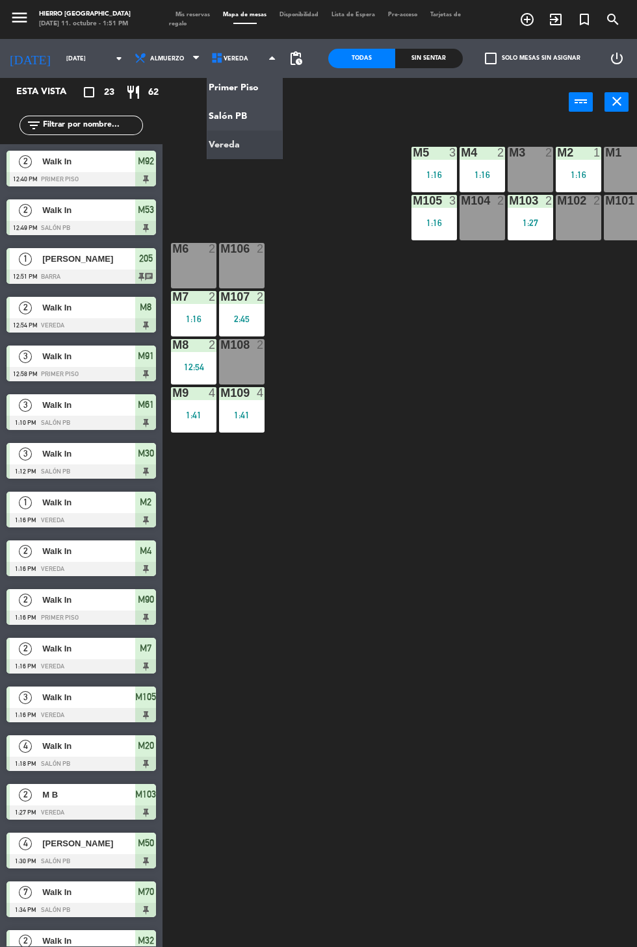
click at [248, 103] on ng-component "menu Hierro [PERSON_NAME] [DATE] 11. octubre - 1:51 PM Mis reservas Mapa de mes…" at bounding box center [318, 488] width 637 height 977
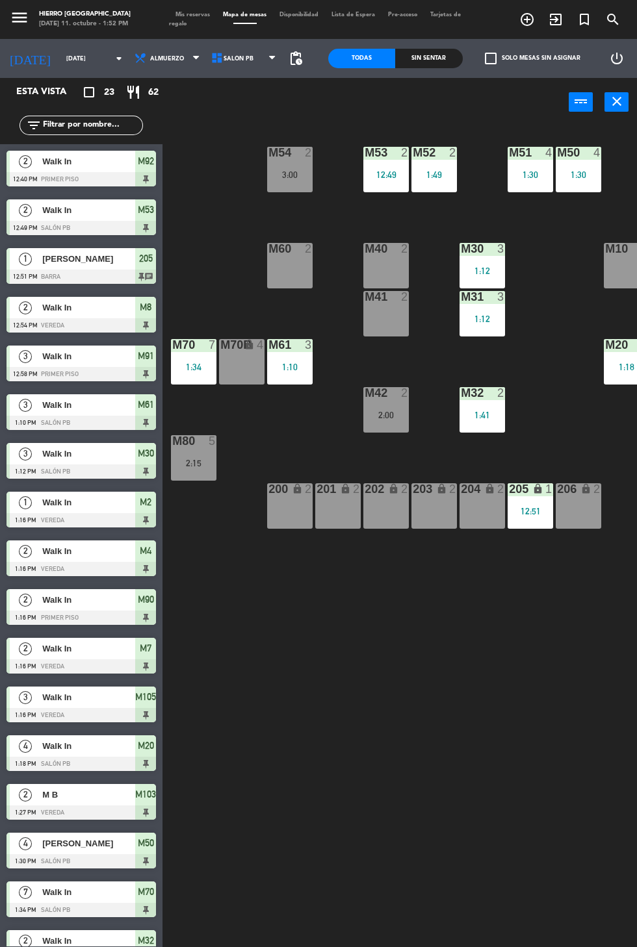
click at [329, 520] on div "201 lock 2" at bounding box center [337, 505] width 45 height 45
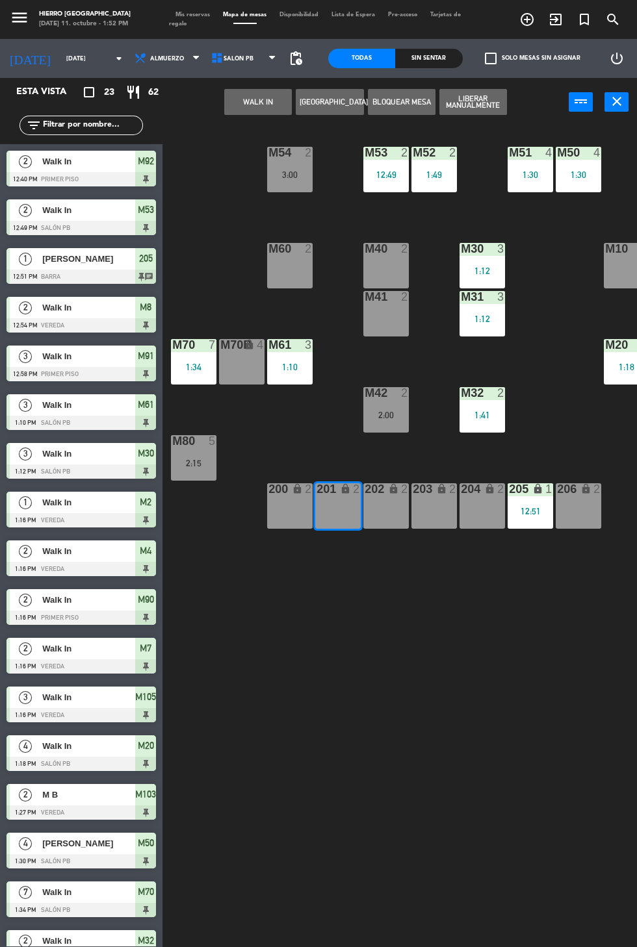
click at [239, 114] on button "WALK IN" at bounding box center [258, 102] width 68 height 26
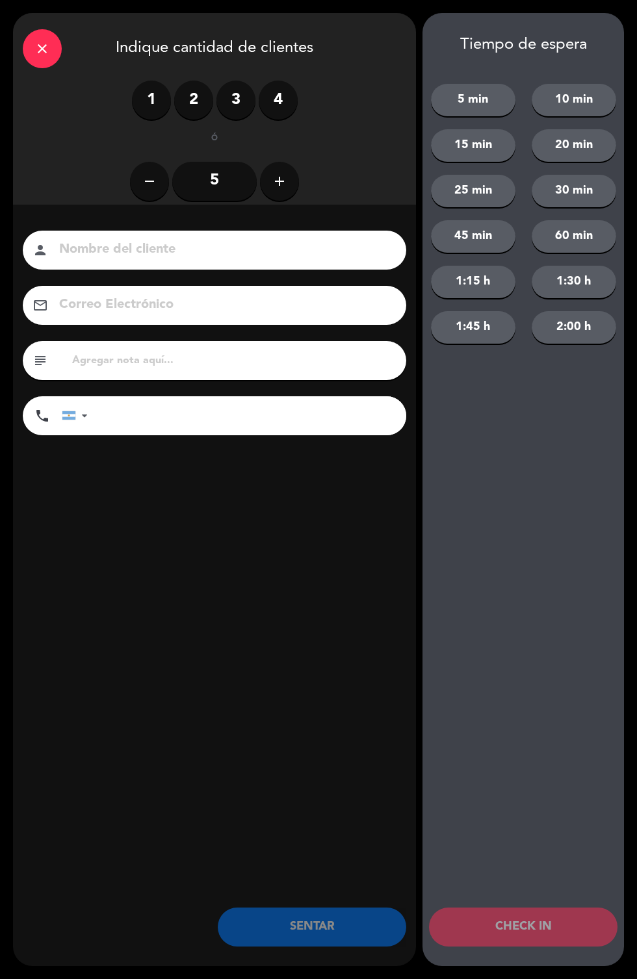
click at [146, 101] on label "1" at bounding box center [151, 100] width 39 height 39
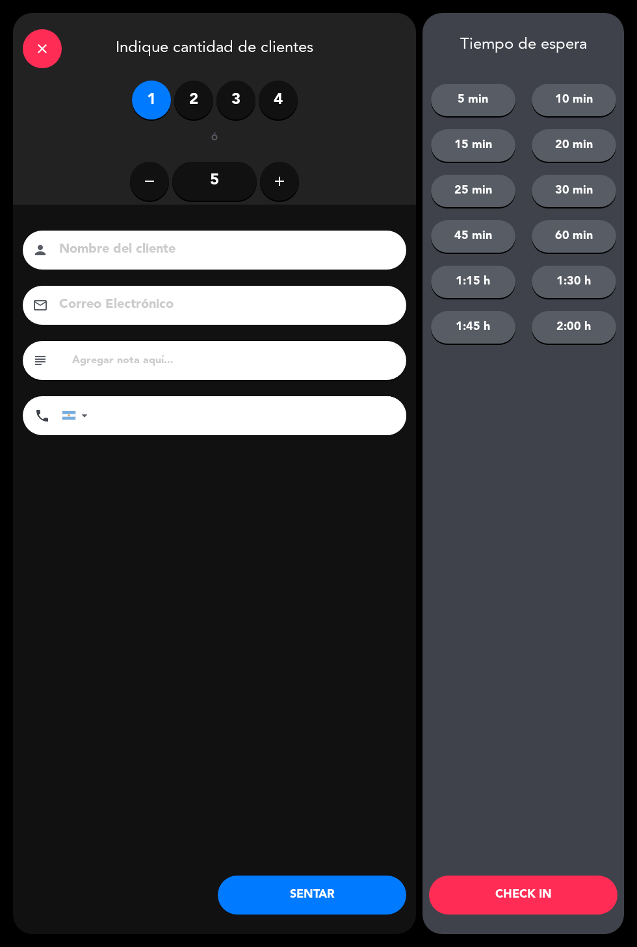
click at [260, 899] on button "SENTAR" at bounding box center [312, 895] width 188 height 39
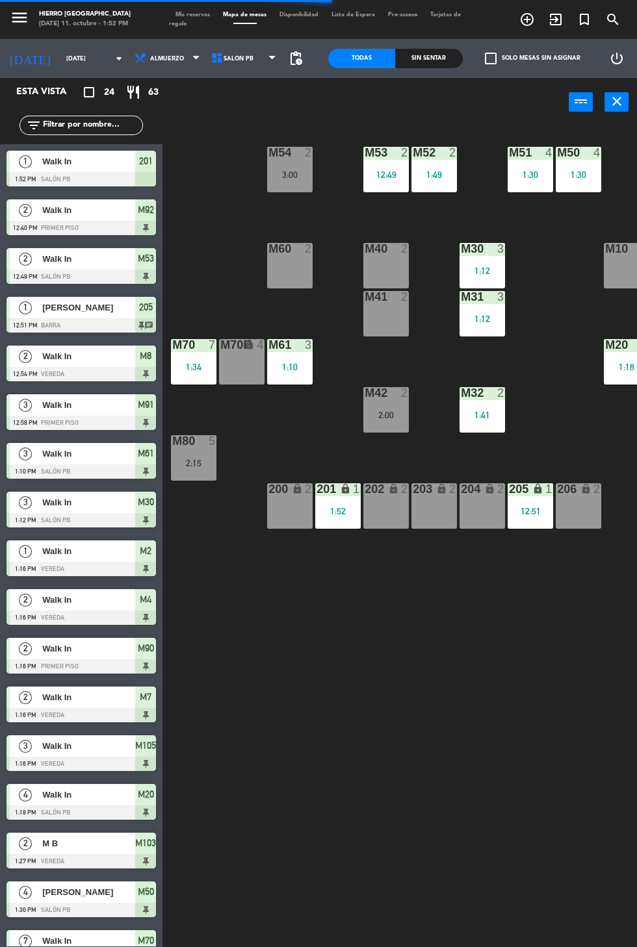
click at [430, 513] on div "203 lock 2" at bounding box center [433, 505] width 45 height 45
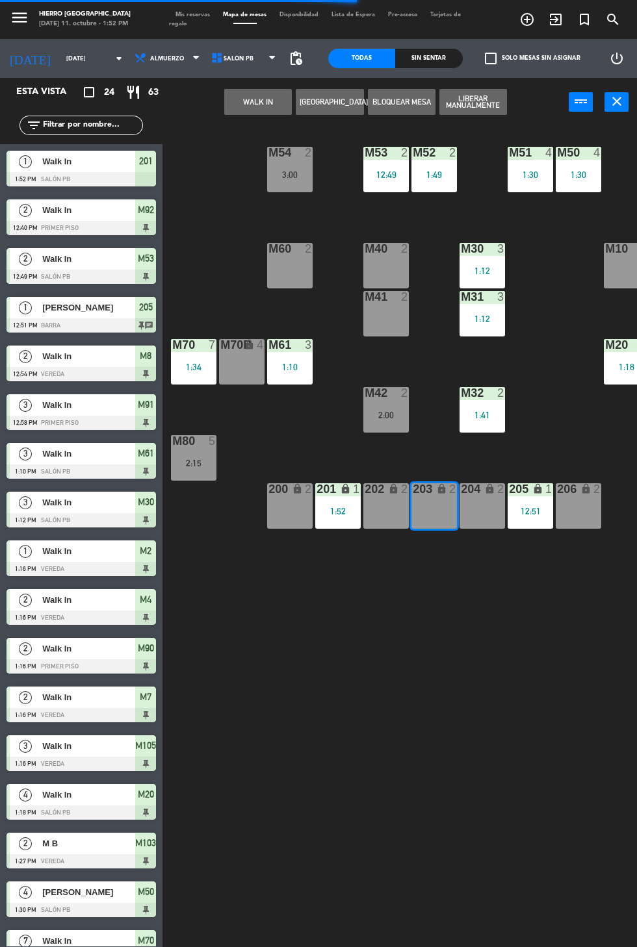
click at [241, 109] on button "WALK IN" at bounding box center [258, 102] width 68 height 26
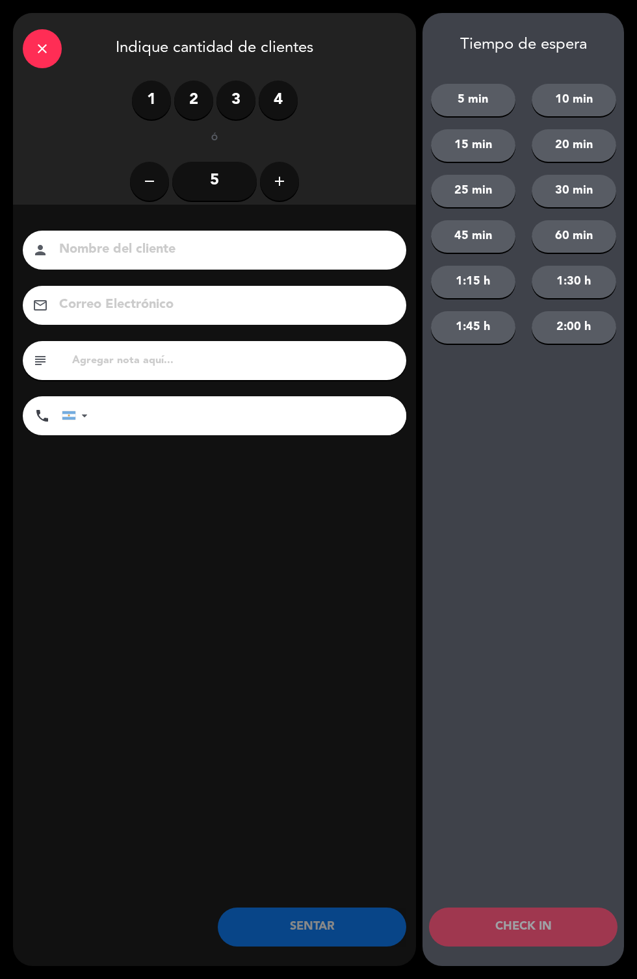
click at [151, 107] on label "1" at bounding box center [151, 100] width 39 height 39
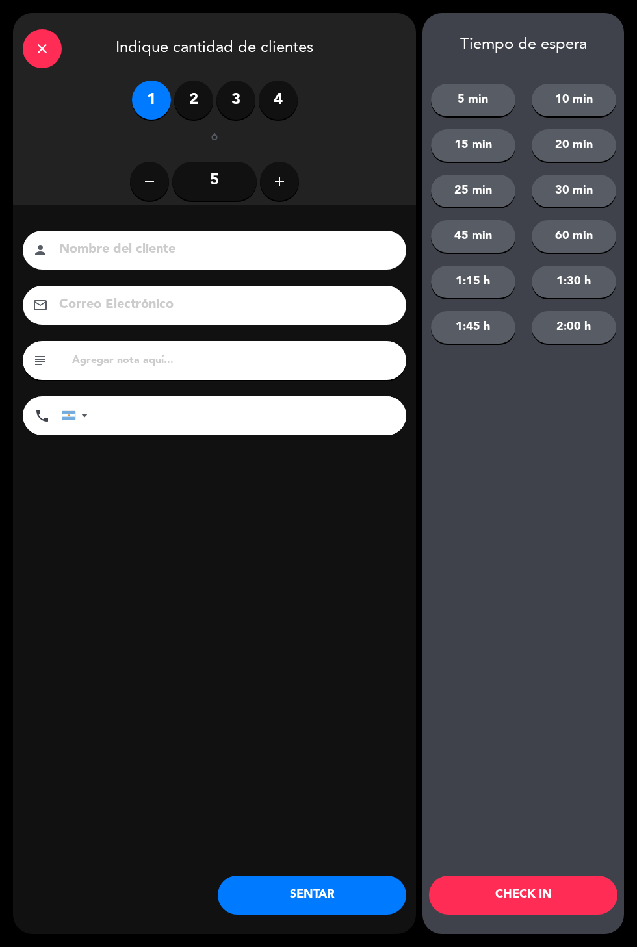
click at [126, 255] on input at bounding box center [223, 249] width 331 height 23
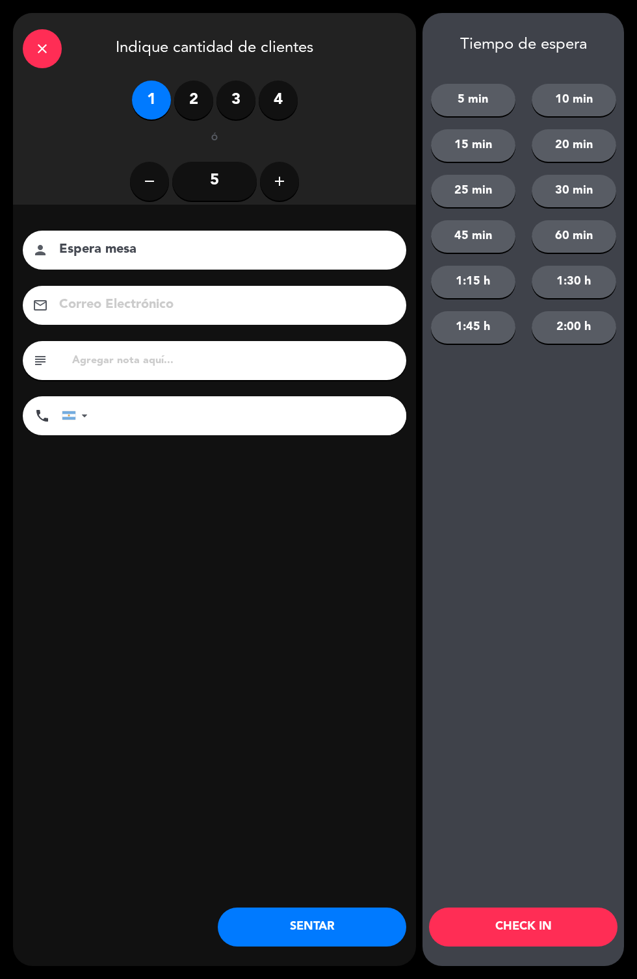
type input "Espera mesa"
click at [80, 489] on div "Nombre del cliente person Espera mesa Correo Electrónico email subject phone [G…" at bounding box center [214, 354] width 403 height 299
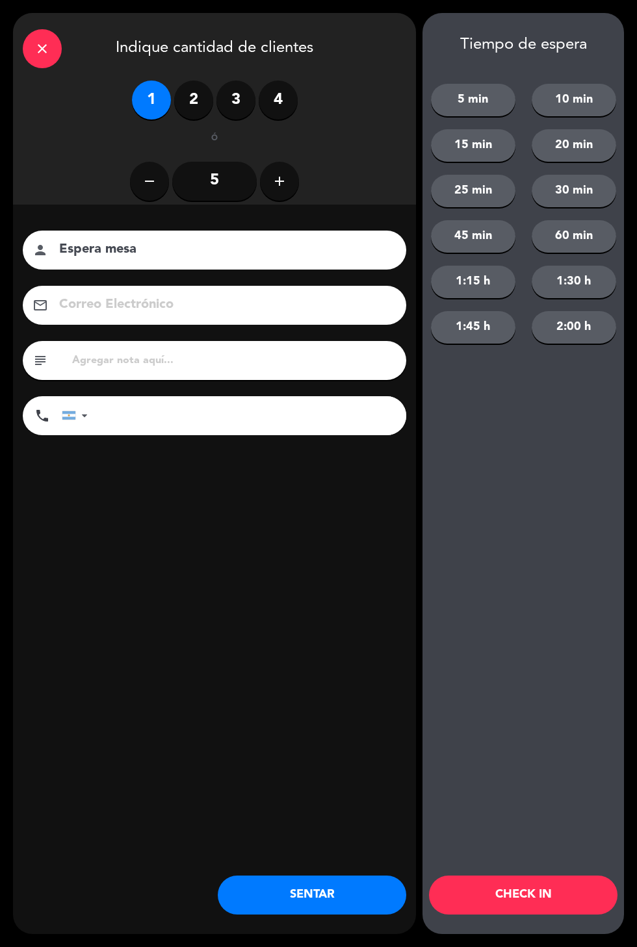
click at [353, 899] on button "SENTAR" at bounding box center [312, 895] width 188 height 39
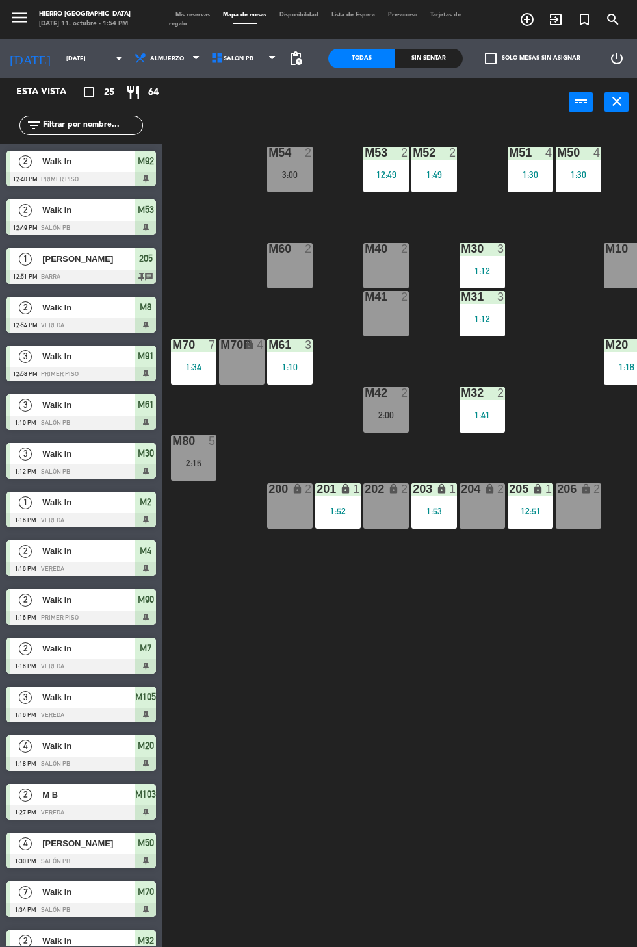
click at [181, 14] on span "Mis reservas" at bounding box center [192, 15] width 47 height 6
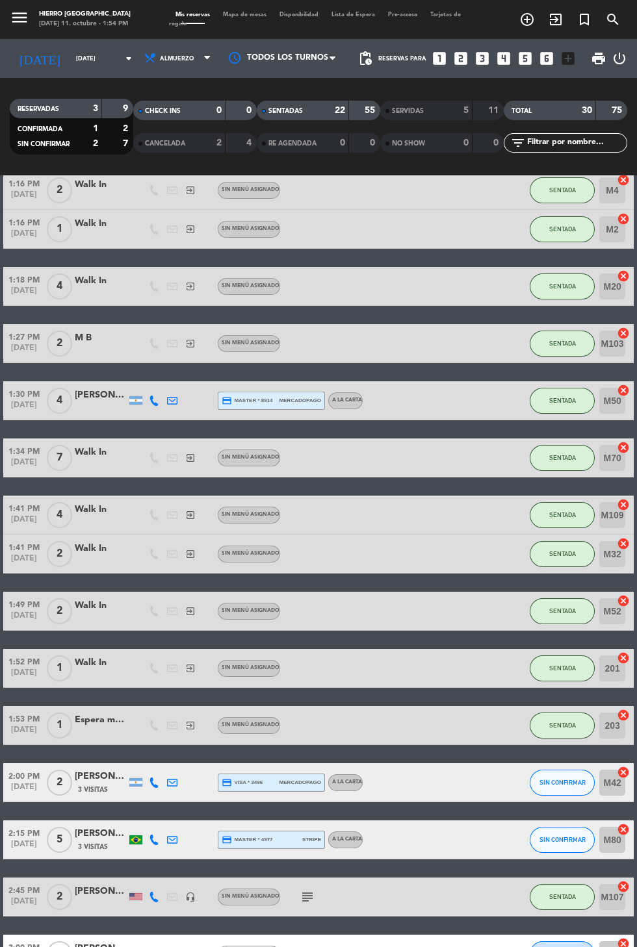
click at [350, 839] on span "A la carta" at bounding box center [347, 839] width 30 height 5
click at [353, 785] on div "A la carta" at bounding box center [347, 782] width 30 height 8
click at [425, 526] on div "1:41 PM [DATE] 4 Walk In exit_to_app Sin menú asignado SENTADA M109 cancel" at bounding box center [318, 515] width 630 height 39
click at [265, 13] on span "Mapa de mesas" at bounding box center [244, 15] width 57 height 6
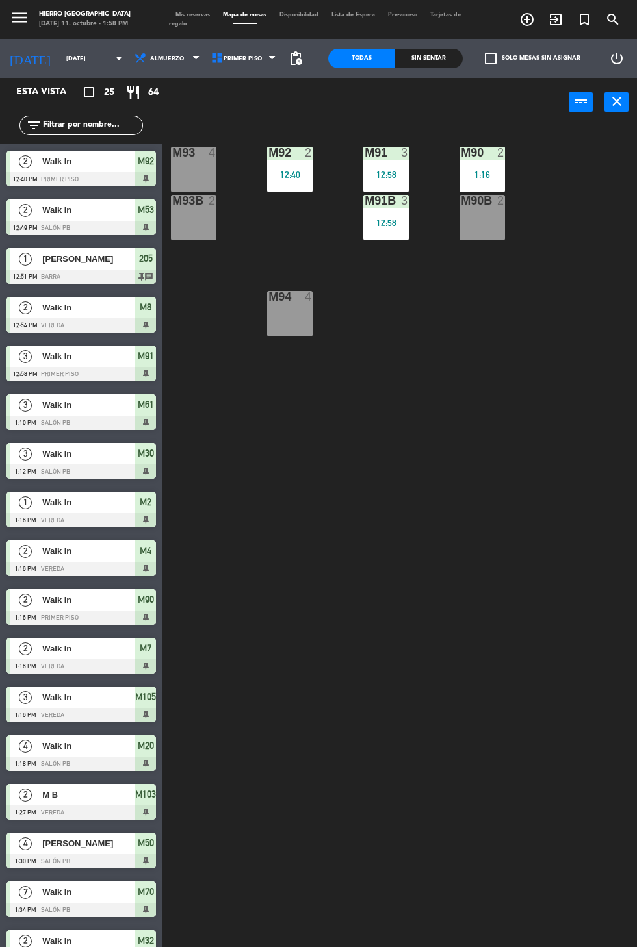
click at [197, 152] on div at bounding box center [193, 153] width 21 height 12
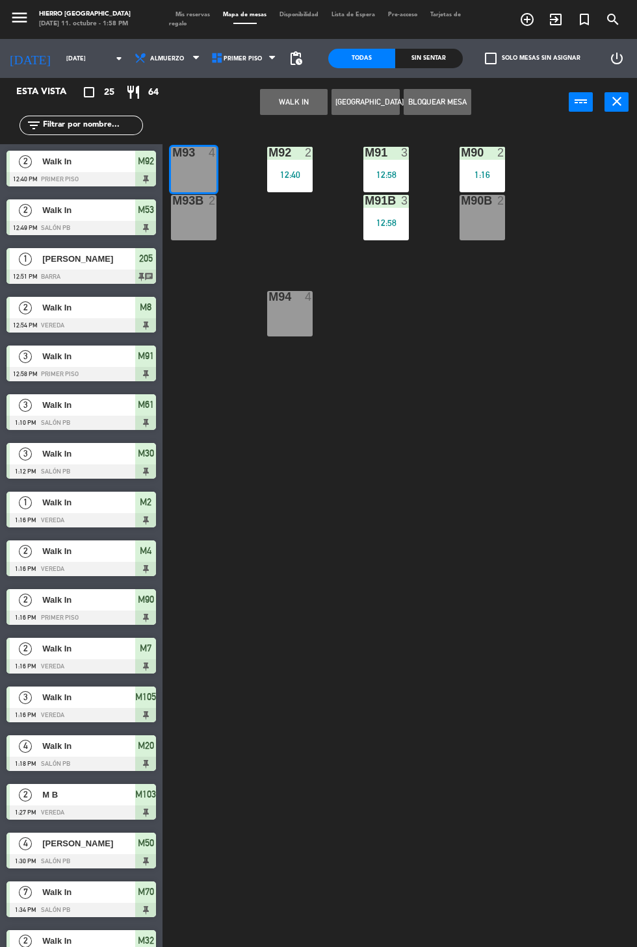
click at [194, 217] on div "M93B 2" at bounding box center [193, 217] width 45 height 45
click at [288, 102] on button "WALK IN" at bounding box center [294, 102] width 68 height 26
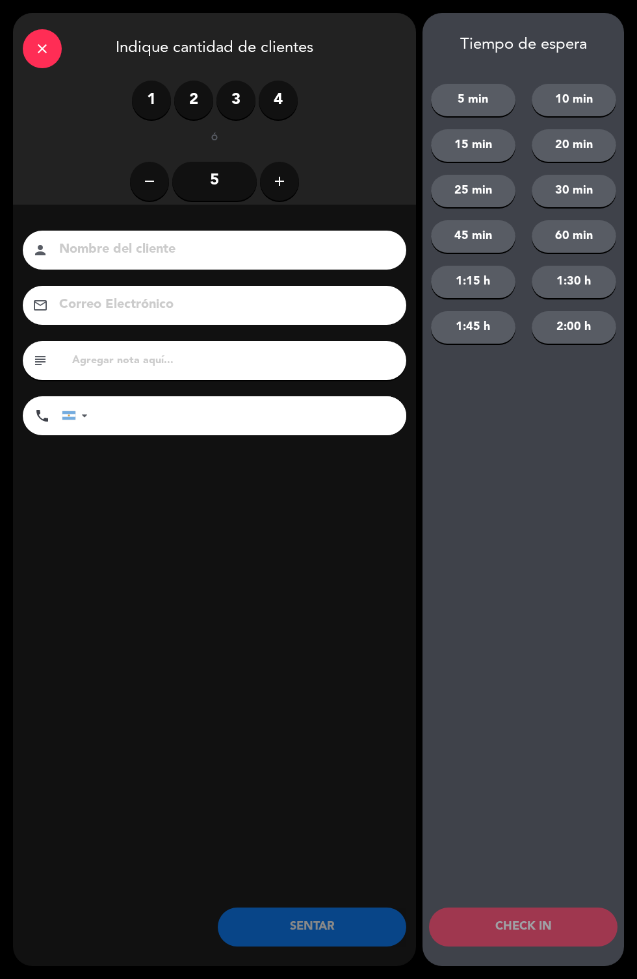
click at [278, 179] on icon "add" at bounding box center [280, 181] width 16 height 16
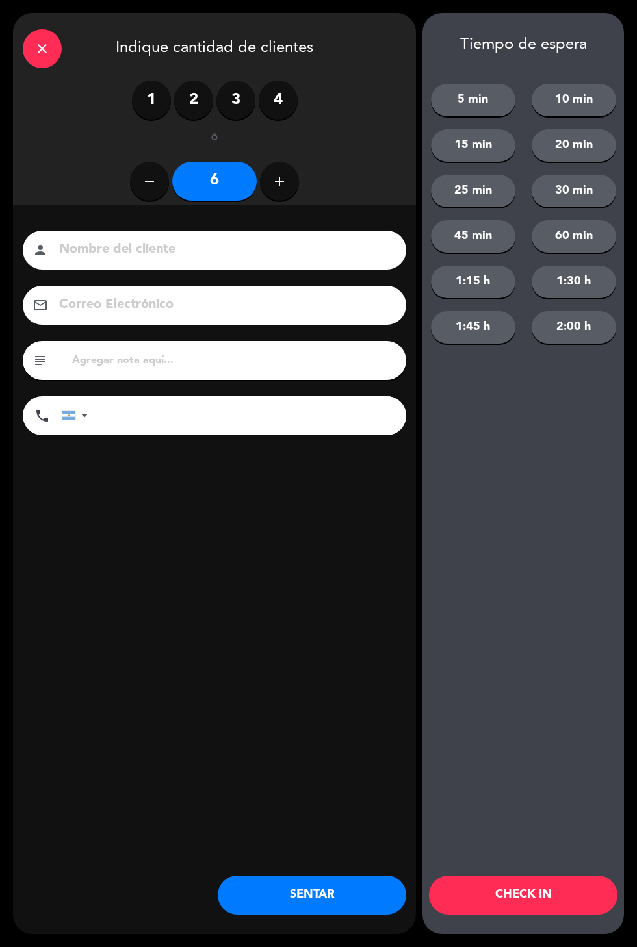
click at [324, 898] on button "SENTAR" at bounding box center [312, 895] width 188 height 39
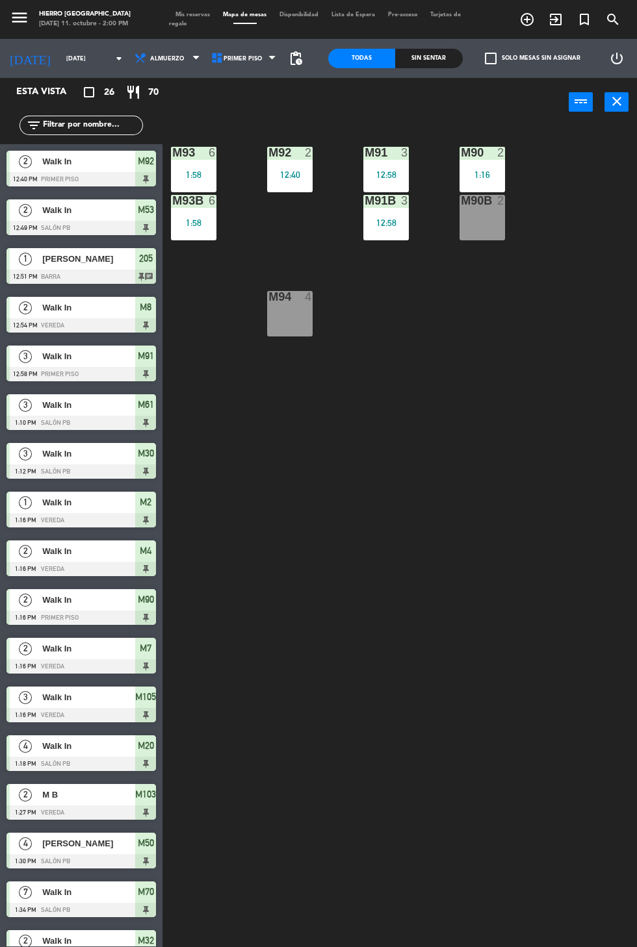
click at [184, 16] on span "Mis reservas" at bounding box center [192, 15] width 47 height 6
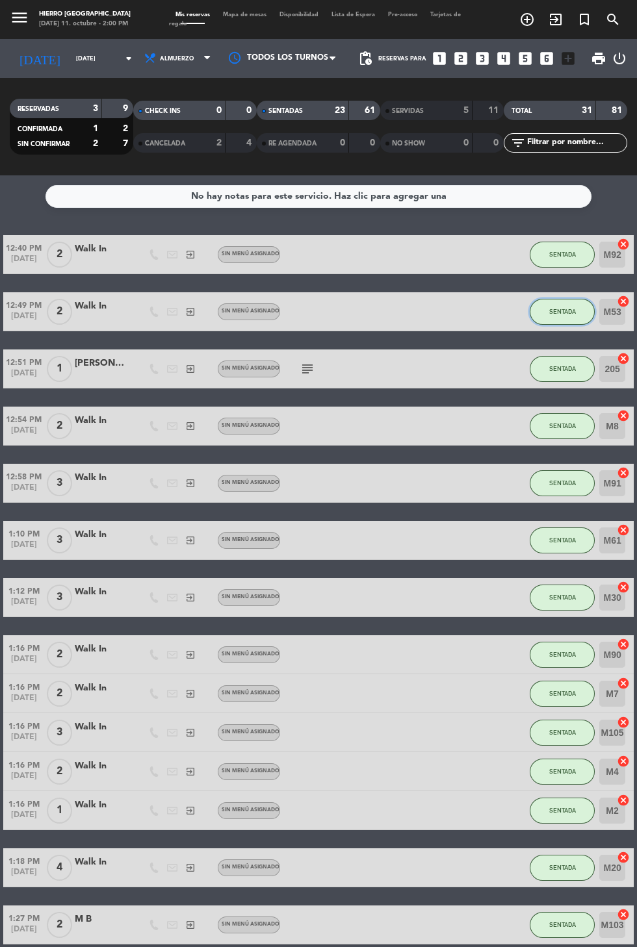
click at [573, 318] on button "SENTADA" at bounding box center [561, 312] width 65 height 26
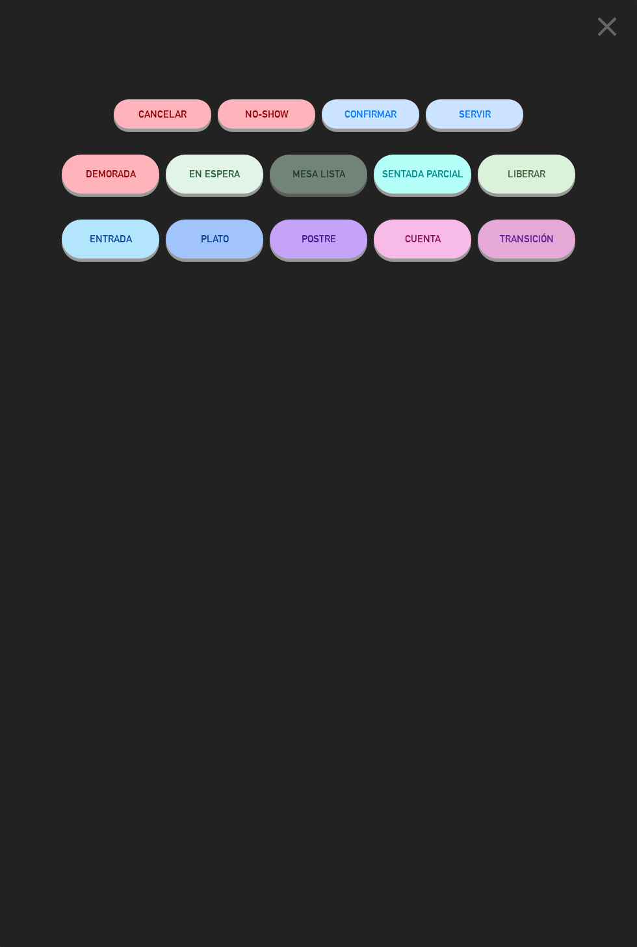
click at [464, 116] on button "SERVIR" at bounding box center [473, 113] width 97 height 29
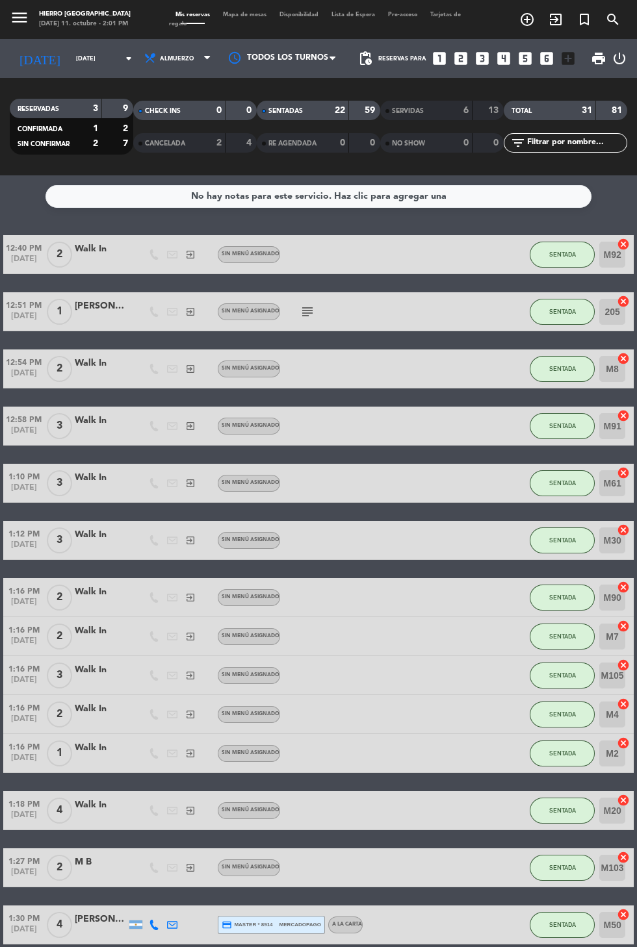
click at [240, 14] on span "Mapa de mesas" at bounding box center [244, 15] width 57 height 6
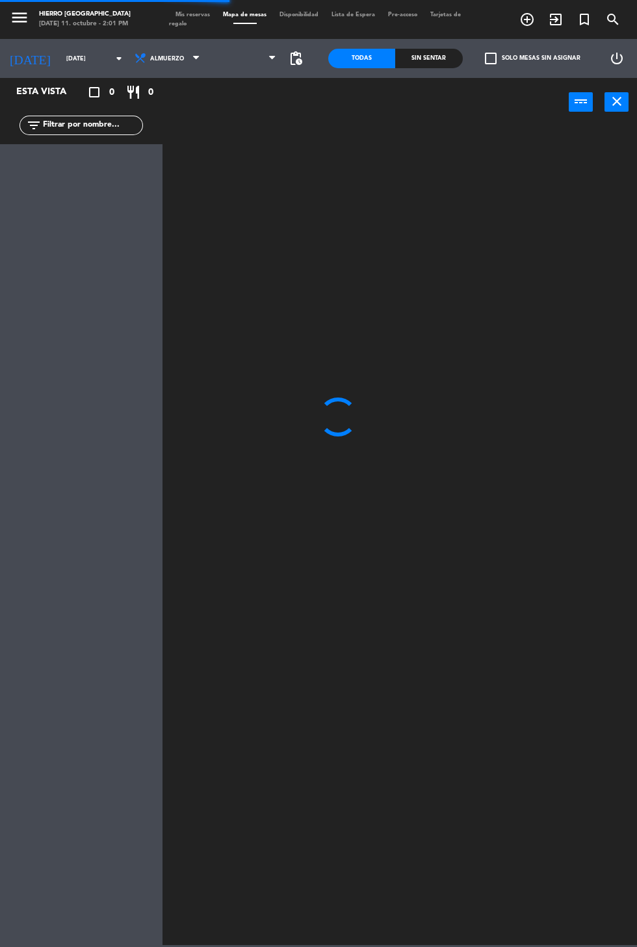
click at [207, 64] on span at bounding box center [245, 58] width 77 height 29
click at [232, 70] on span "Primer Piso" at bounding box center [245, 58] width 77 height 29
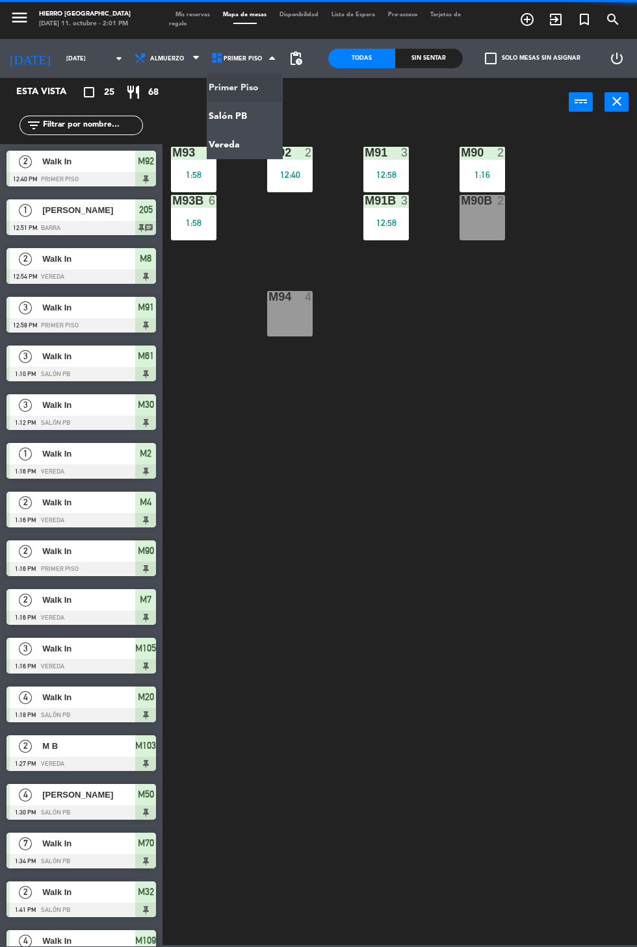
click at [228, 111] on ng-component "menu Hierro [PERSON_NAME] [DATE] 11. octubre - 2:01 PM Mis reservas Mapa de mes…" at bounding box center [318, 472] width 637 height 945
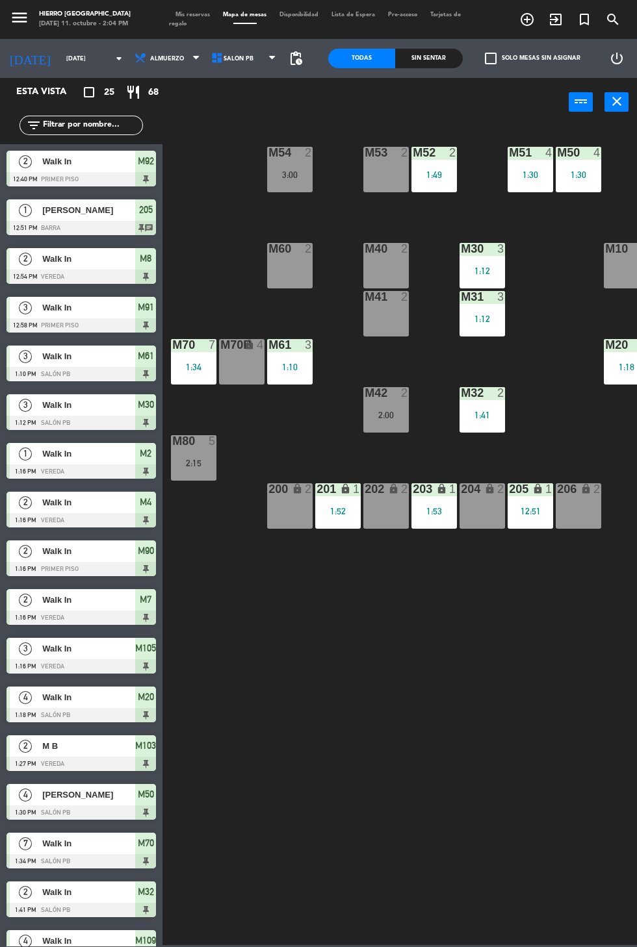
click at [356, 248] on div "M40" at bounding box center [363, 249] width 21 height 12
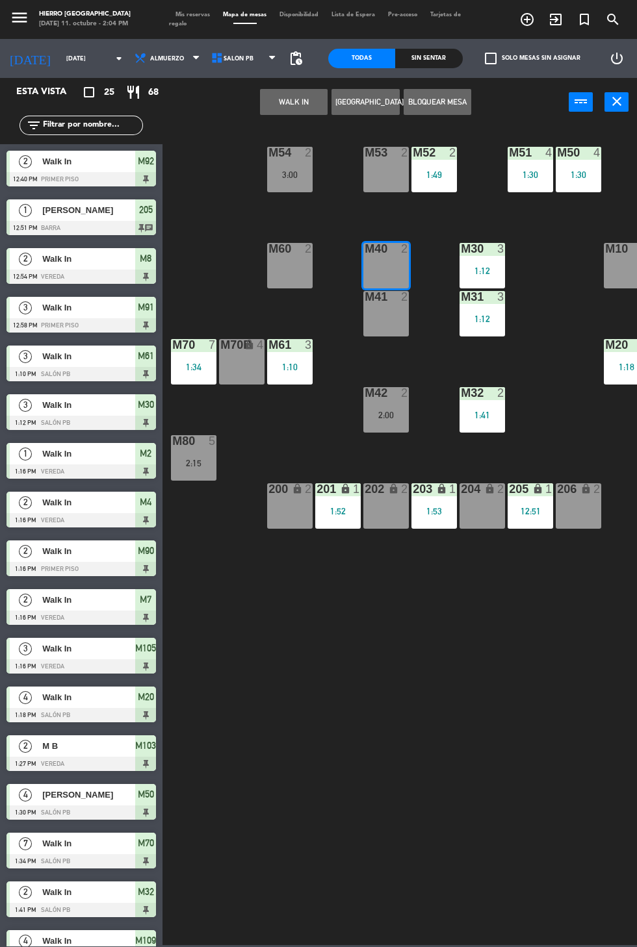
click at [394, 323] on div "M41 2" at bounding box center [385, 313] width 45 height 45
click at [283, 98] on button "WALK IN" at bounding box center [294, 102] width 68 height 26
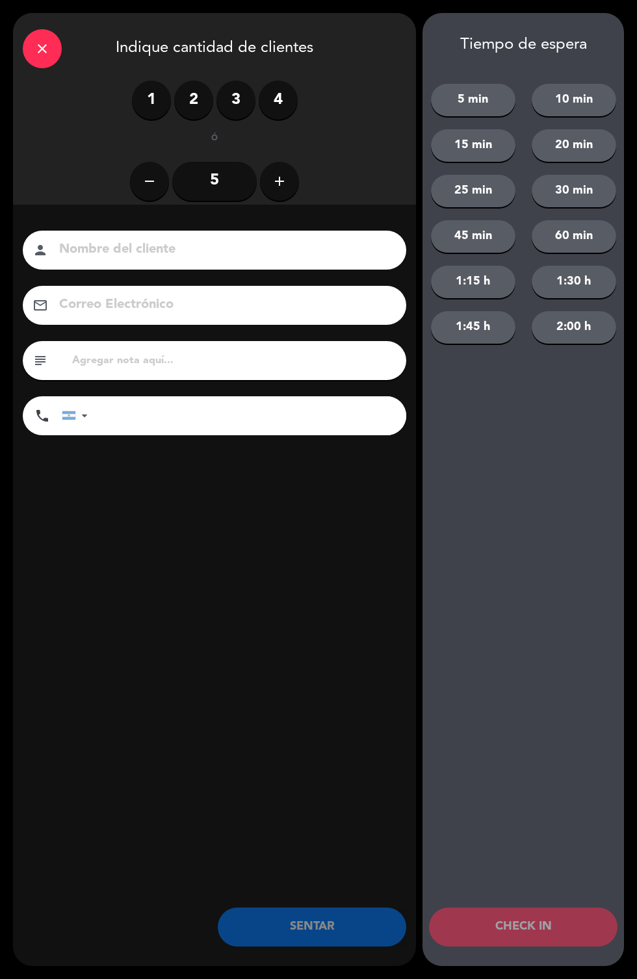
click at [236, 119] on label "3" at bounding box center [235, 100] width 39 height 39
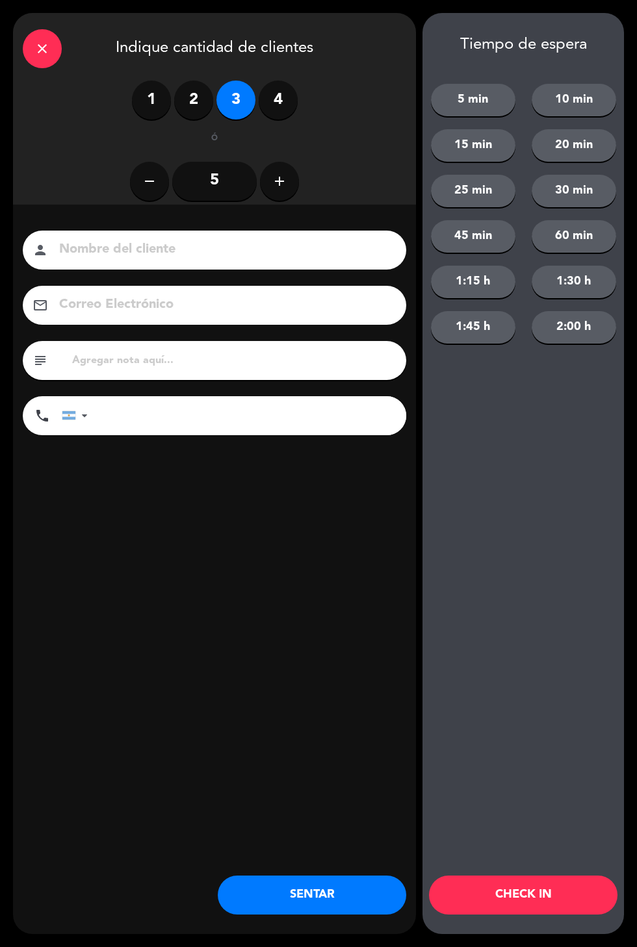
click at [346, 905] on button "SENTAR" at bounding box center [312, 895] width 188 height 39
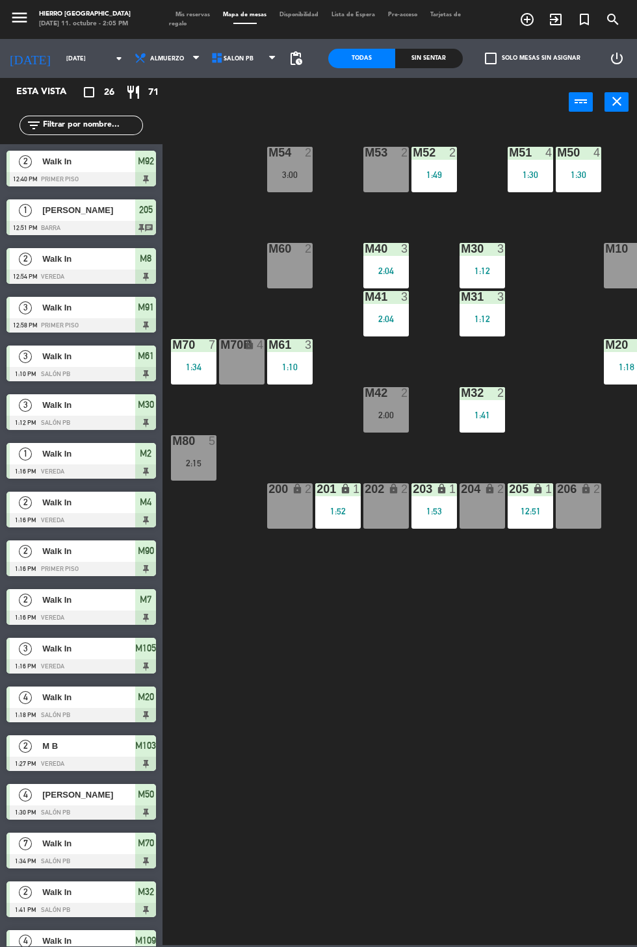
click at [186, 14] on span "Mis reservas" at bounding box center [192, 15] width 47 height 6
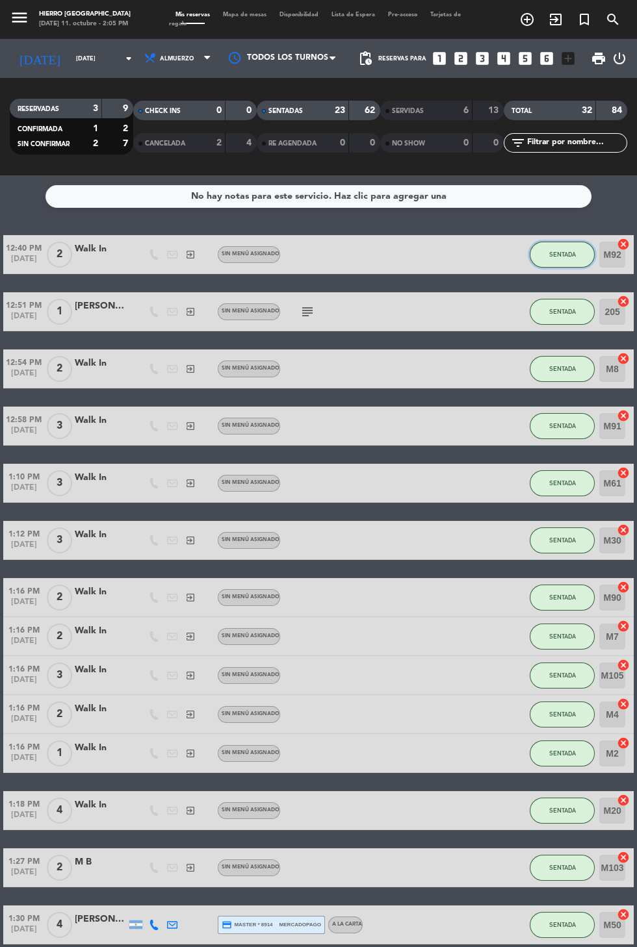
click at [559, 253] on span "SENTADA" at bounding box center [562, 254] width 27 height 7
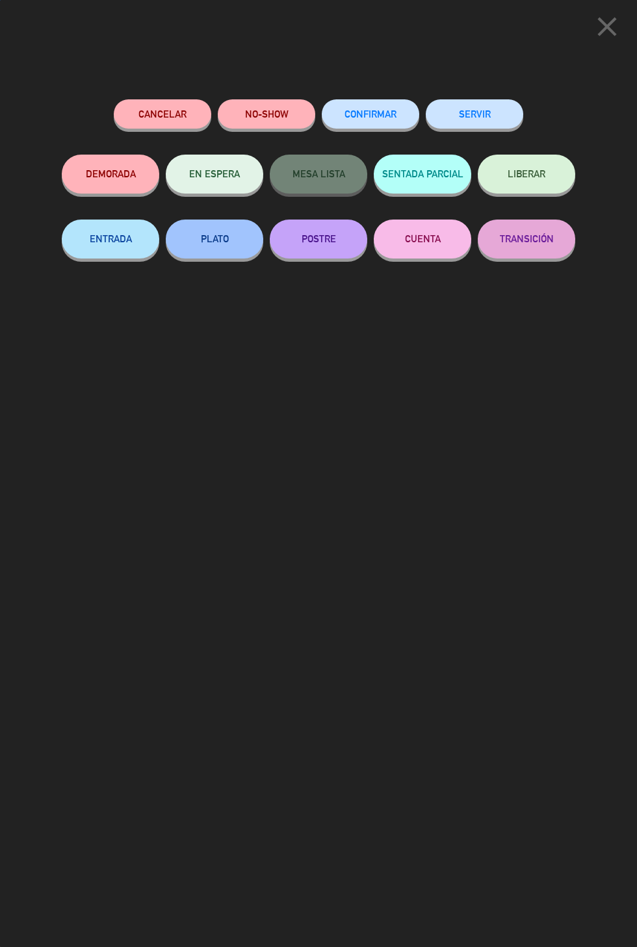
click at [485, 110] on button "SERVIR" at bounding box center [473, 113] width 97 height 29
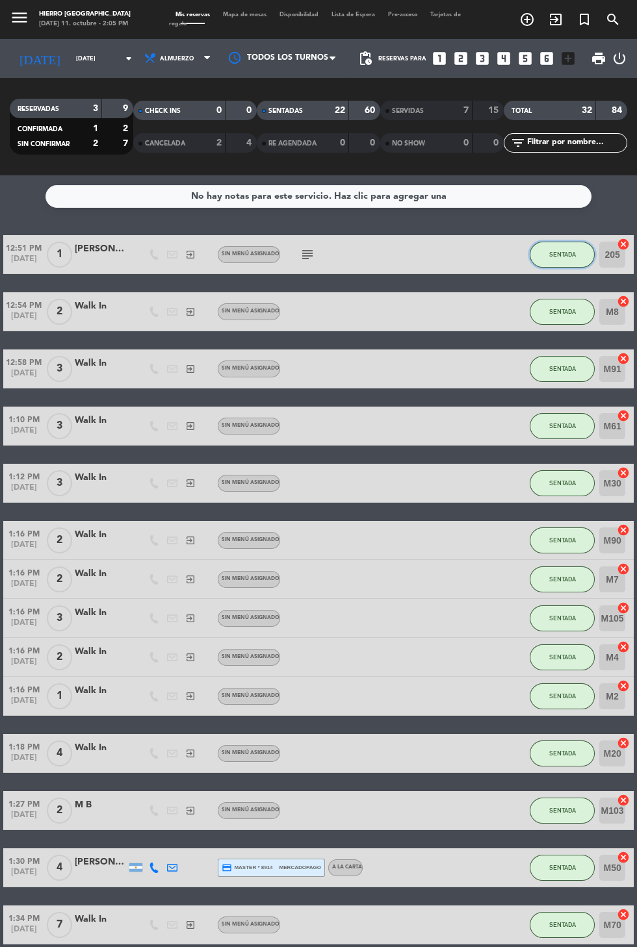
click at [560, 254] on span "SENTADA" at bounding box center [562, 254] width 27 height 7
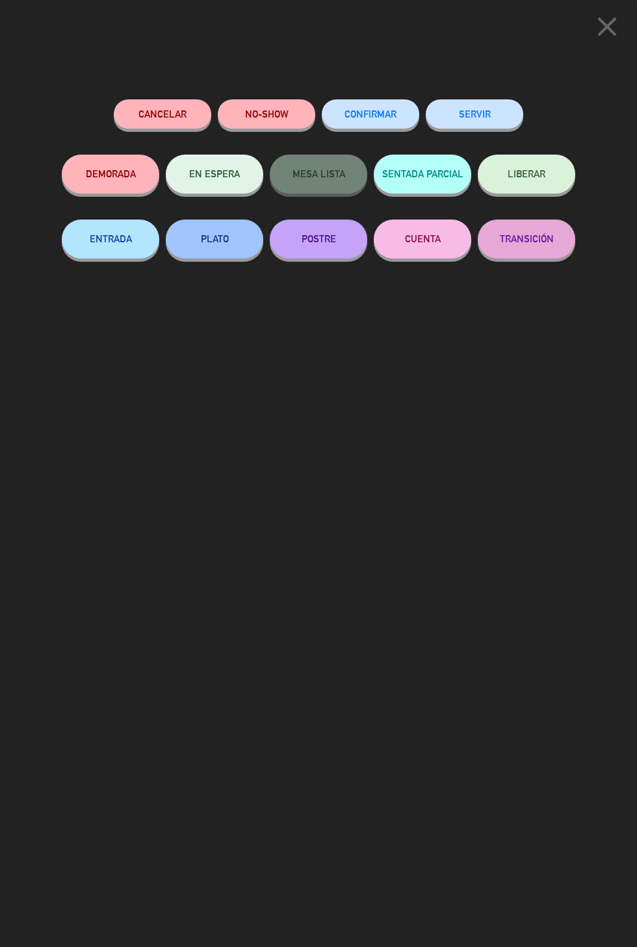
click at [453, 122] on button "SERVIR" at bounding box center [473, 113] width 97 height 29
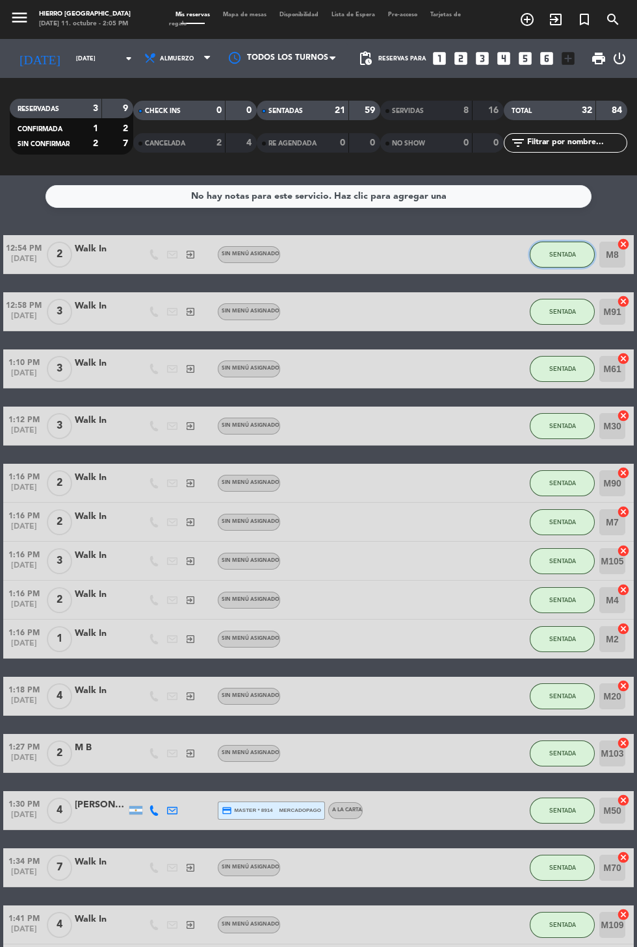
click at [554, 267] on button "SENTADA" at bounding box center [561, 255] width 65 height 26
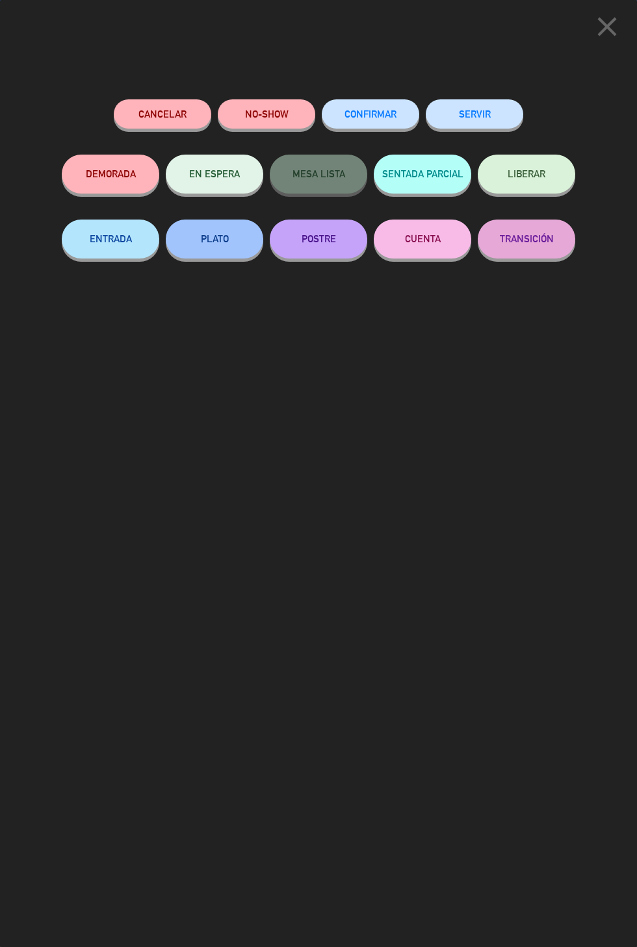
click at [473, 111] on button "SERVIR" at bounding box center [473, 113] width 97 height 29
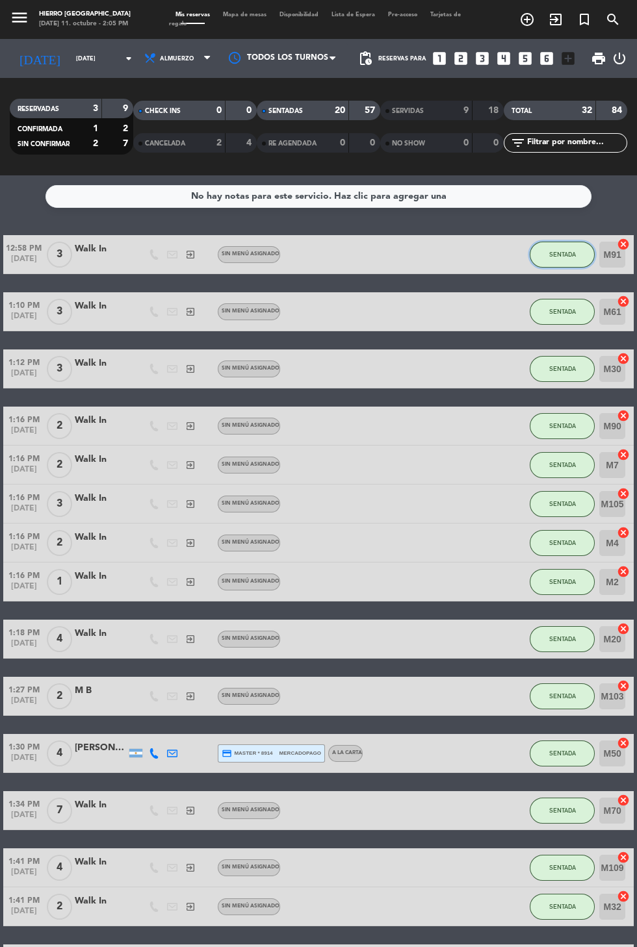
click at [567, 258] on button "SENTADA" at bounding box center [561, 255] width 65 height 26
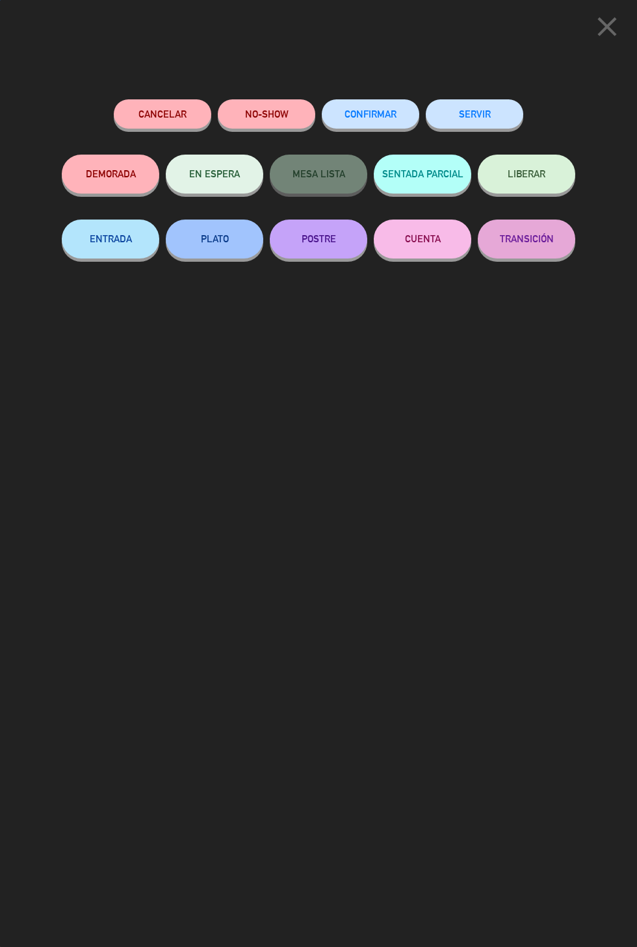
click at [489, 116] on button "SERVIR" at bounding box center [473, 113] width 97 height 29
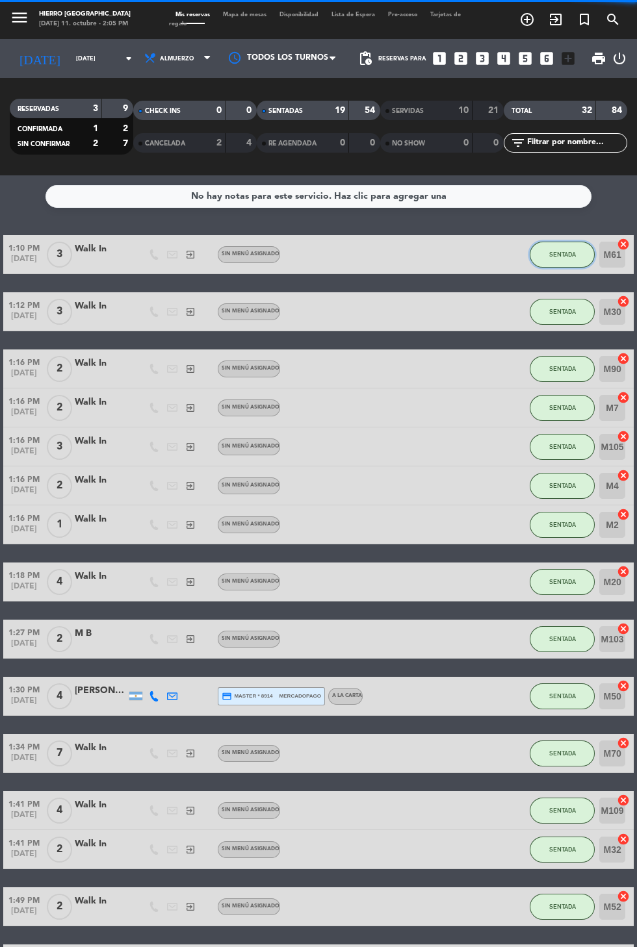
click at [558, 254] on span "SENTADA" at bounding box center [562, 254] width 27 height 7
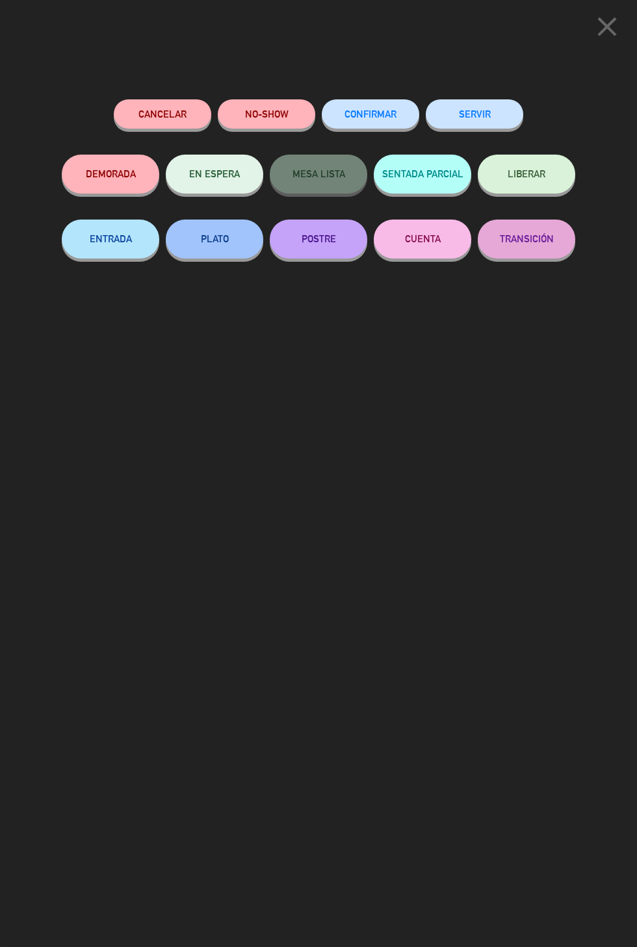
click at [501, 103] on button "SERVIR" at bounding box center [473, 113] width 97 height 29
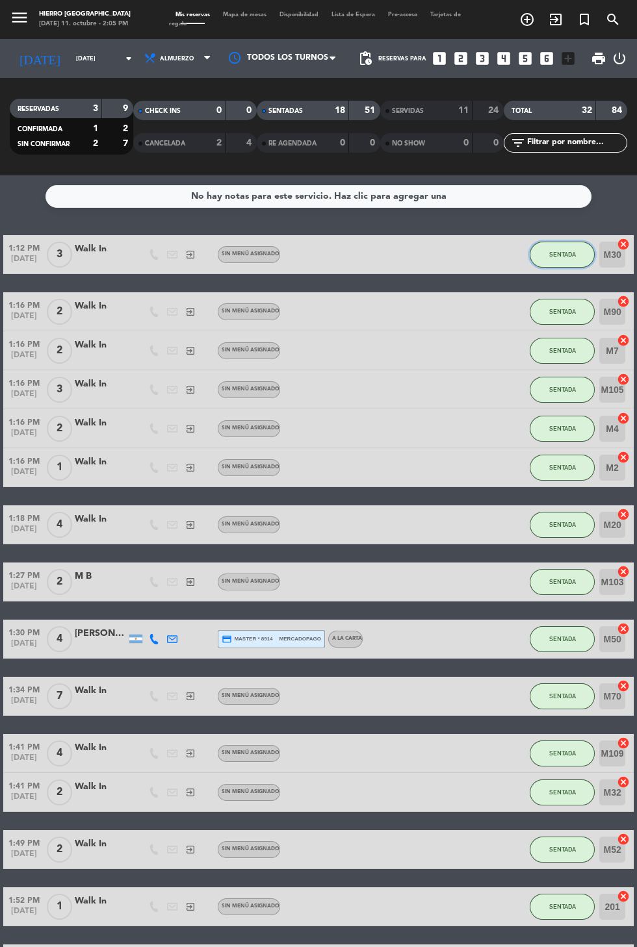
click at [564, 254] on span "SENTADA" at bounding box center [562, 254] width 27 height 7
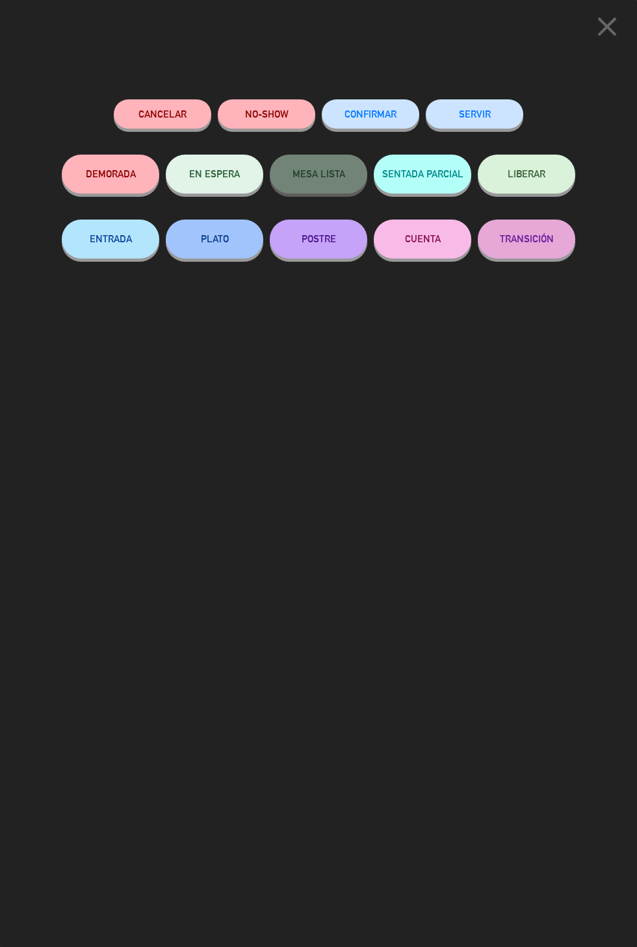
click at [498, 123] on button "SERVIR" at bounding box center [473, 113] width 97 height 29
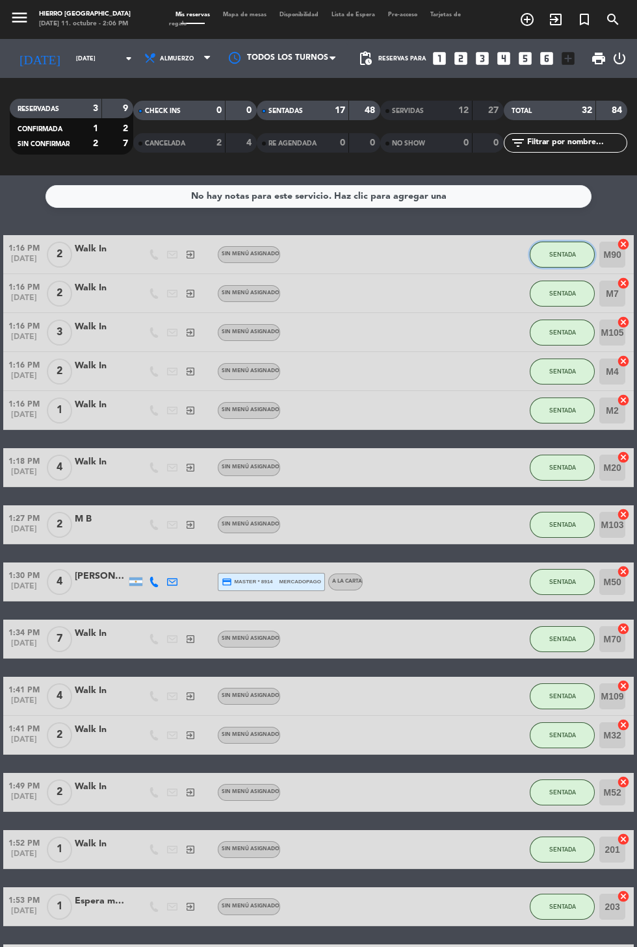
click at [556, 258] on button "SENTADA" at bounding box center [561, 255] width 65 height 26
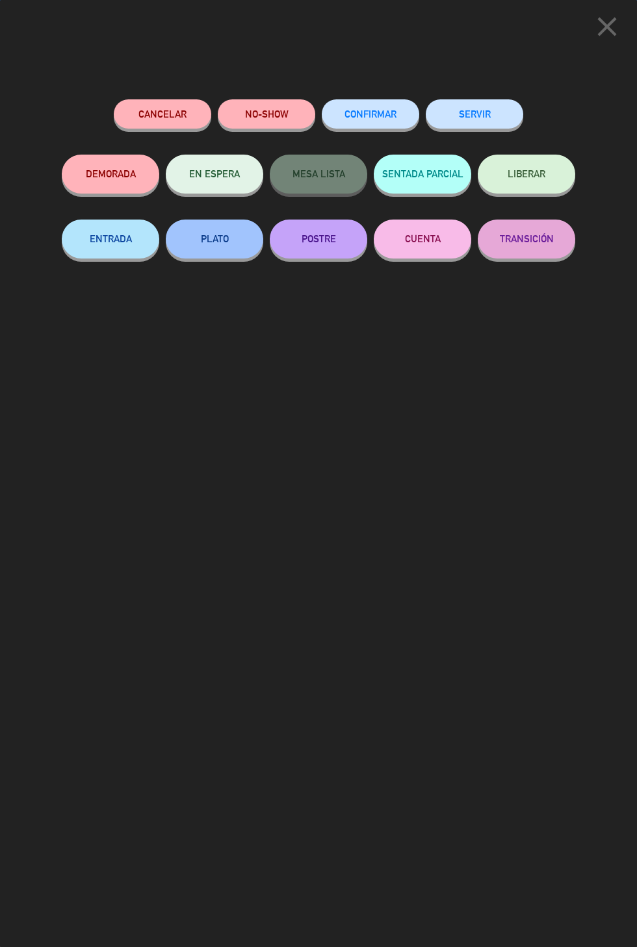
click at [492, 125] on button "SERVIR" at bounding box center [473, 113] width 97 height 29
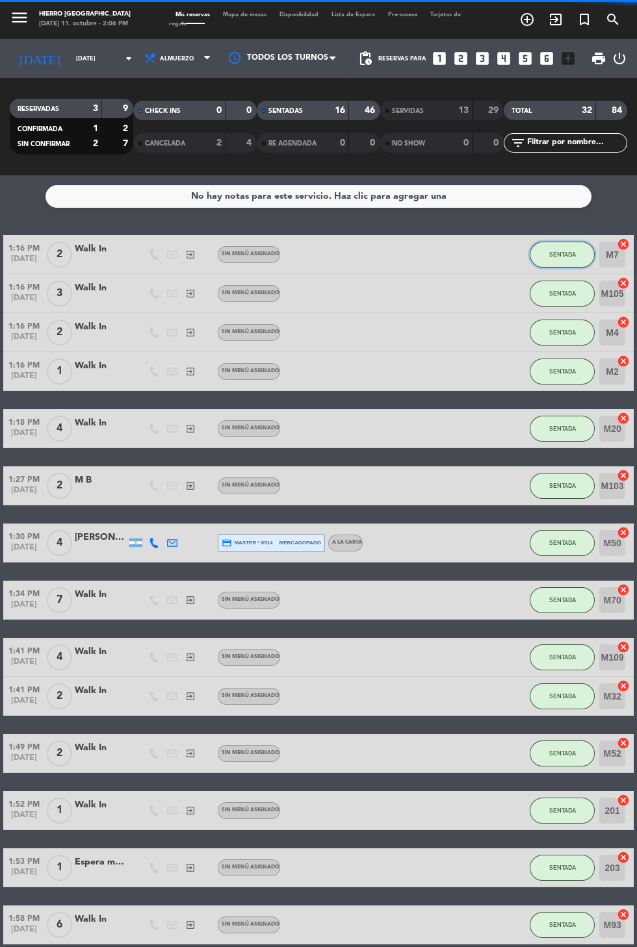
click at [572, 249] on button "SENTADA" at bounding box center [561, 255] width 65 height 26
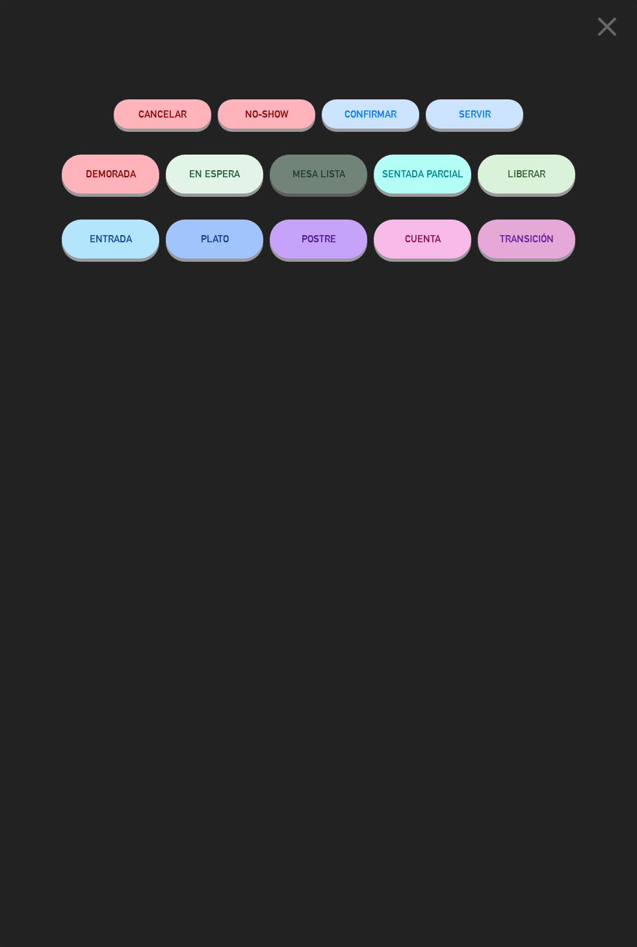
click at [500, 103] on button "SERVIR" at bounding box center [473, 113] width 97 height 29
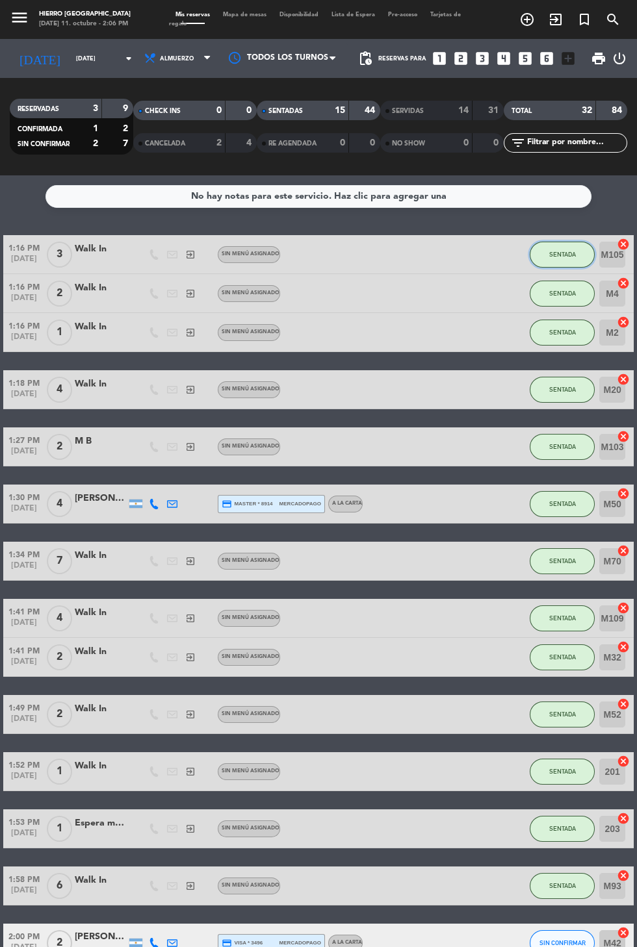
click at [557, 254] on span "SENTADA" at bounding box center [562, 254] width 27 height 7
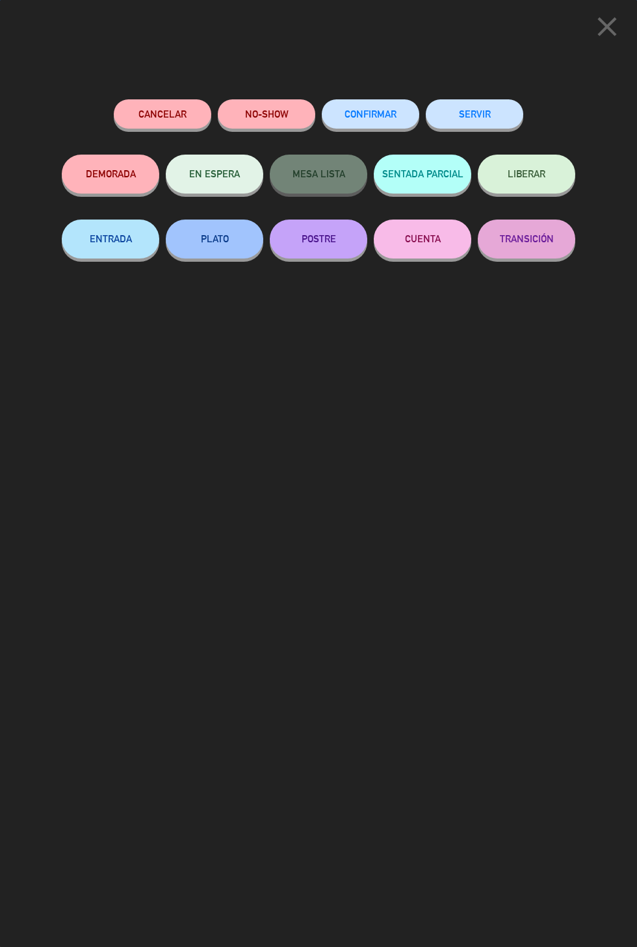
click at [519, 121] on button "SERVIR" at bounding box center [473, 113] width 97 height 29
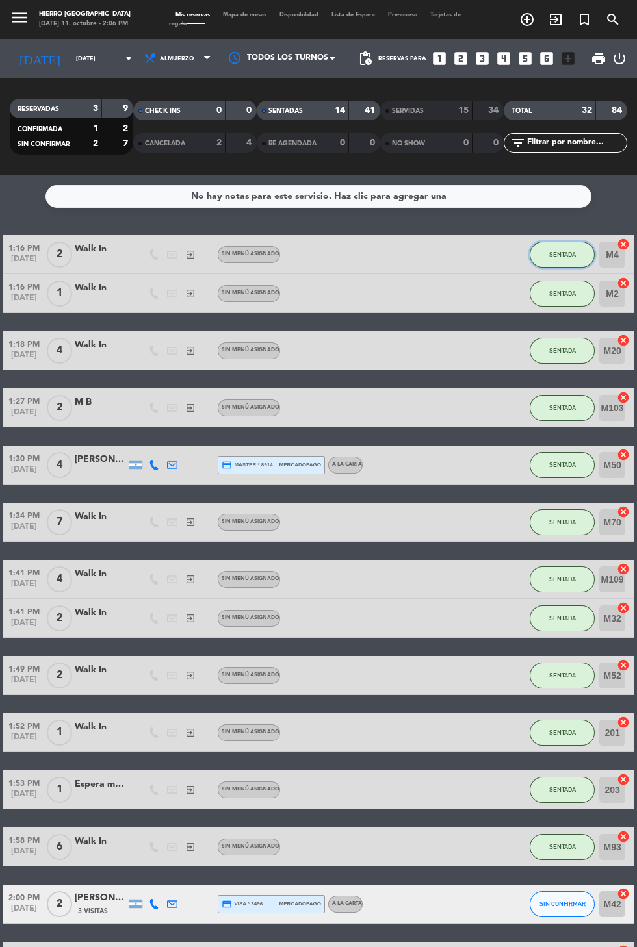
click at [550, 255] on span "SENTADA" at bounding box center [562, 254] width 27 height 7
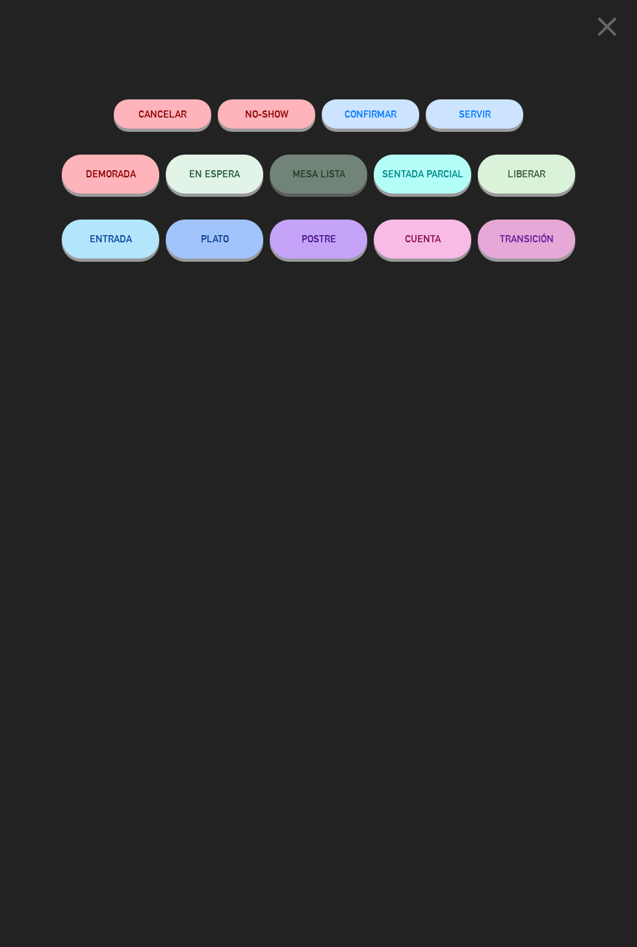
click at [490, 118] on button "SERVIR" at bounding box center [473, 113] width 97 height 29
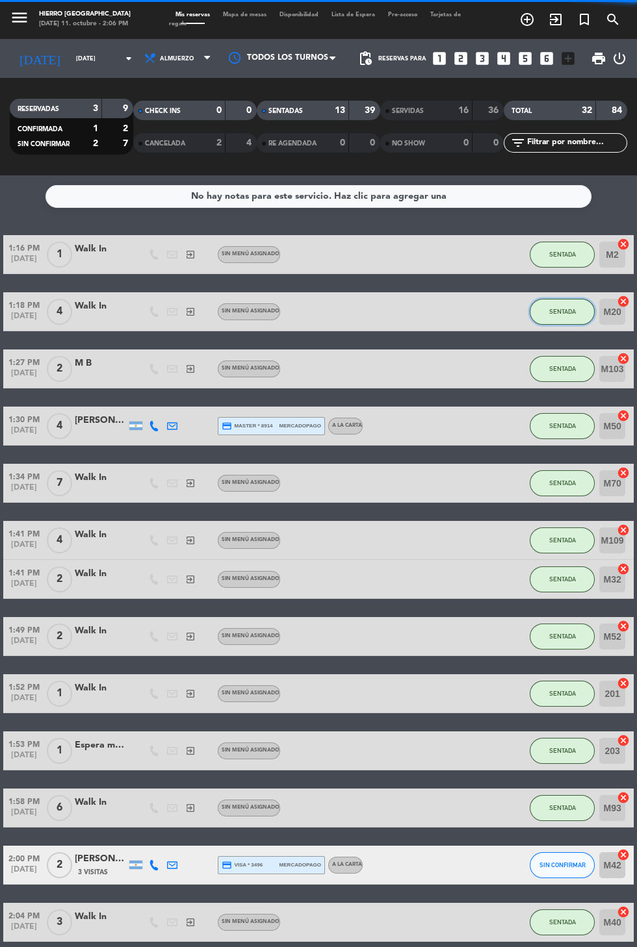
click at [577, 301] on button "SENTADA" at bounding box center [561, 312] width 65 height 26
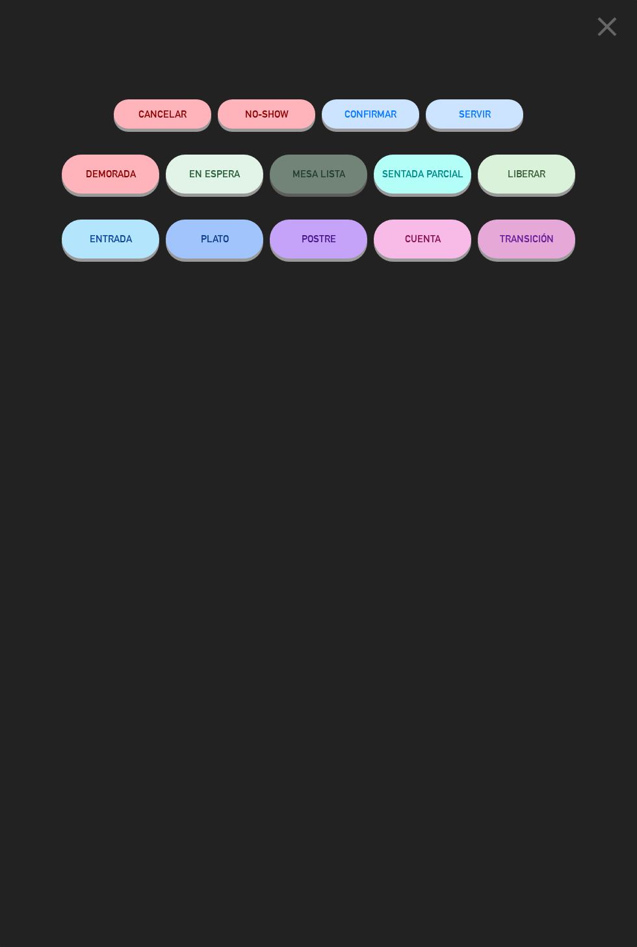
click at [485, 110] on button "SERVIR" at bounding box center [473, 113] width 97 height 29
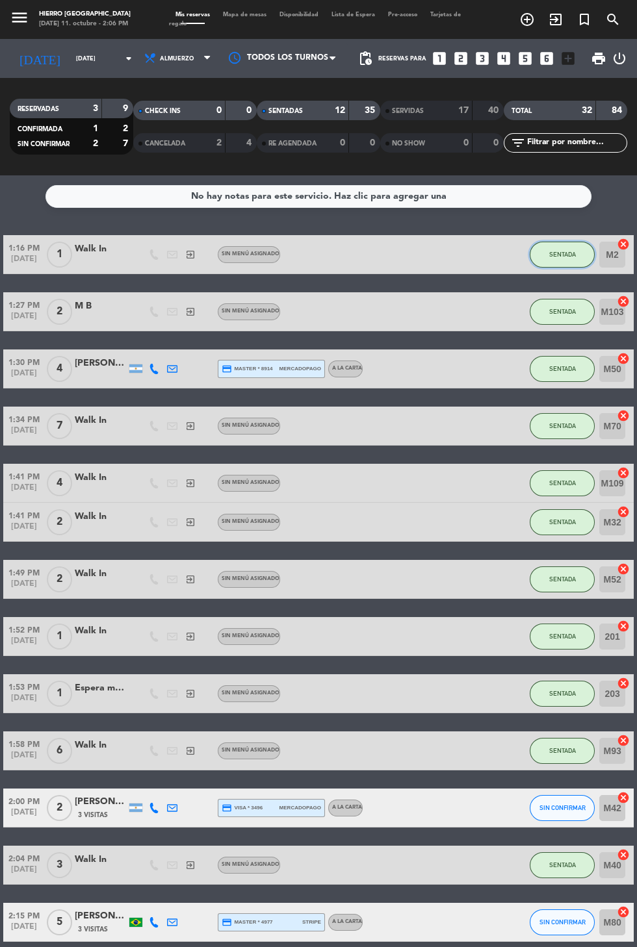
click at [566, 265] on button "SENTADA" at bounding box center [561, 255] width 65 height 26
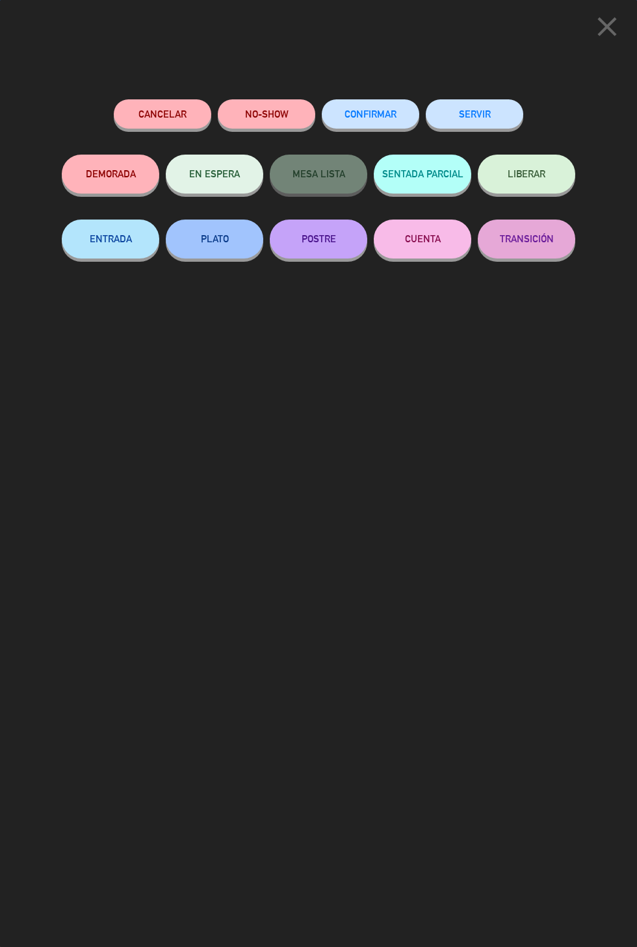
click at [508, 118] on button "SERVIR" at bounding box center [473, 113] width 97 height 29
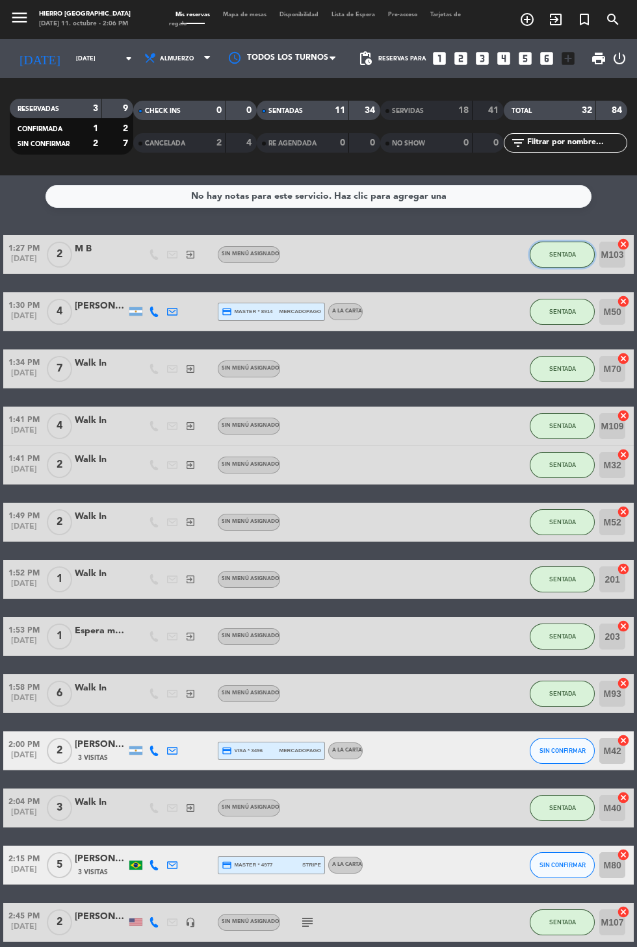
click at [555, 261] on button "SENTADA" at bounding box center [561, 255] width 65 height 26
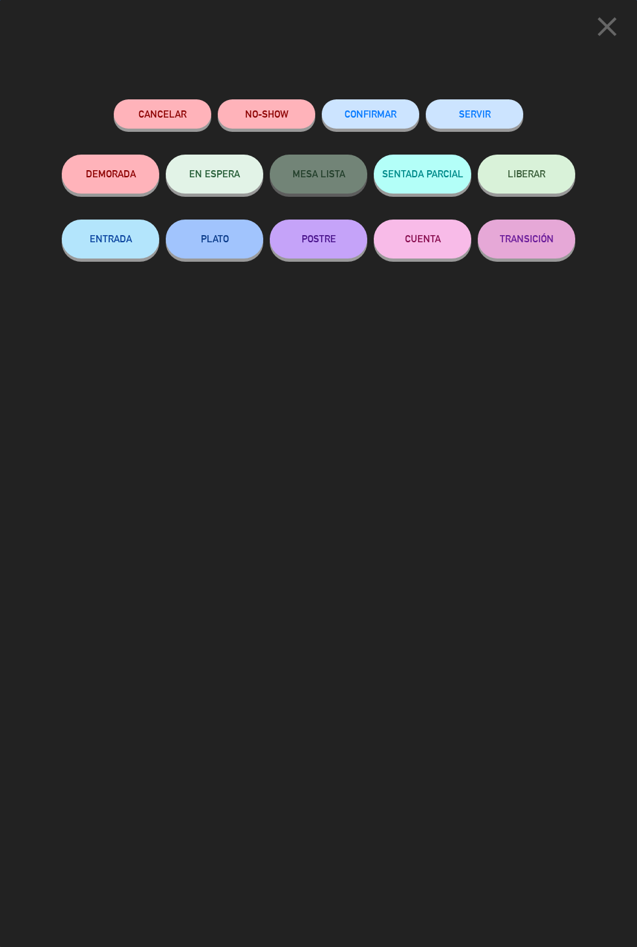
click at [501, 112] on button "SERVIR" at bounding box center [473, 113] width 97 height 29
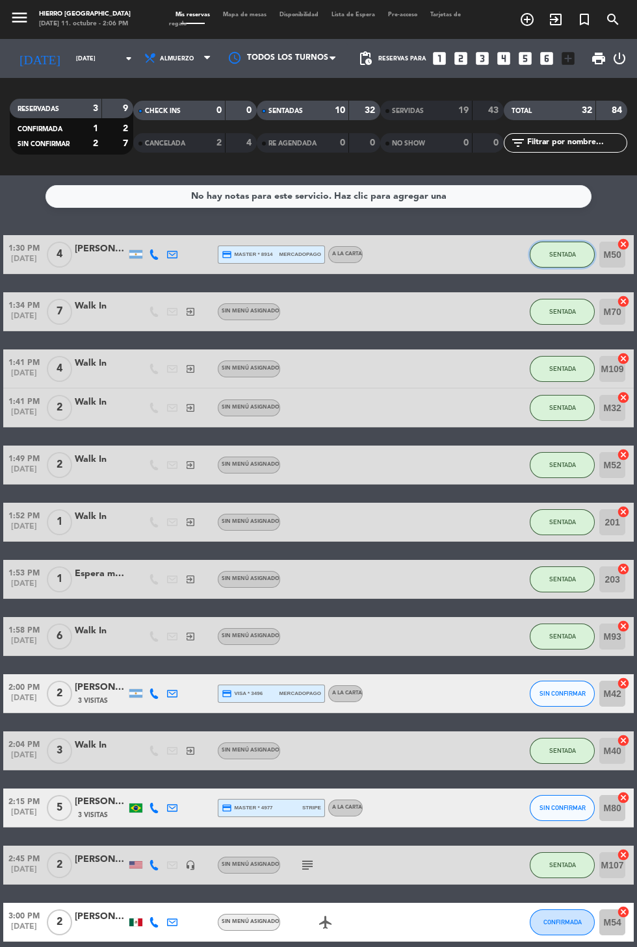
click at [567, 264] on button "SENTADA" at bounding box center [561, 255] width 65 height 26
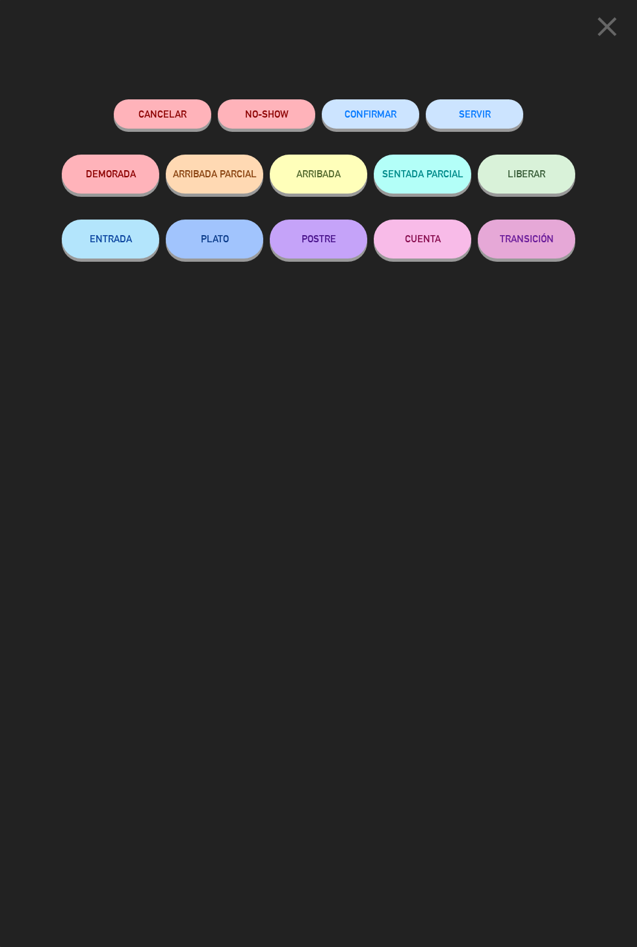
click at [501, 99] on div "SERVIR" at bounding box center [473, 126] width 97 height 55
click at [486, 114] on button "SERVIR" at bounding box center [473, 113] width 97 height 29
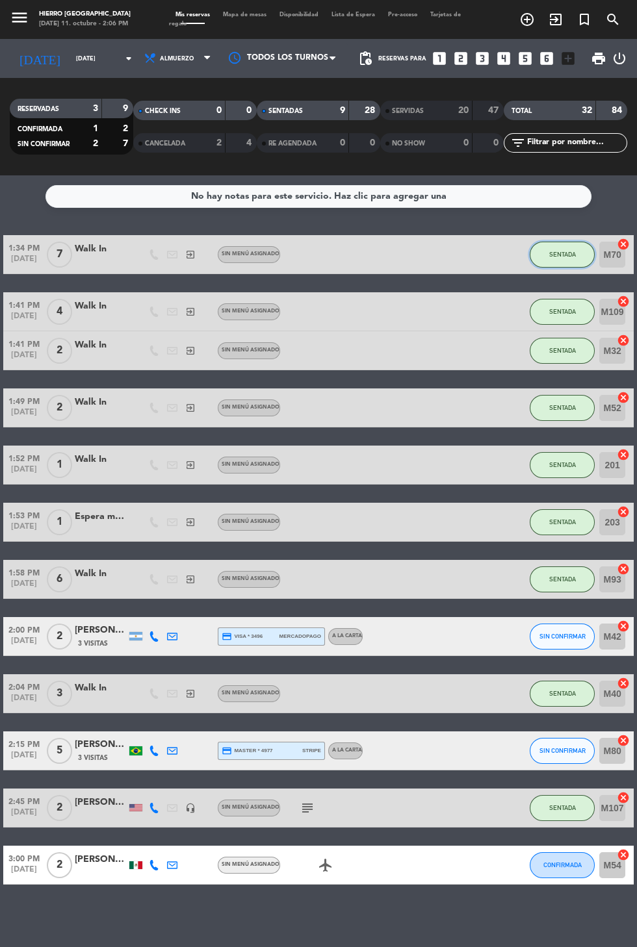
click at [566, 255] on span "SENTADA" at bounding box center [562, 254] width 27 height 7
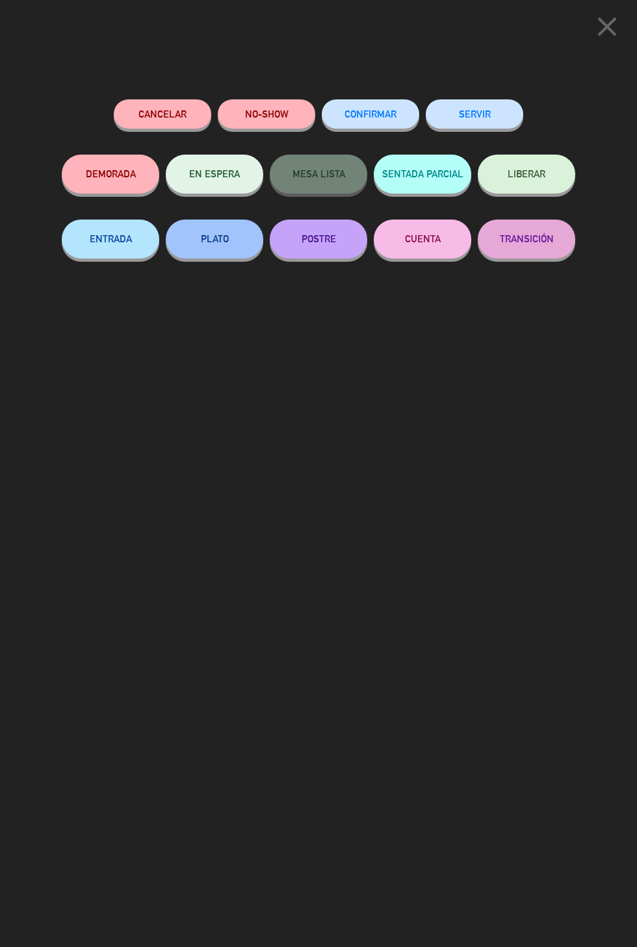
click at [468, 105] on button "SERVIR" at bounding box center [473, 113] width 97 height 29
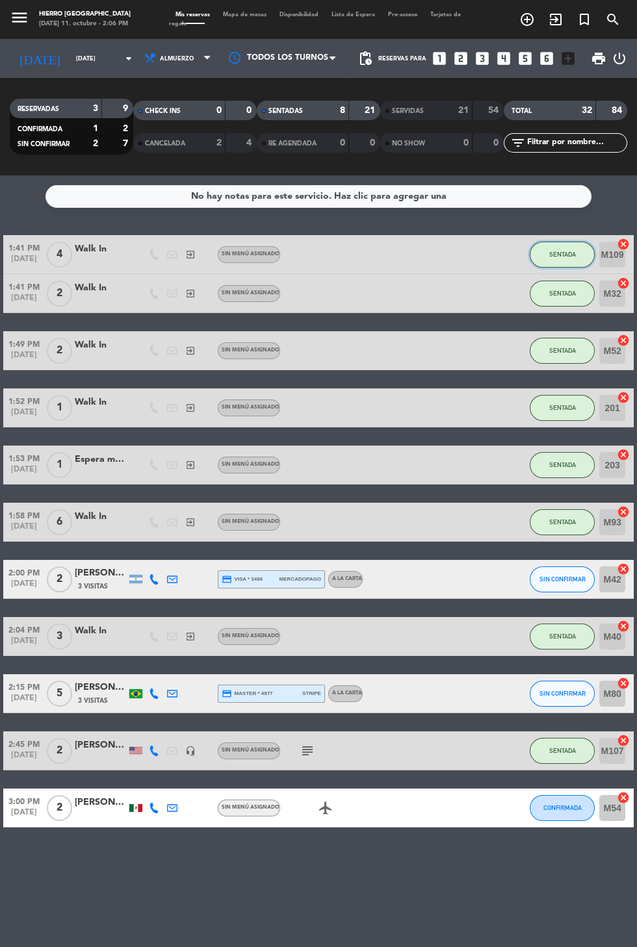
click at [564, 254] on span "SENTADA" at bounding box center [562, 254] width 27 height 7
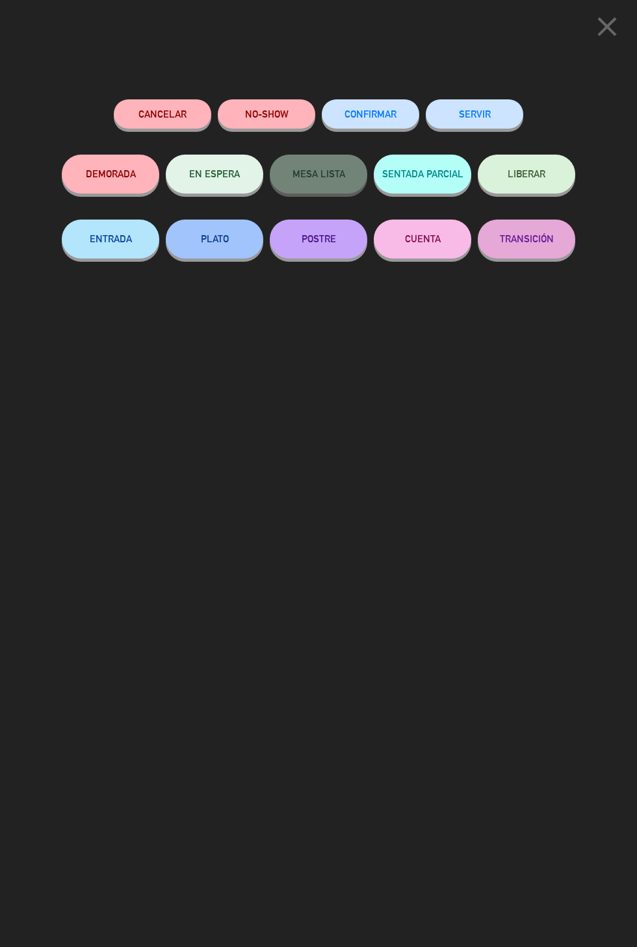
click at [494, 111] on button "SERVIR" at bounding box center [473, 113] width 97 height 29
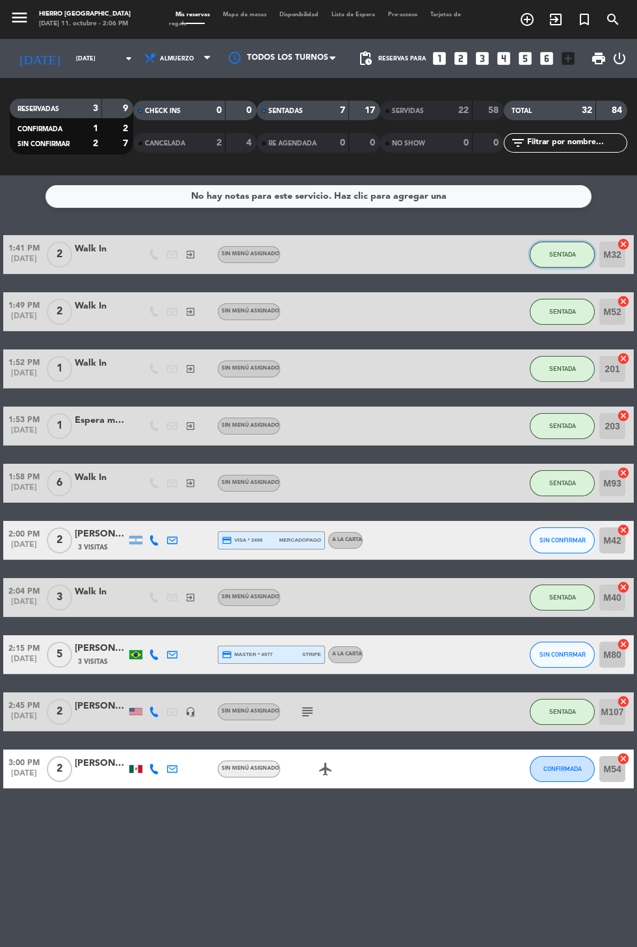
click at [549, 247] on button "SENTADA" at bounding box center [561, 255] width 65 height 26
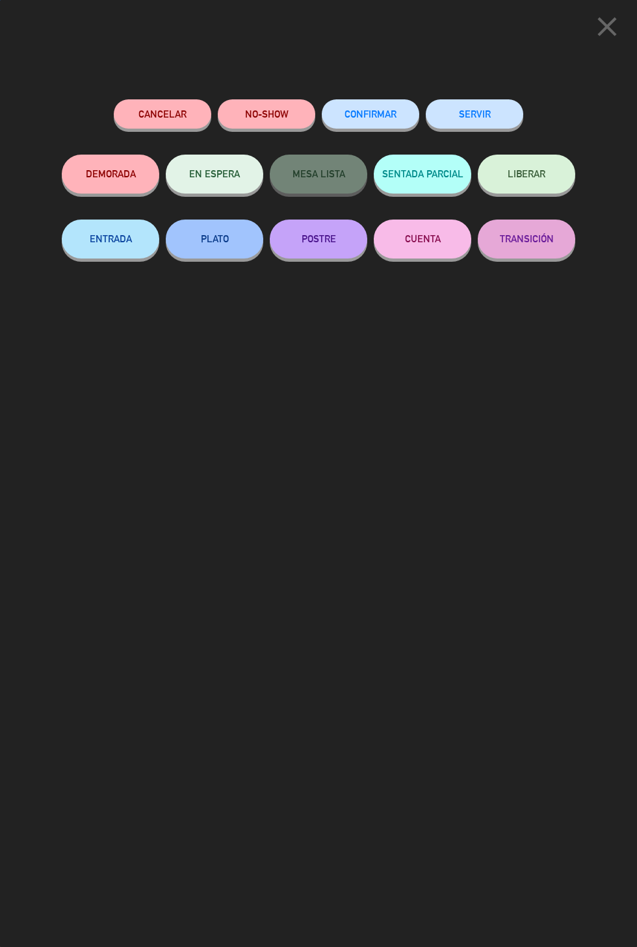
click at [505, 115] on button "SERVIR" at bounding box center [473, 113] width 97 height 29
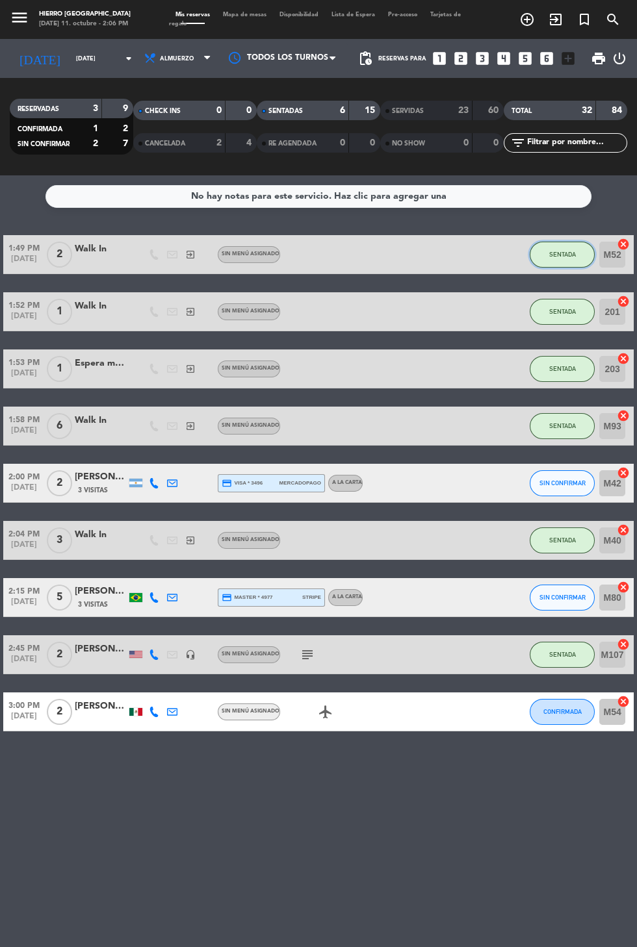
click at [574, 254] on span "SENTADA" at bounding box center [562, 254] width 27 height 7
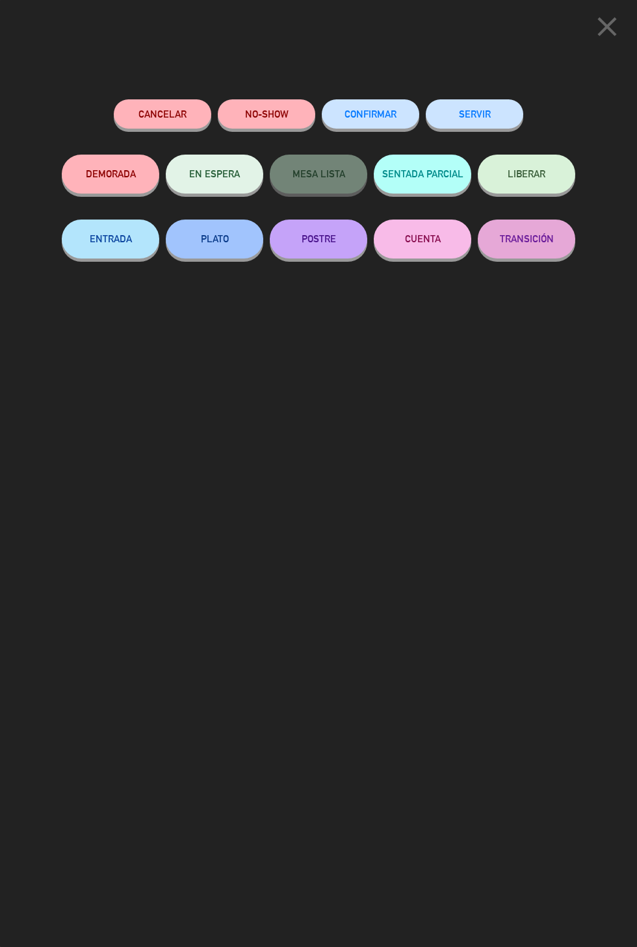
click at [496, 111] on button "SERVIR" at bounding box center [473, 113] width 97 height 29
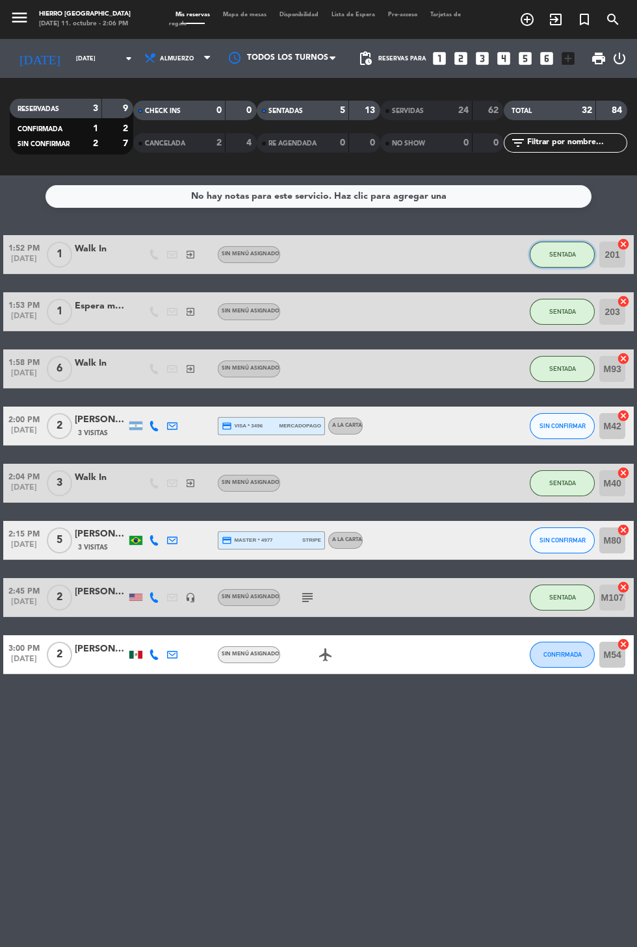
click at [550, 248] on button "SENTADA" at bounding box center [561, 255] width 65 height 26
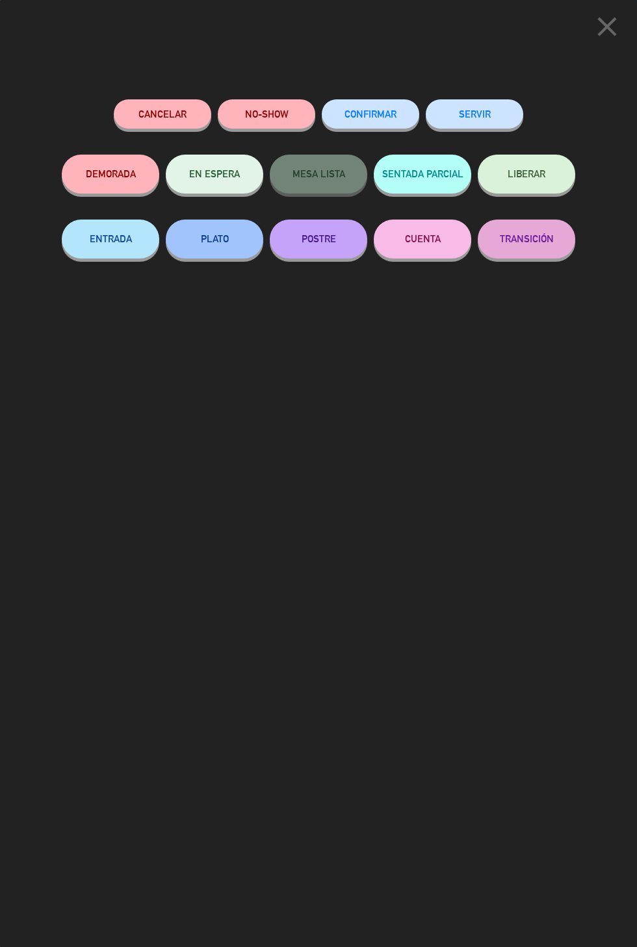
click at [492, 110] on button "SERVIR" at bounding box center [473, 113] width 97 height 29
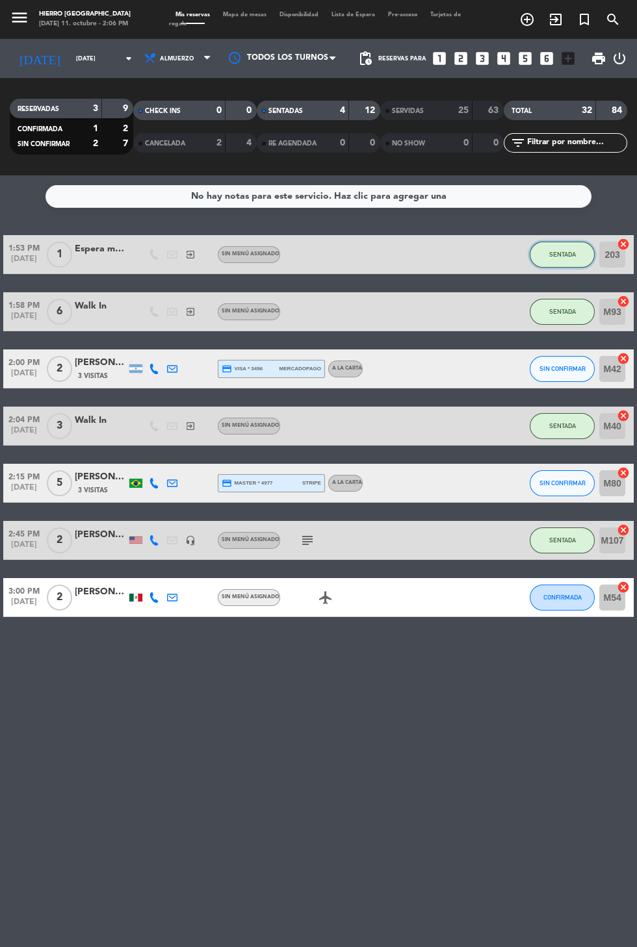
click at [541, 252] on button "SENTADA" at bounding box center [561, 255] width 65 height 26
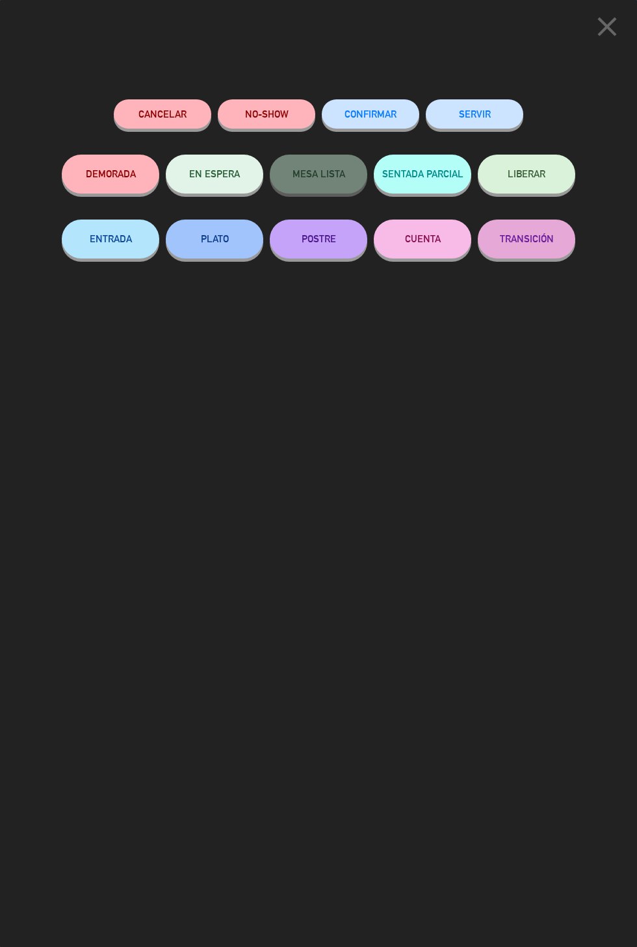
click at [476, 127] on button "SERVIR" at bounding box center [473, 113] width 97 height 29
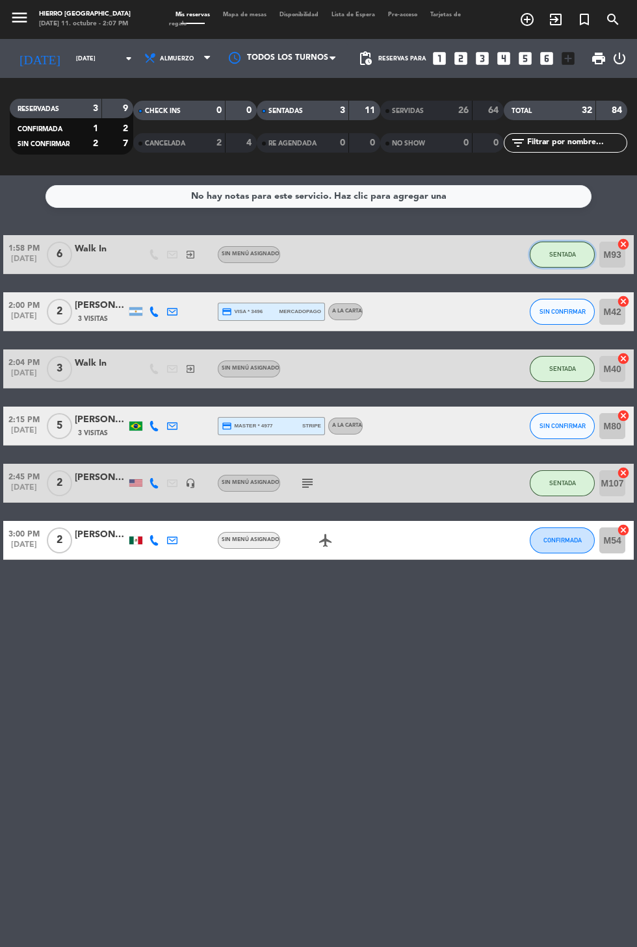
click at [559, 254] on span "SENTADA" at bounding box center [562, 254] width 27 height 7
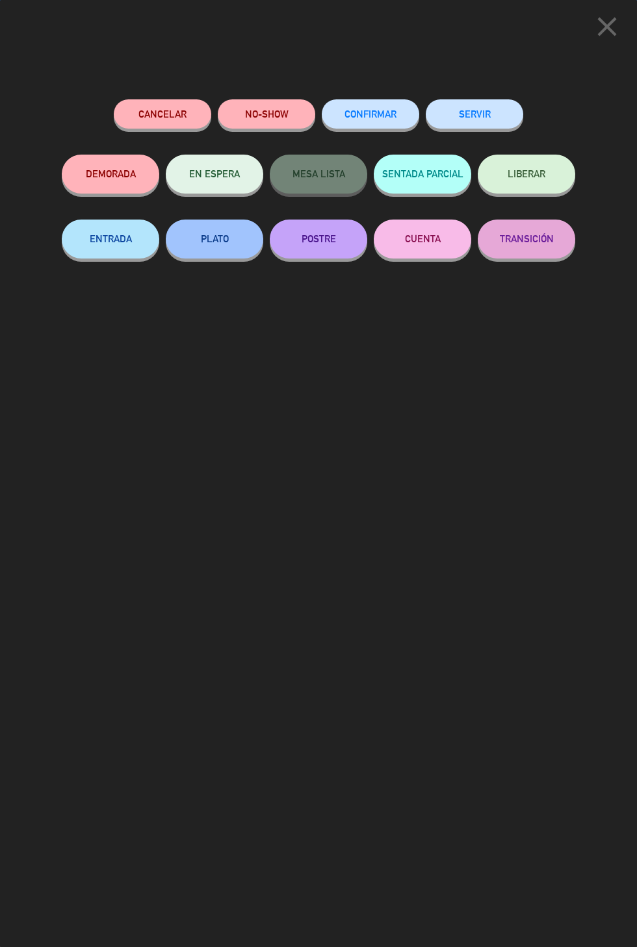
click at [494, 119] on button "SERVIR" at bounding box center [473, 113] width 97 height 29
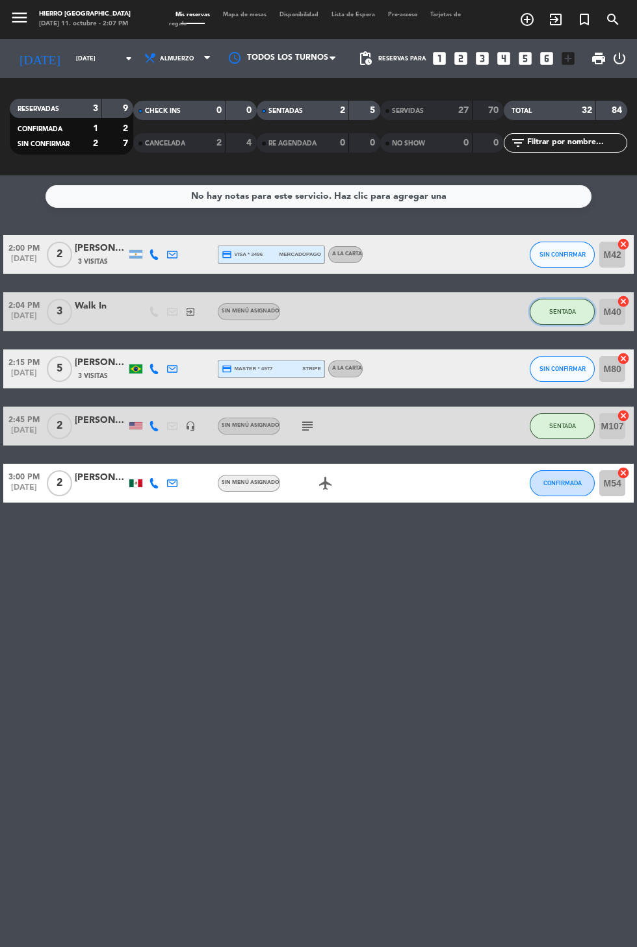
click at [558, 311] on span "SENTADA" at bounding box center [562, 311] width 27 height 7
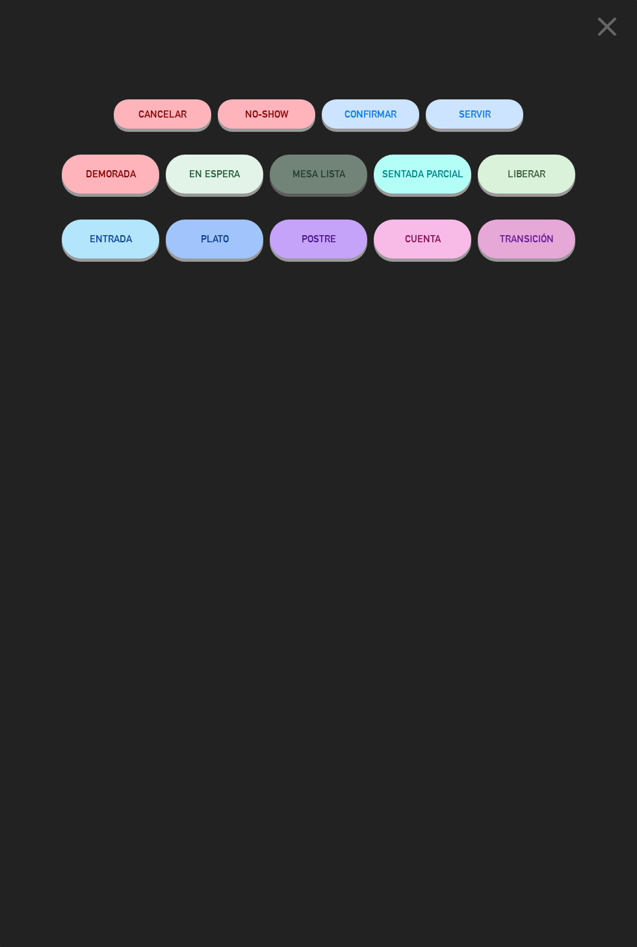
click at [506, 105] on button "SERVIR" at bounding box center [473, 113] width 97 height 29
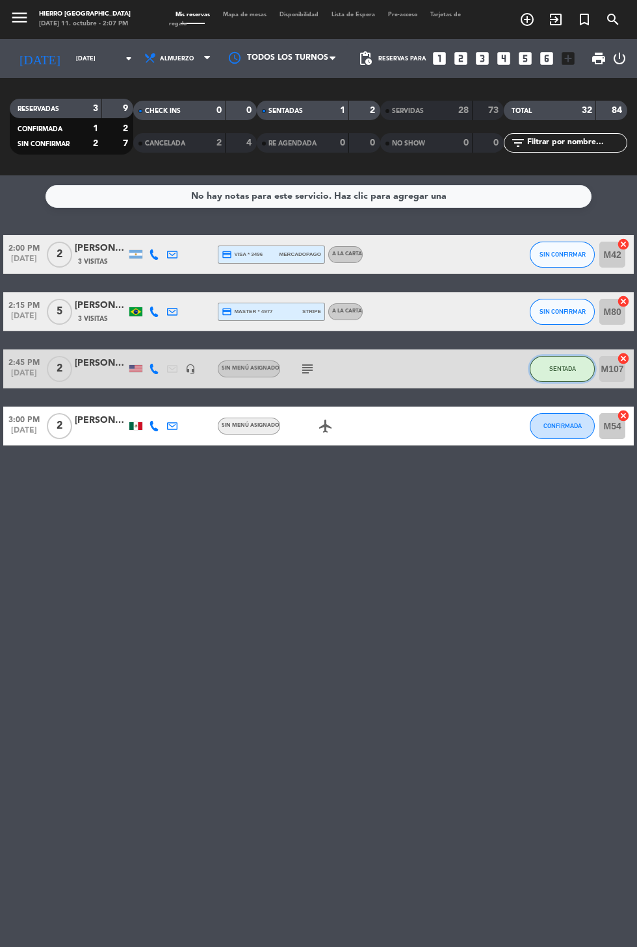
click at [567, 371] on span "SENTADA" at bounding box center [562, 368] width 27 height 7
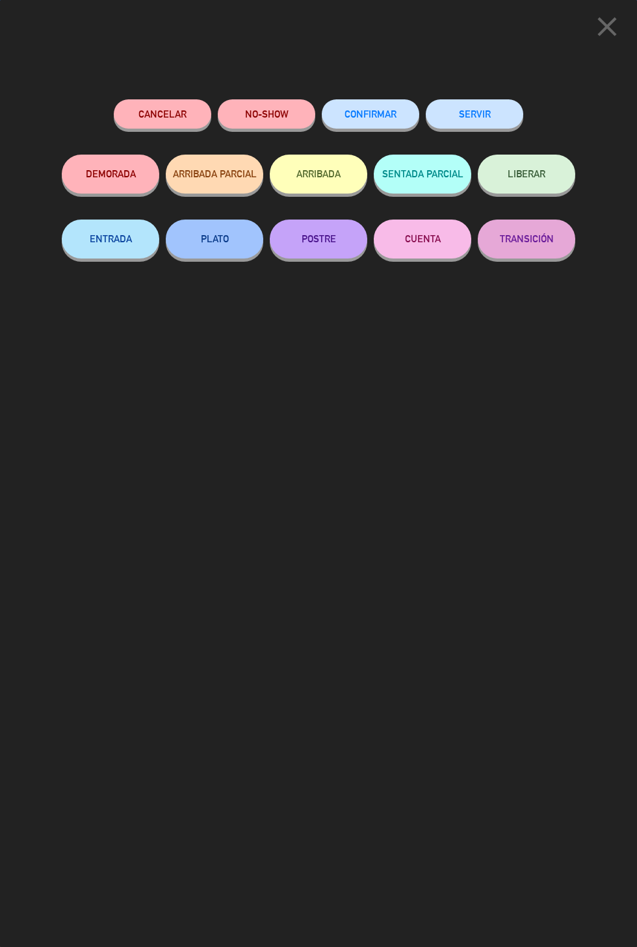
click at [494, 108] on button "SERVIR" at bounding box center [473, 113] width 97 height 29
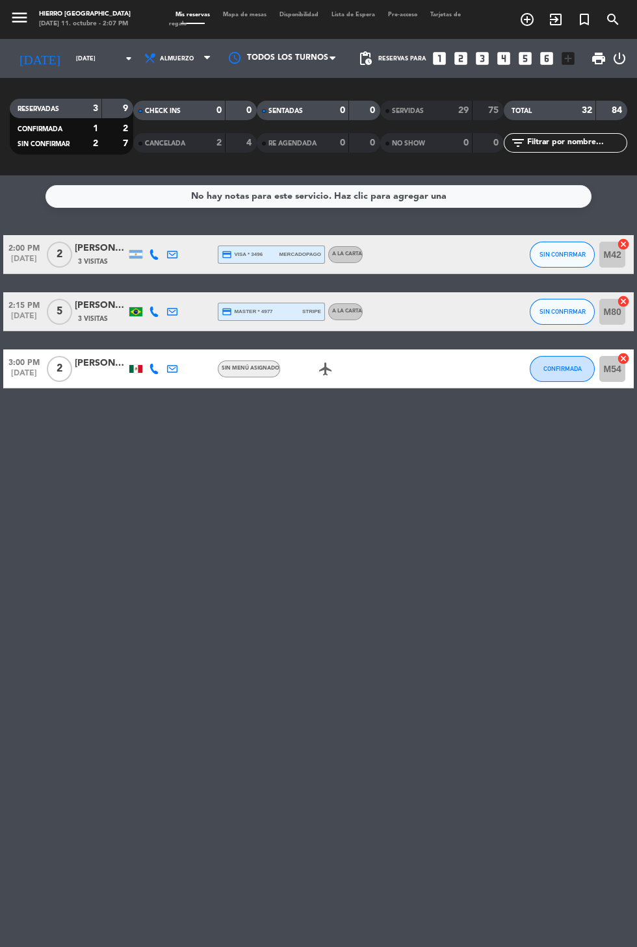
click at [331, 368] on icon "airplanemode_active" at bounding box center [326, 369] width 16 height 16
click at [553, 254] on span "SIN CONFIRMAR" at bounding box center [562, 254] width 46 height 7
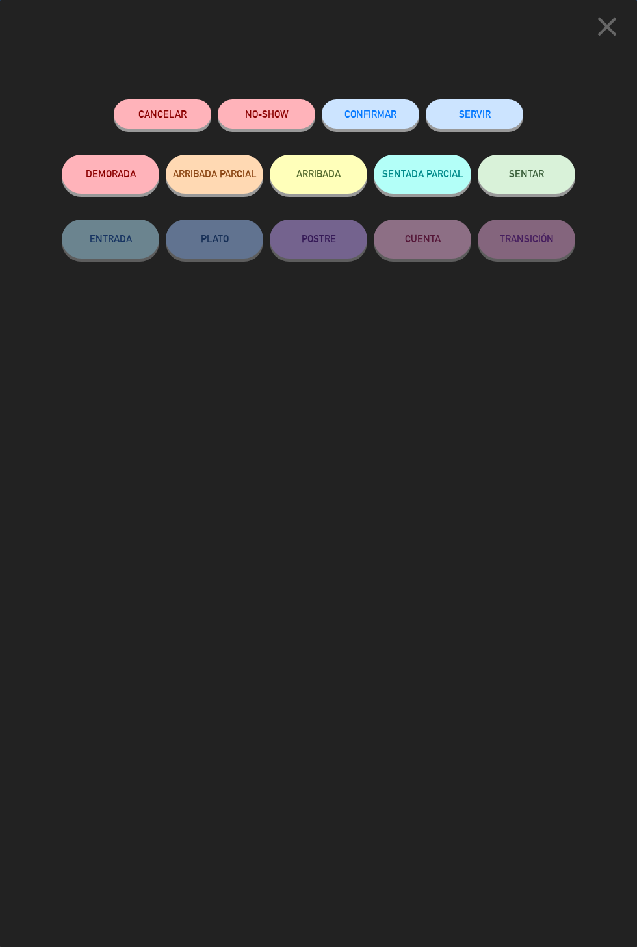
click at [535, 183] on button "SENTAR" at bounding box center [525, 174] width 97 height 39
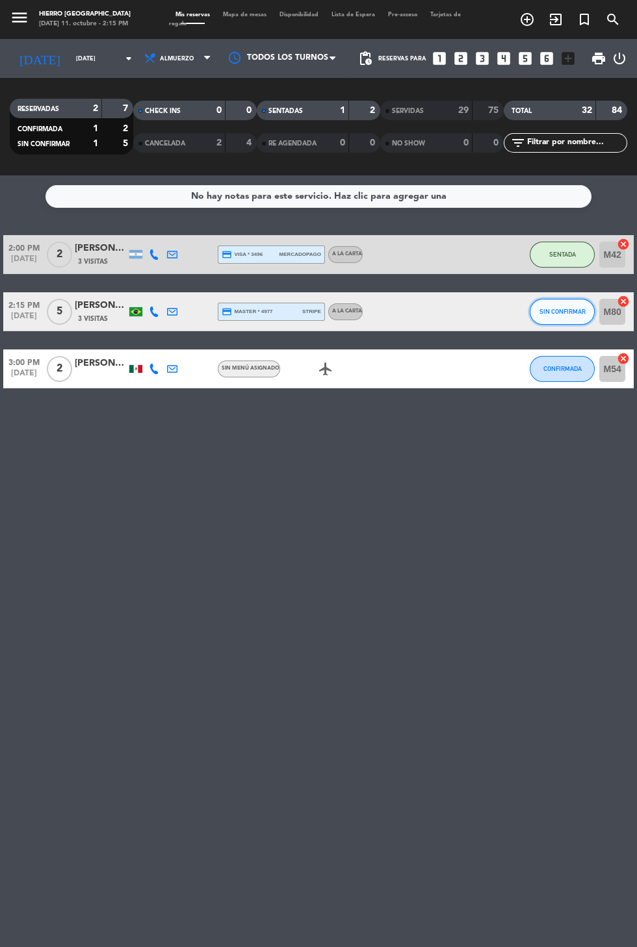
click at [542, 316] on button "SIN CONFIRMAR" at bounding box center [561, 312] width 65 height 26
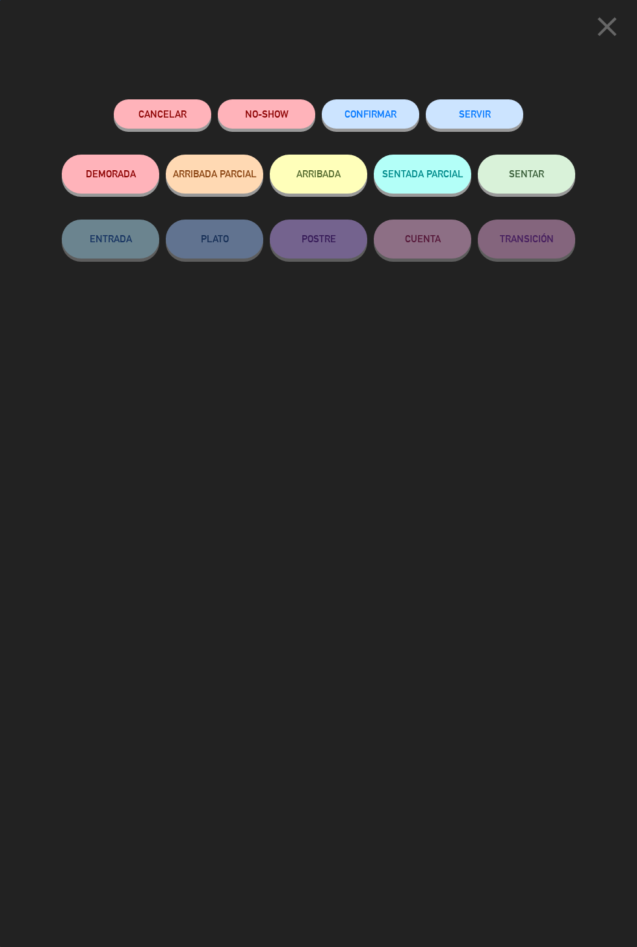
click at [527, 159] on button "SENTAR" at bounding box center [525, 174] width 97 height 39
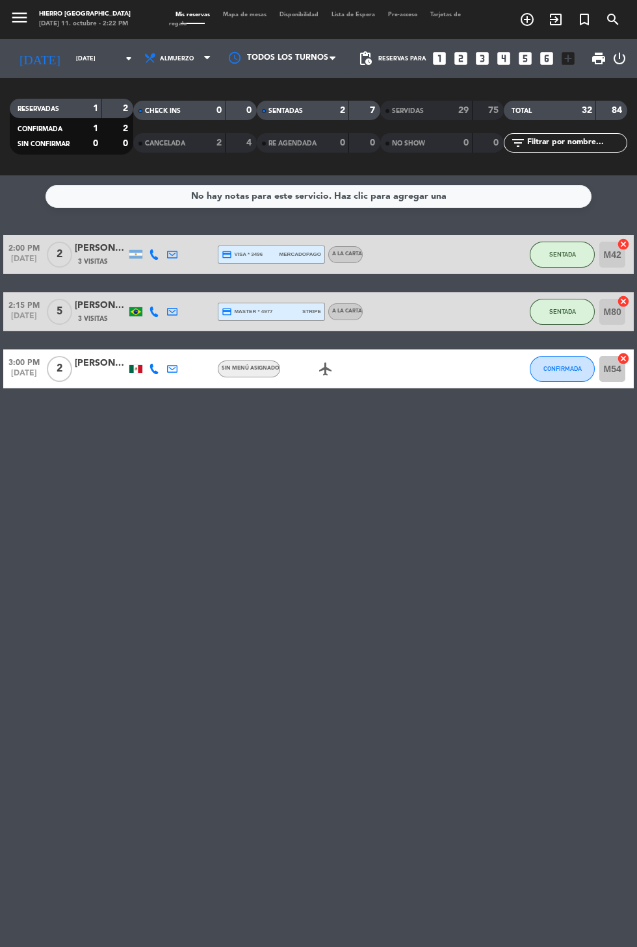
click at [241, 14] on span "Mapa de mesas" at bounding box center [244, 15] width 57 height 6
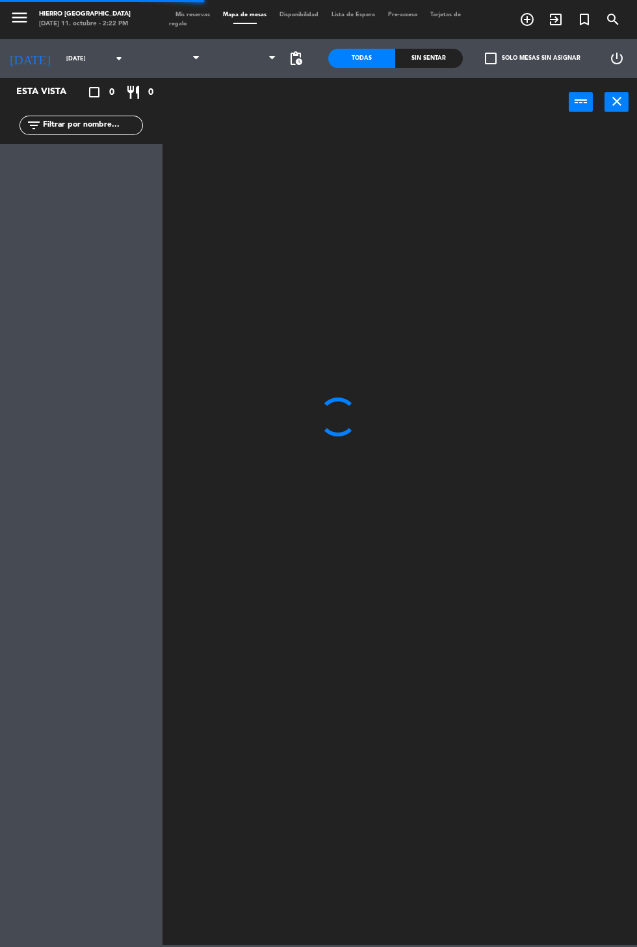
click at [210, 57] on span at bounding box center [245, 58] width 77 height 29
click at [251, 69] on span at bounding box center [245, 58] width 77 height 29
click at [254, 69] on span "Primer Piso" at bounding box center [245, 58] width 77 height 29
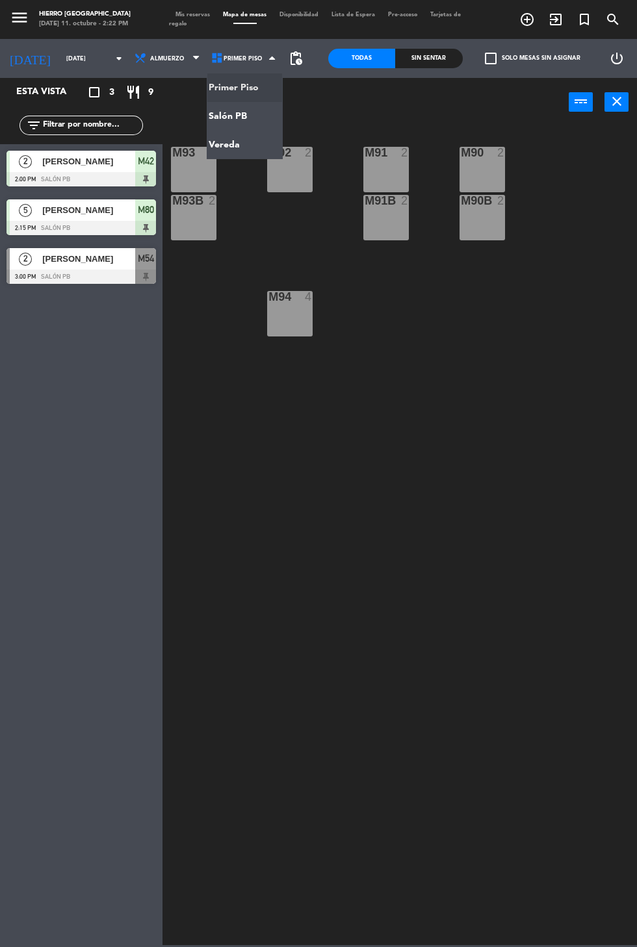
click at [243, 122] on ng-component "menu Hierro [PERSON_NAME] [DATE] 11. octubre - 2:22 PM Mis reservas Mapa de mes…" at bounding box center [318, 472] width 637 height 945
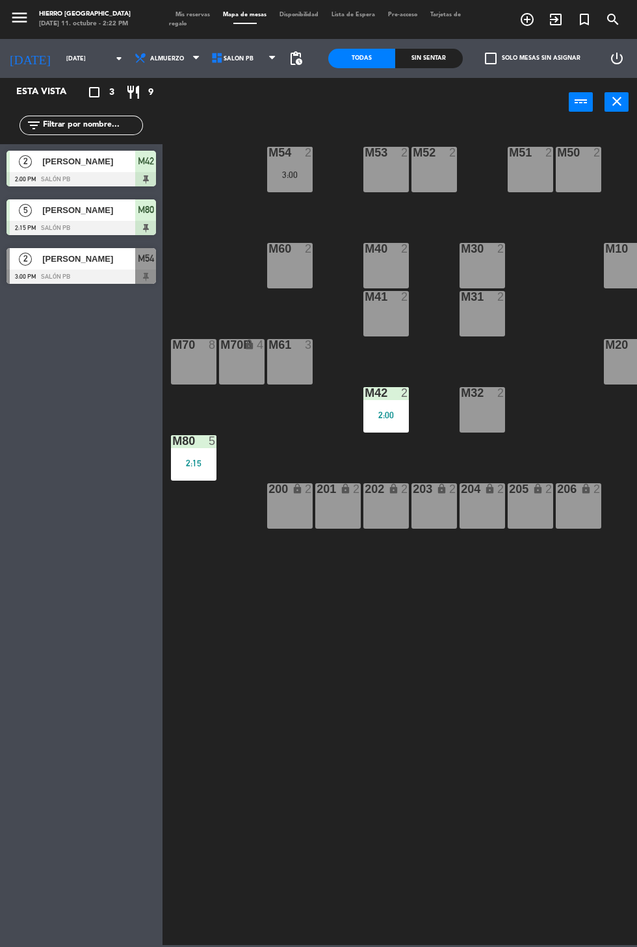
click at [600, 876] on div "M54 2 3:00 M53 2 M52 2 M51 2 M50 2 M60 2 M40 2 M30 2 M10 6 M10B lock 1 M41 2 m3…" at bounding box center [403, 534] width 468 height 821
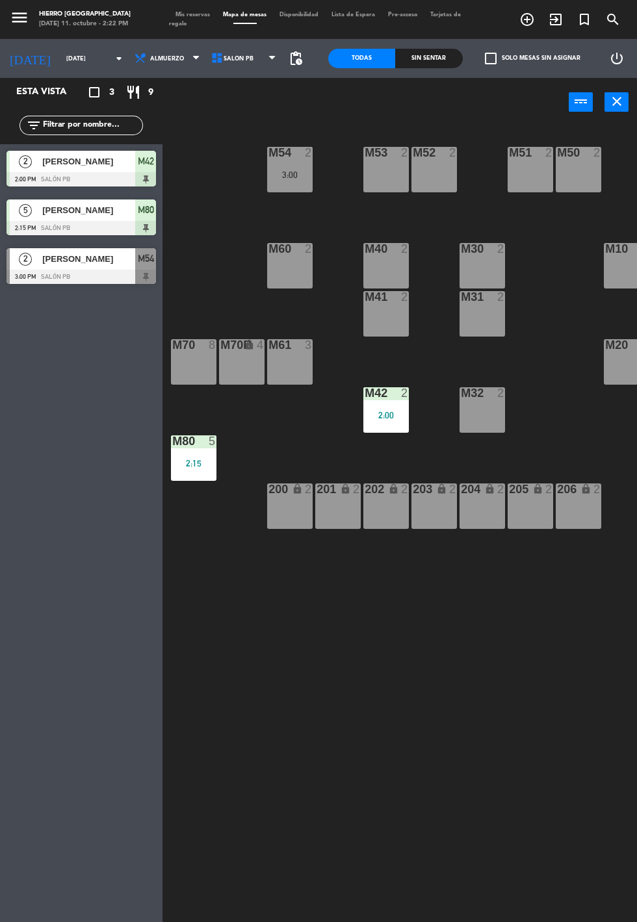
click at [616, 747] on div "M54 2 3:00 M53 2 M52 2 M51 2 M50 2 M60 2 M40 2 M30 2 M10 6 M10B lock 1 M41 2 m3…" at bounding box center [403, 534] width 468 height 821
